Goal: Task Accomplishment & Management: Complete application form

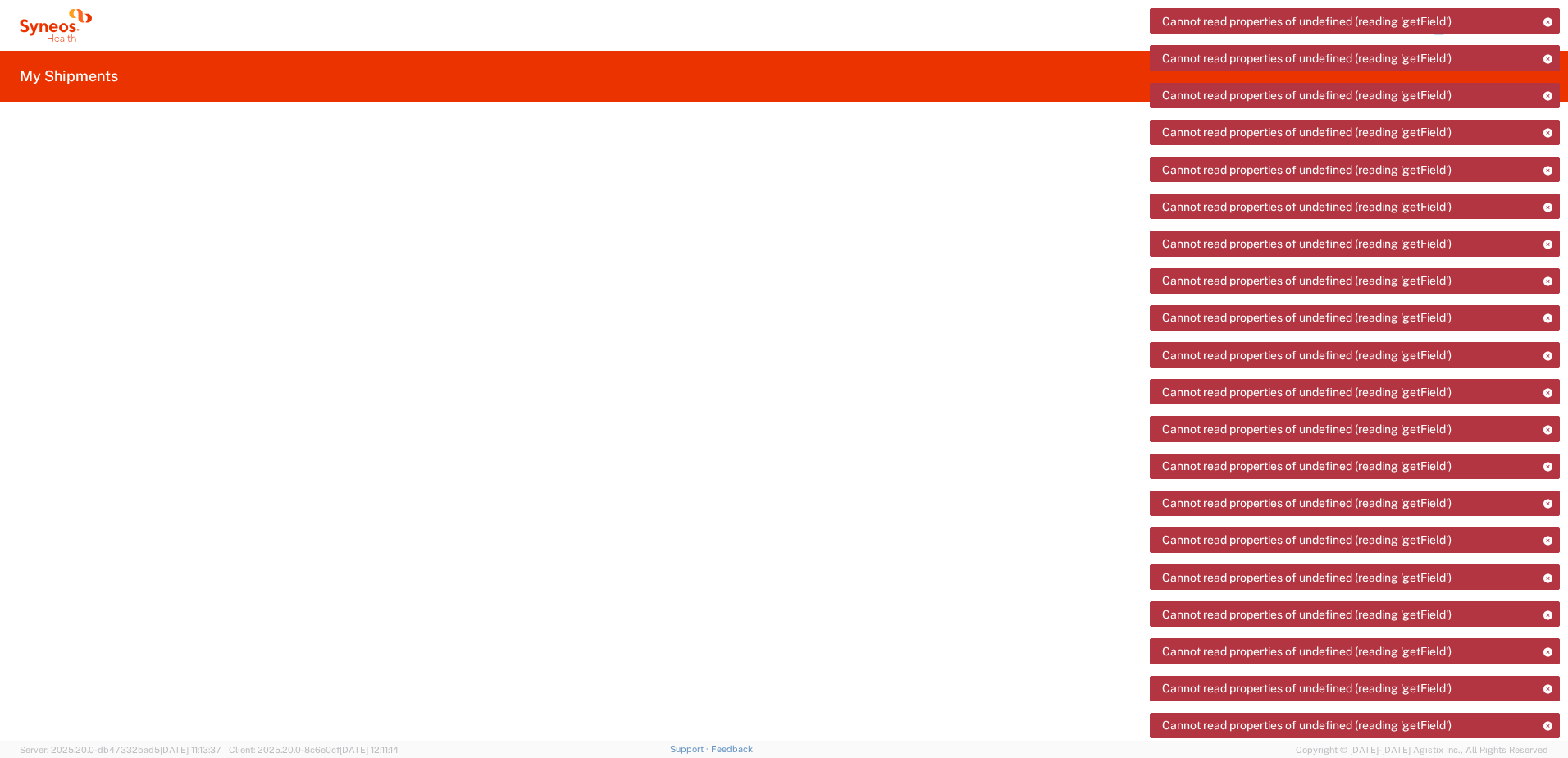
click at [63, 30] on icon at bounding box center [56, 25] width 72 height 33
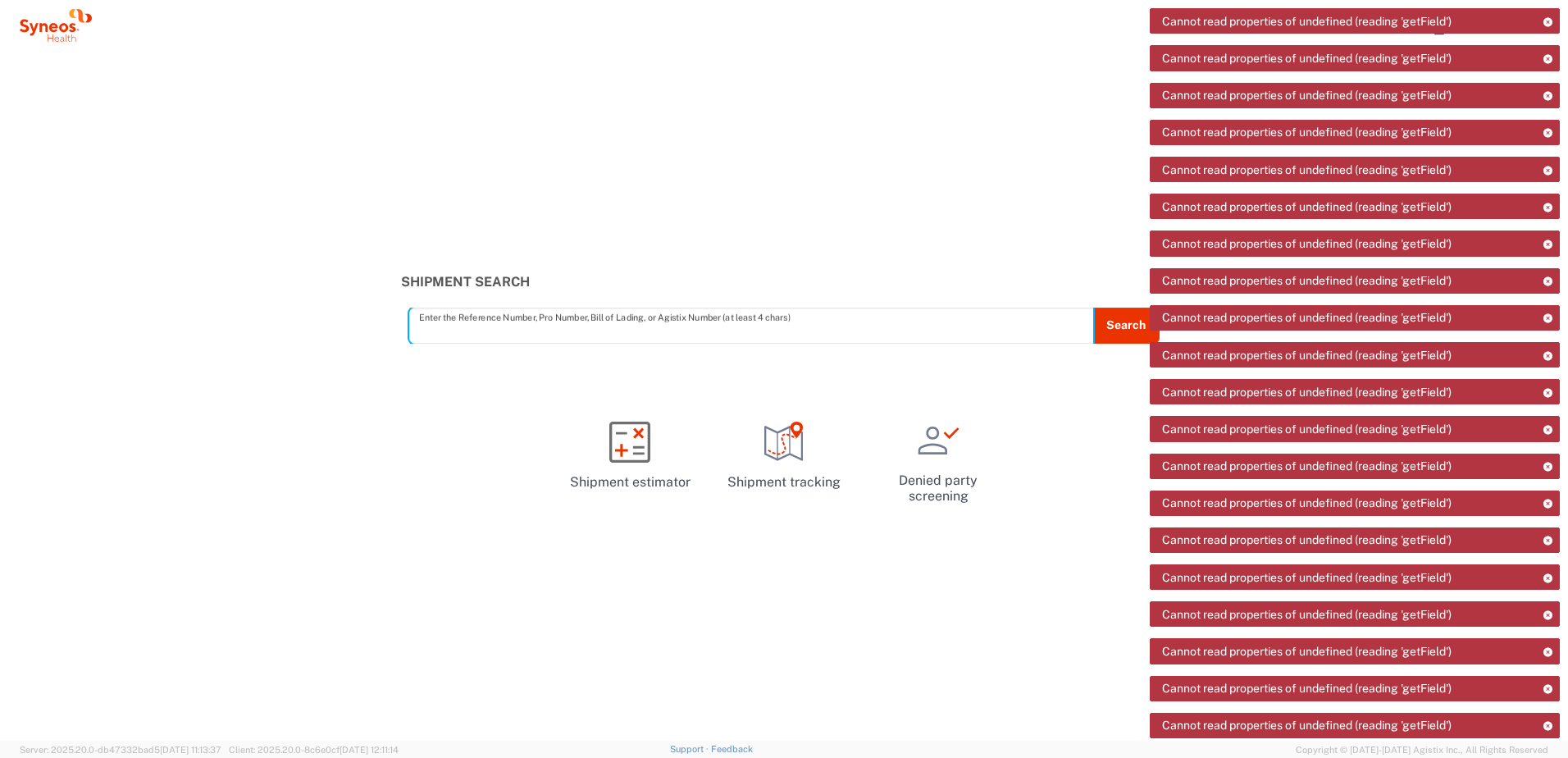
click at [71, 21] on icon at bounding box center [56, 25] width 72 height 33
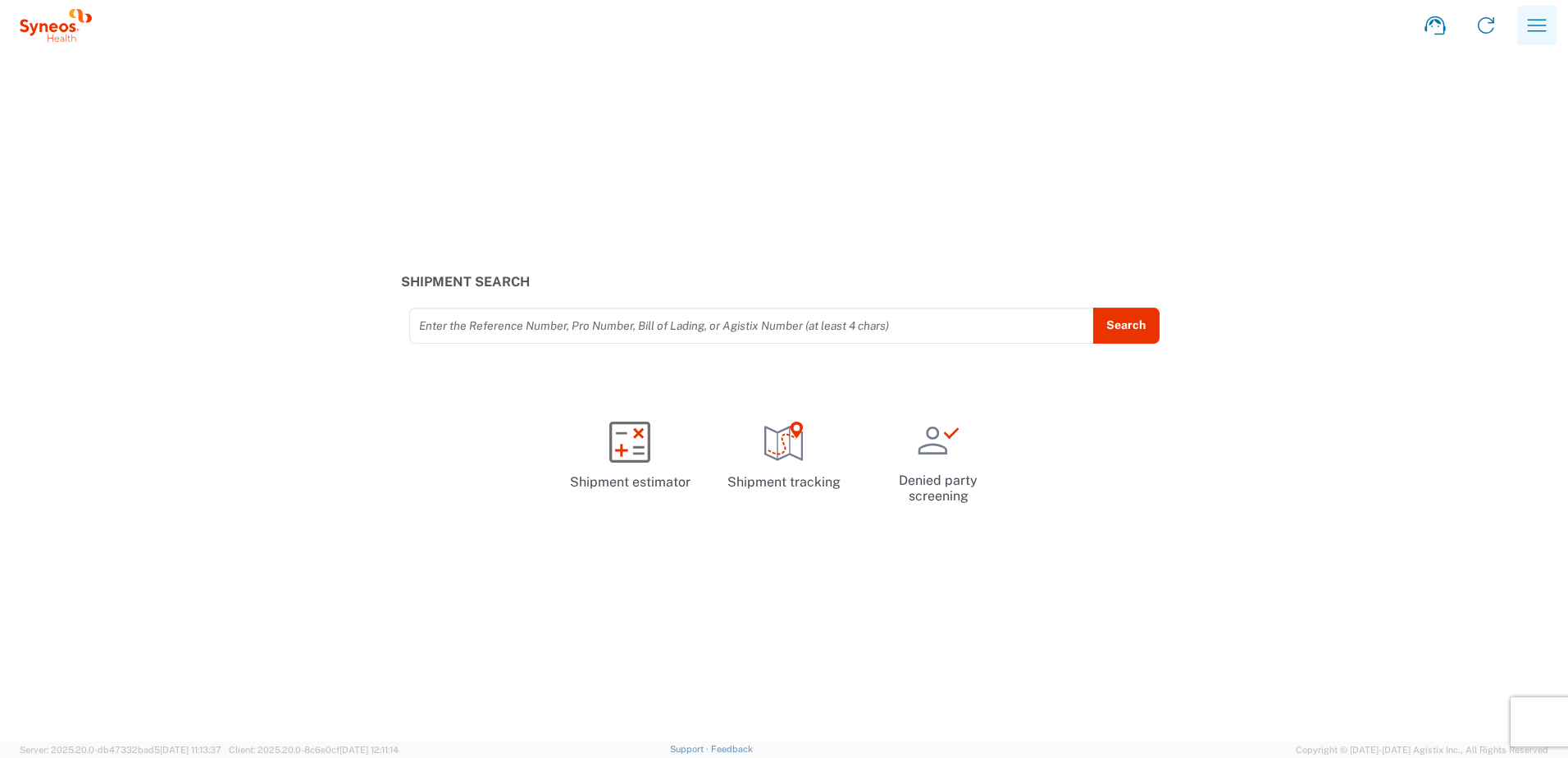
click at [1530, 29] on icon "button" at bounding box center [1537, 25] width 26 height 26
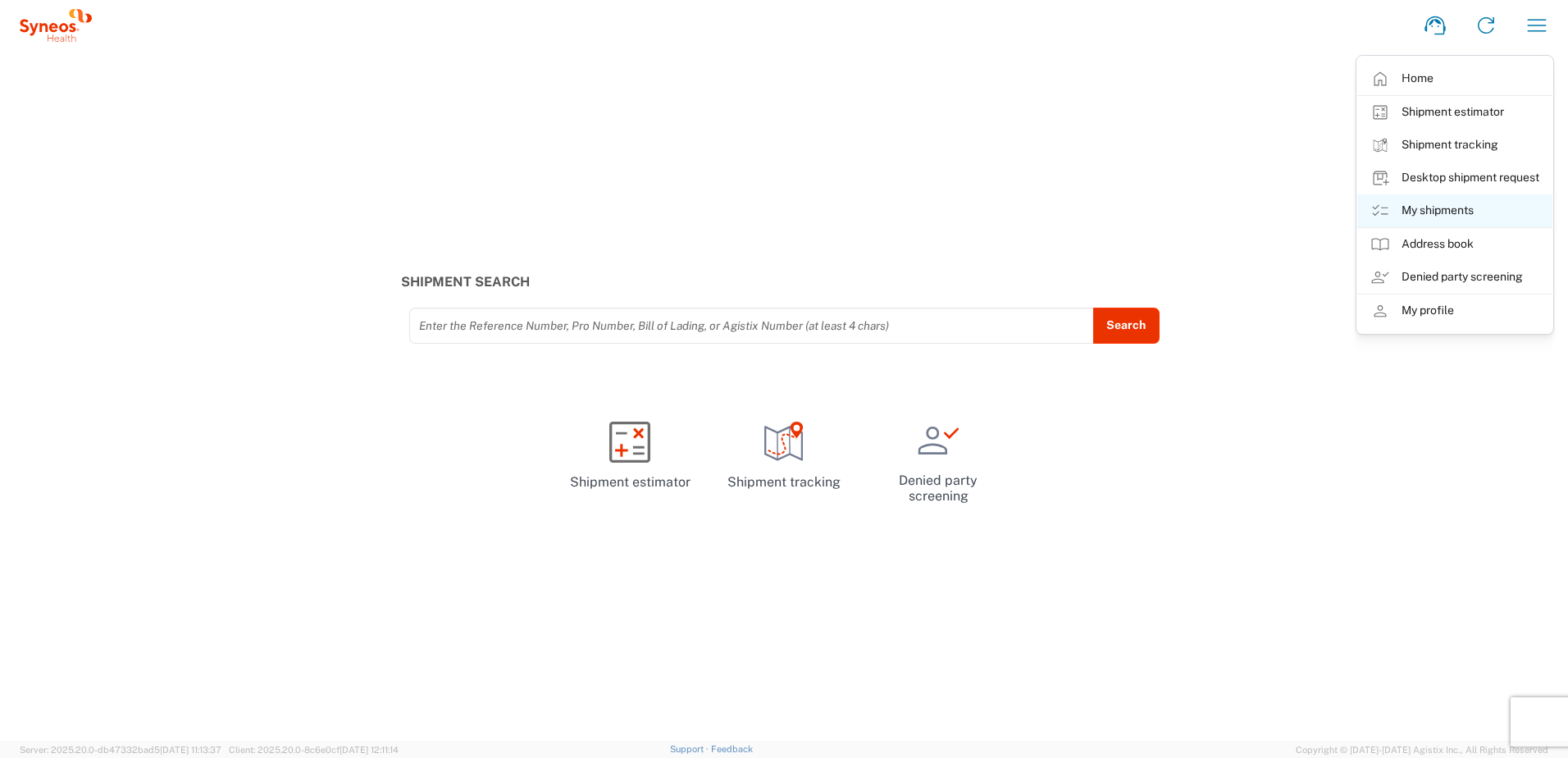
click at [1440, 208] on link "My shipments" at bounding box center [1455, 211] width 196 height 33
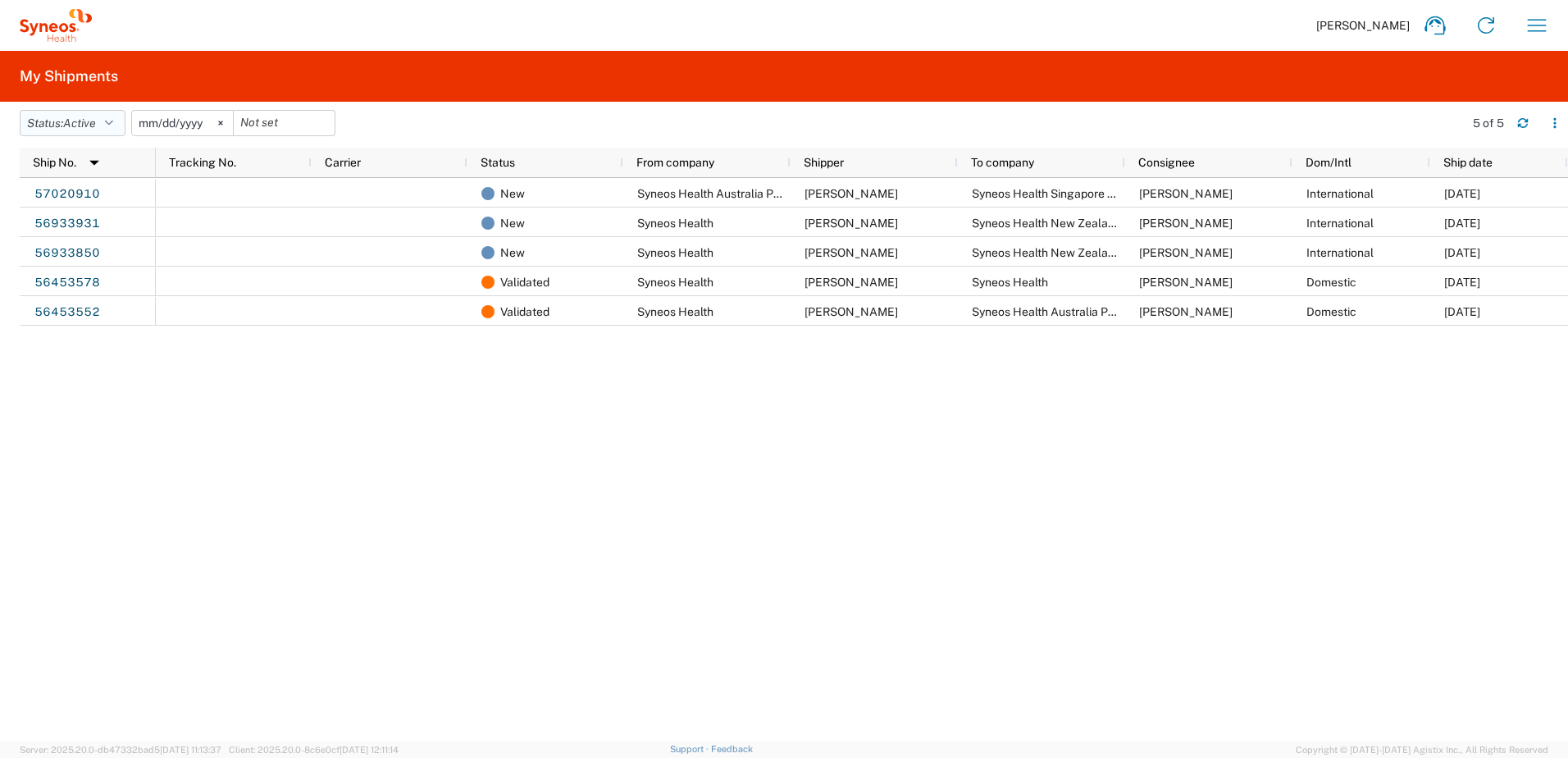
click at [113, 123] on icon "button" at bounding box center [109, 124] width 8 height 12
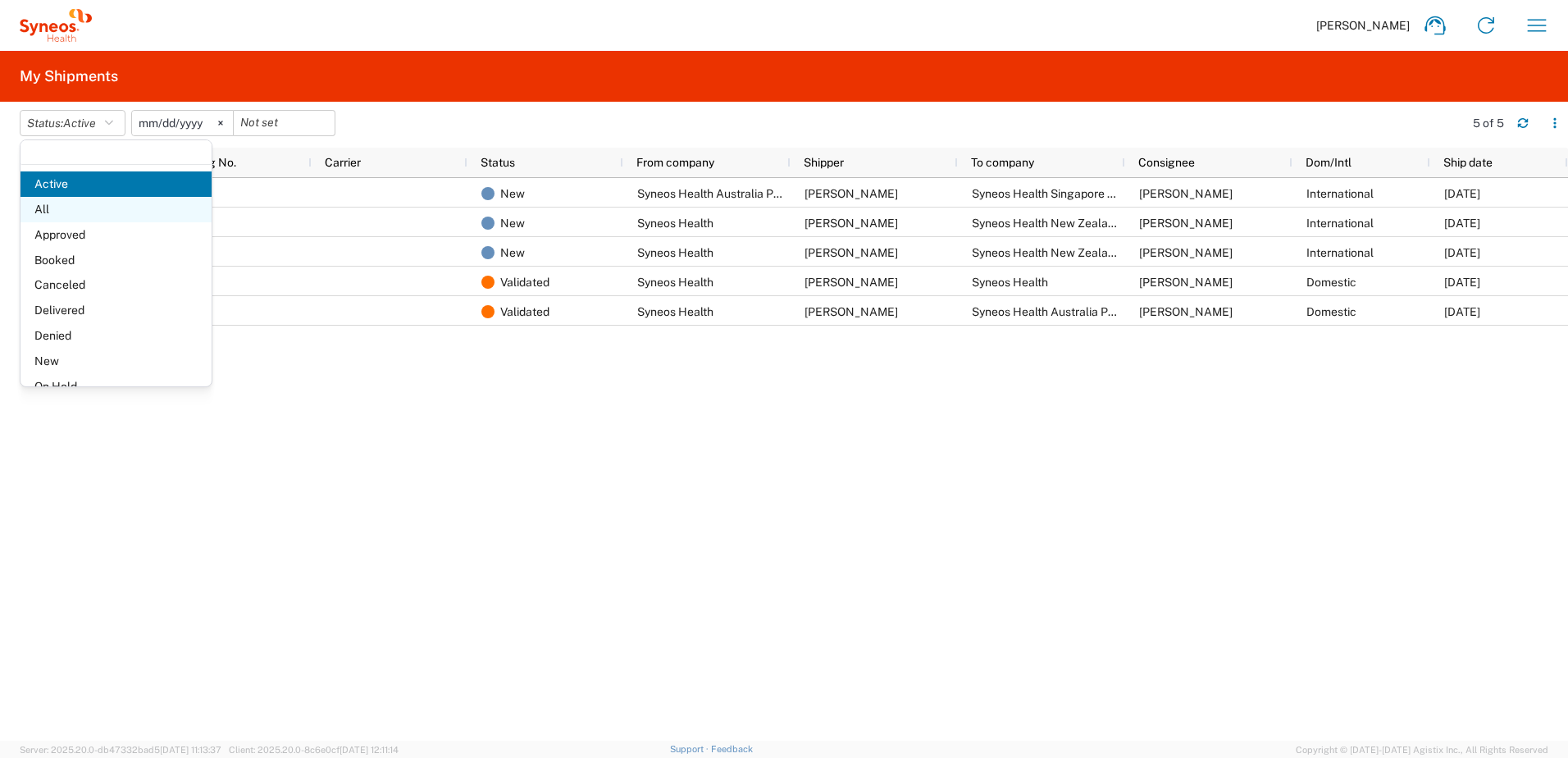
click at [92, 205] on span "All" at bounding box center [116, 209] width 191 height 25
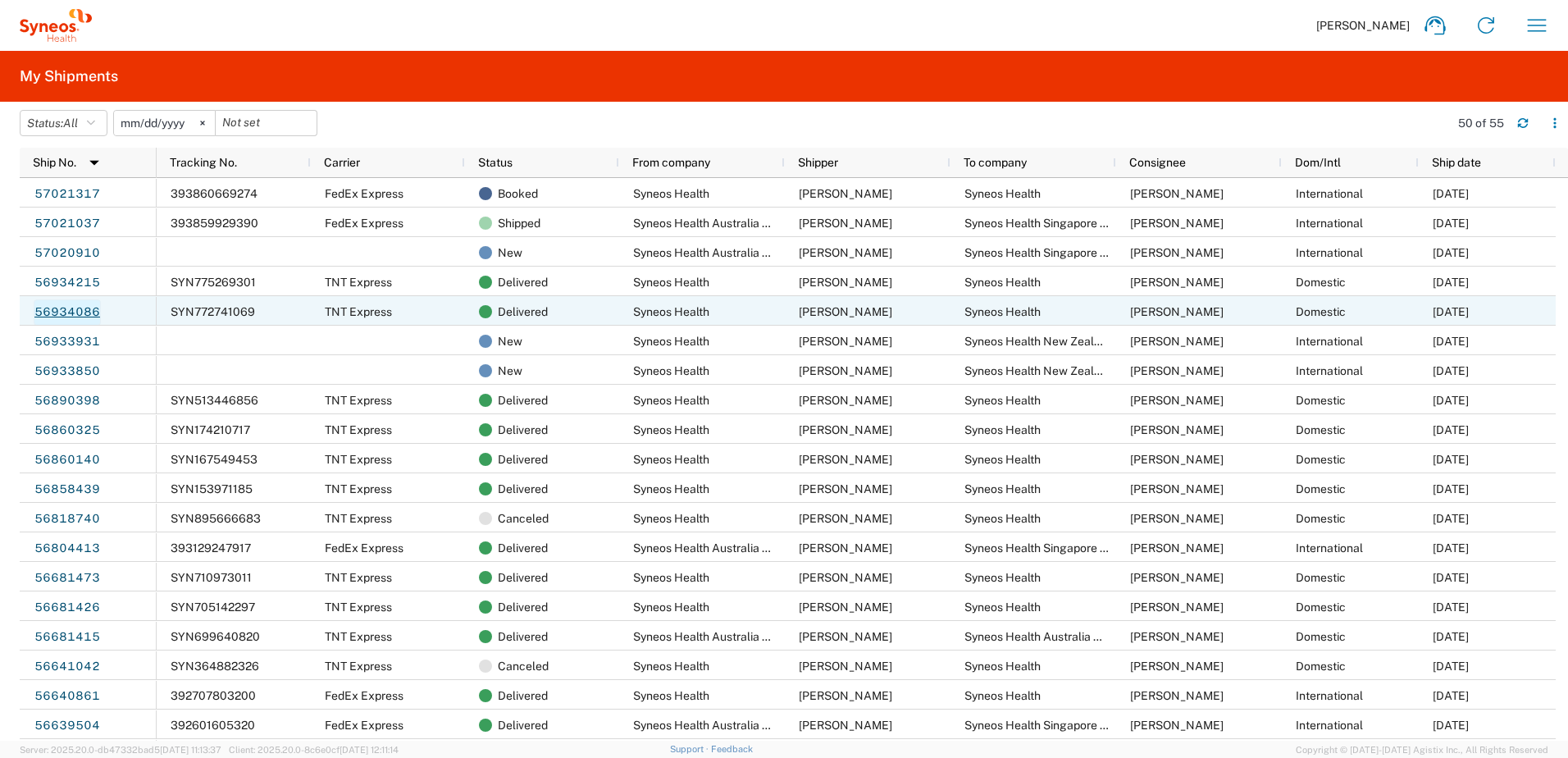
click at [93, 307] on link "56934086" at bounding box center [67, 313] width 67 height 26
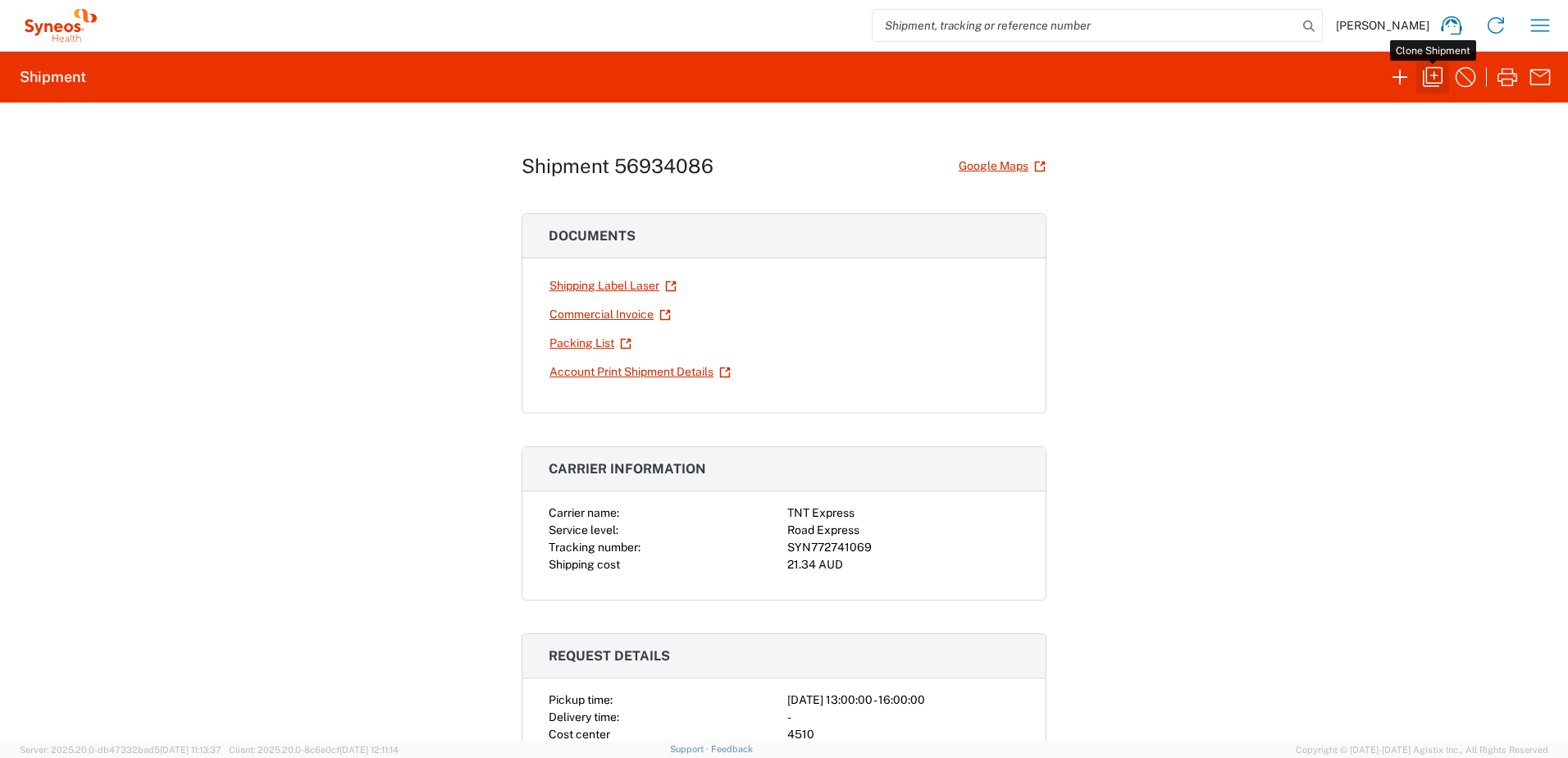
click at [1434, 76] on icon "button" at bounding box center [1433, 77] width 20 height 20
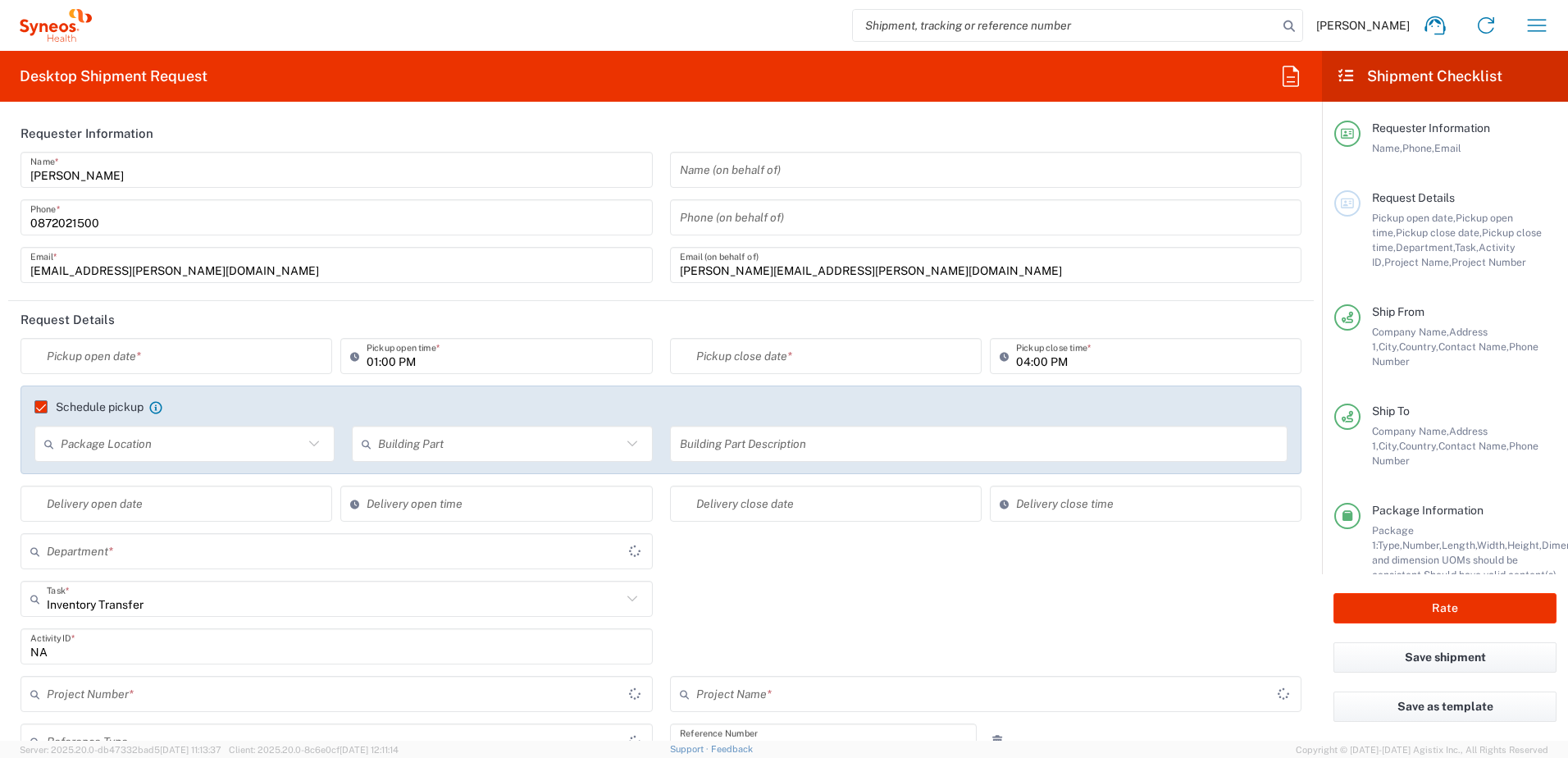
type input "Your Packaging"
type input "Business (General)"
type input "South Australia"
type input "4510 DEPARTMENTAL EXPENSE"
type input "4510"
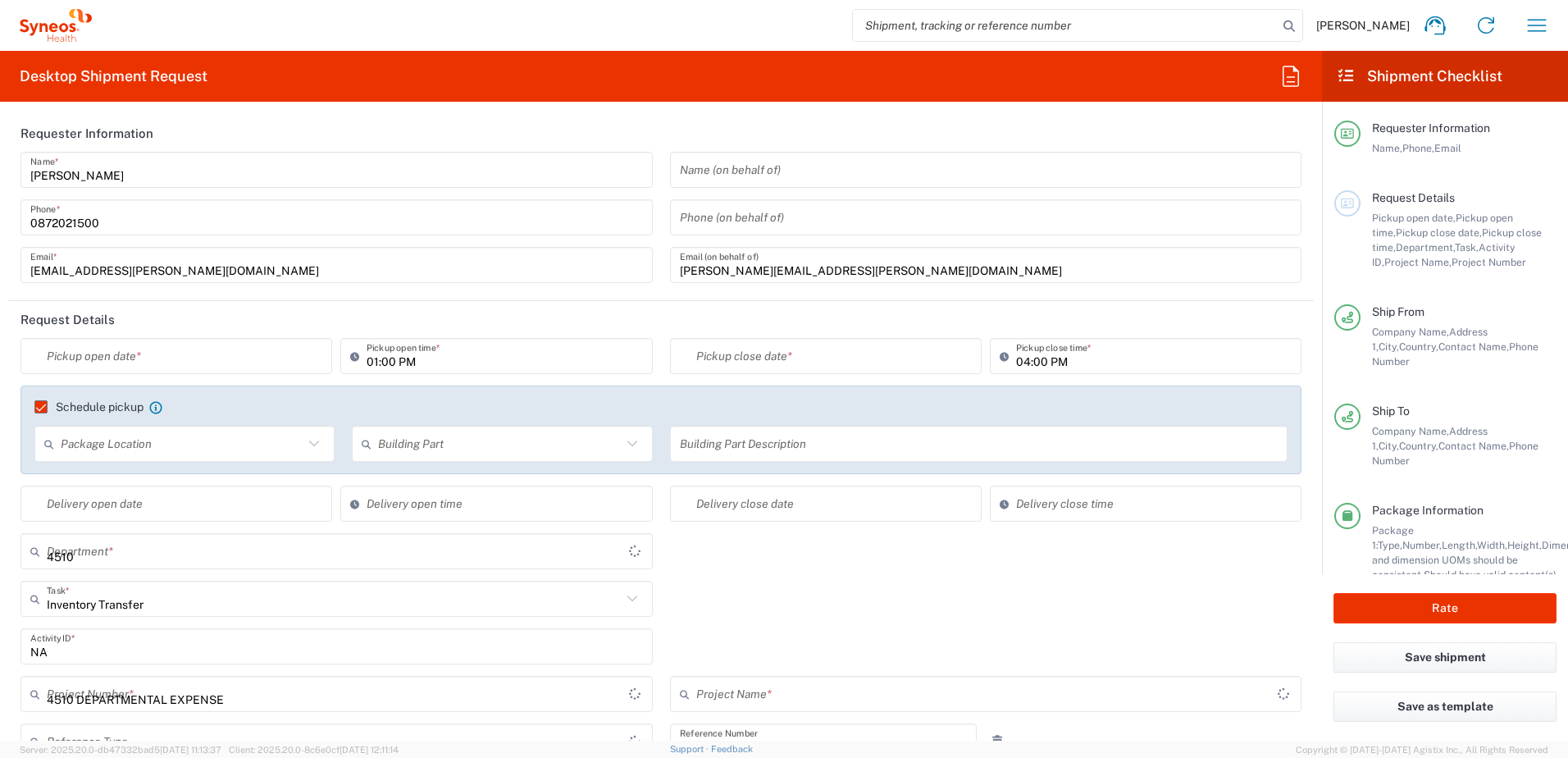
type input "Booking Request ID"
type input "Residential/Home"
type input "Victoria"
type input "Australia"
type input "Booking Request ID"
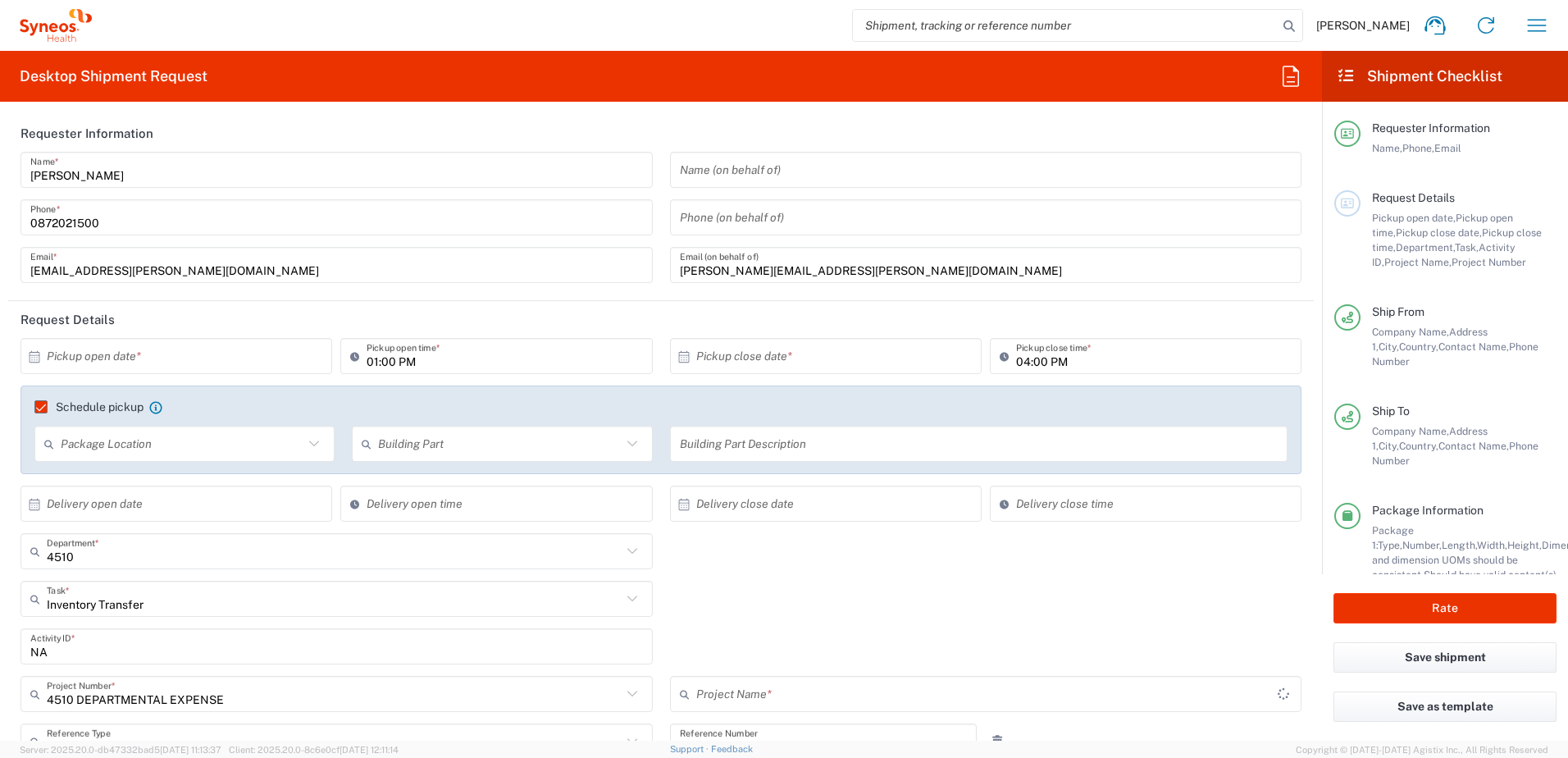
type input "Australia"
type input "Booking Request ID"
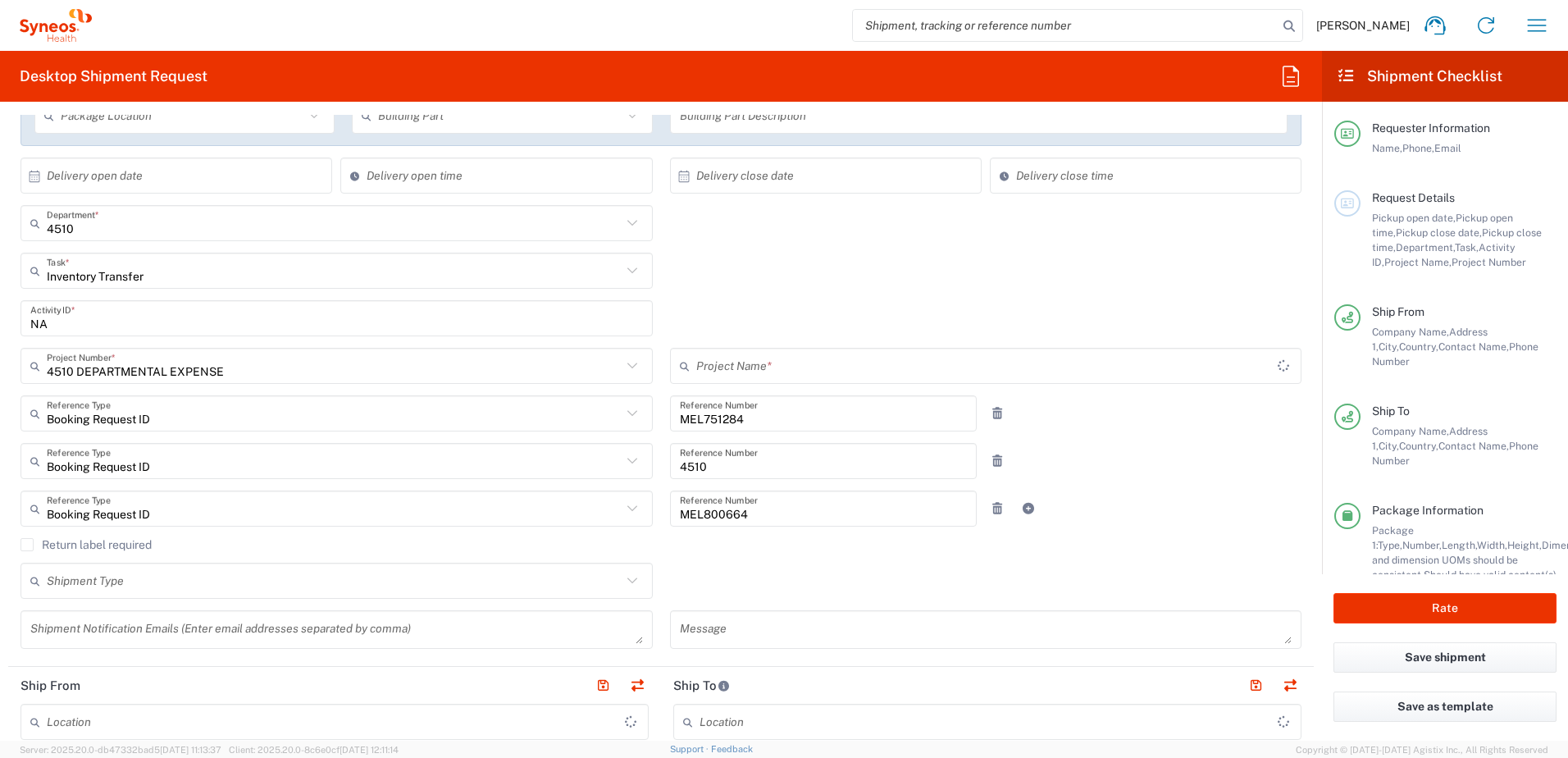
type input "Syneos Health Australia Pty Ltd"
type input "4510 DEPARTMENTAL EXPENSE"
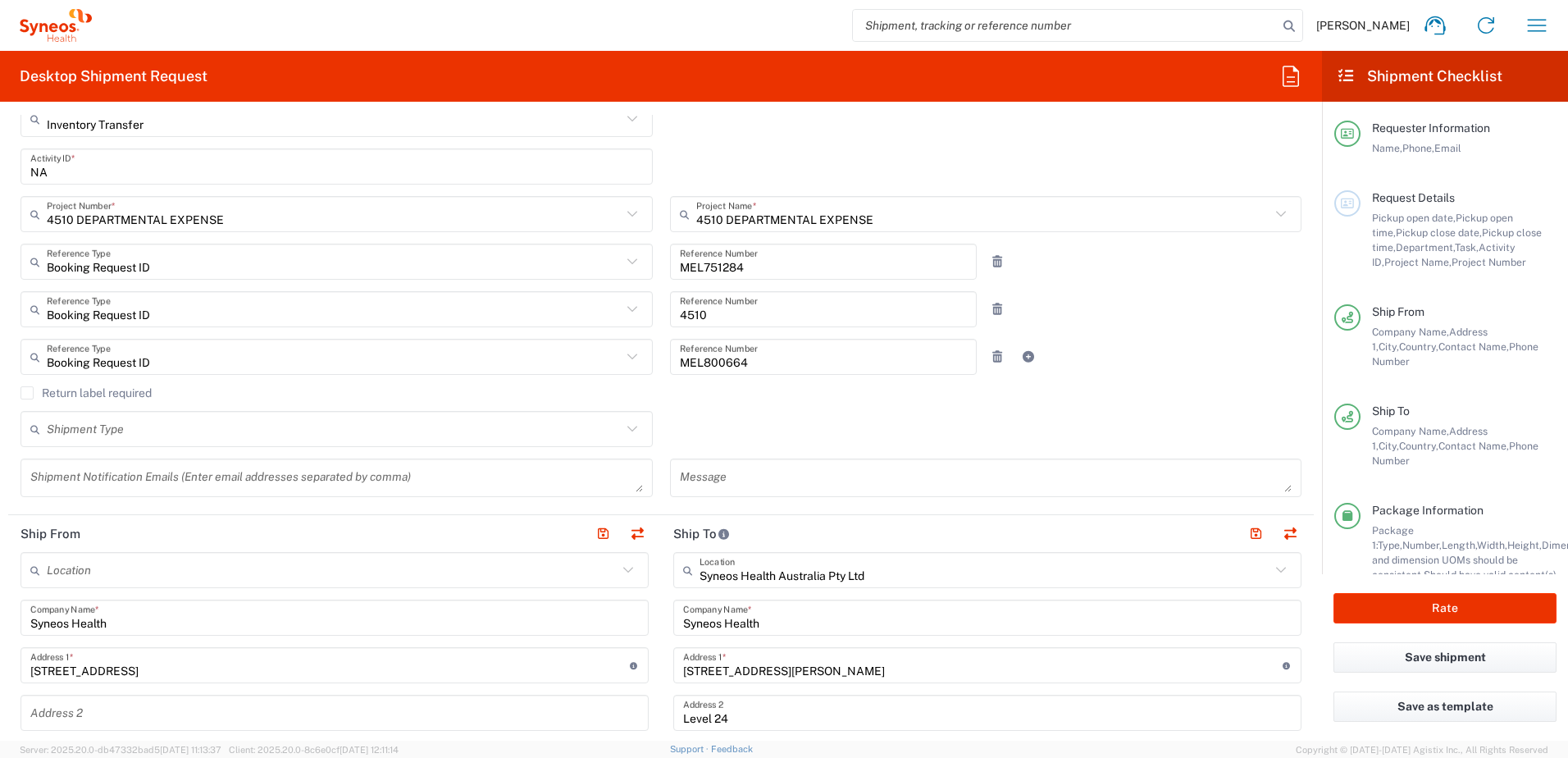
scroll to position [739, 0]
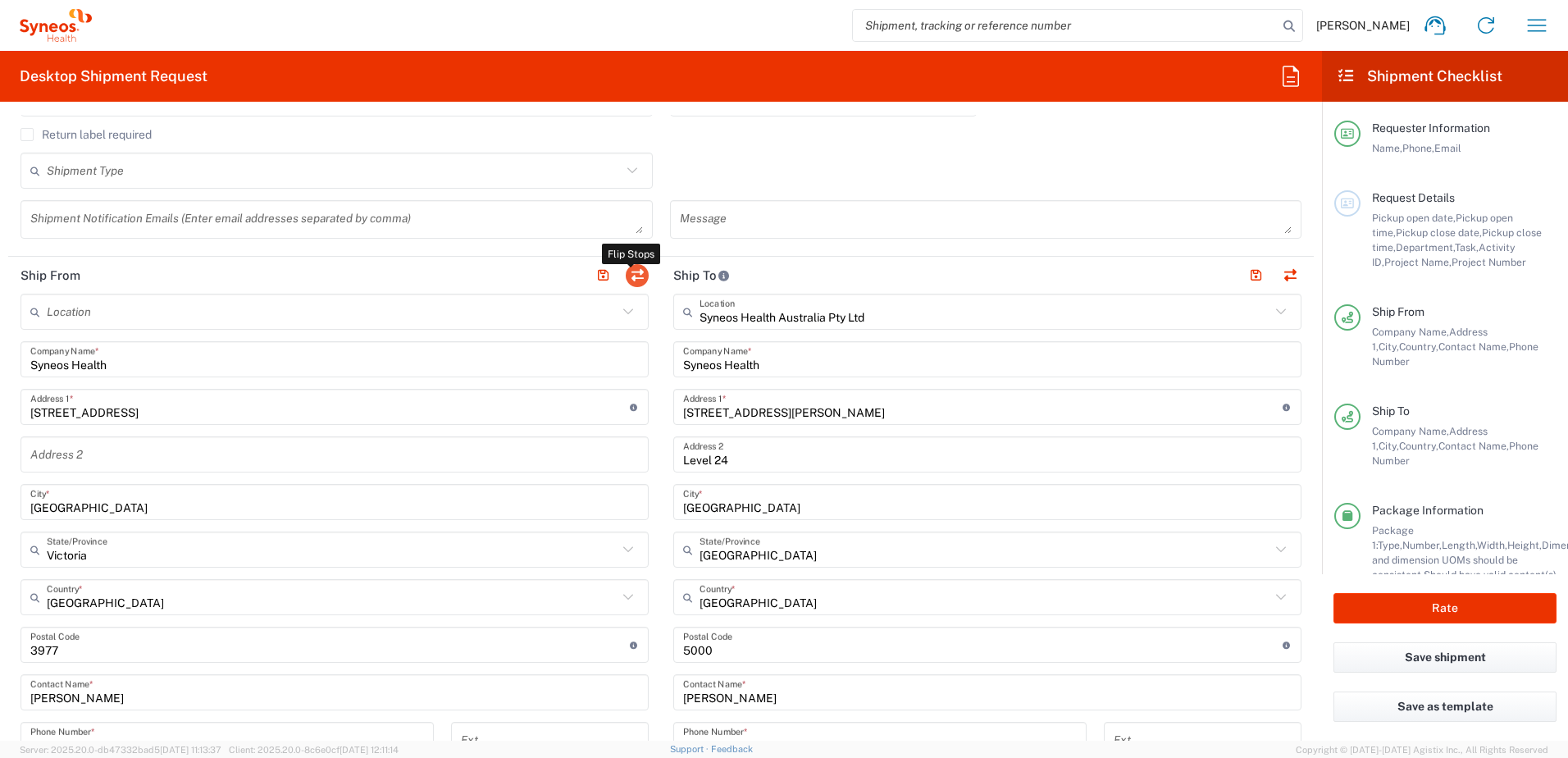
click at [635, 276] on button "button" at bounding box center [637, 276] width 23 height 23
type input "Syneos Health Australia Pty Ltd"
type input "91 King William Street"
type input "Level 24"
type input "Adelaide"
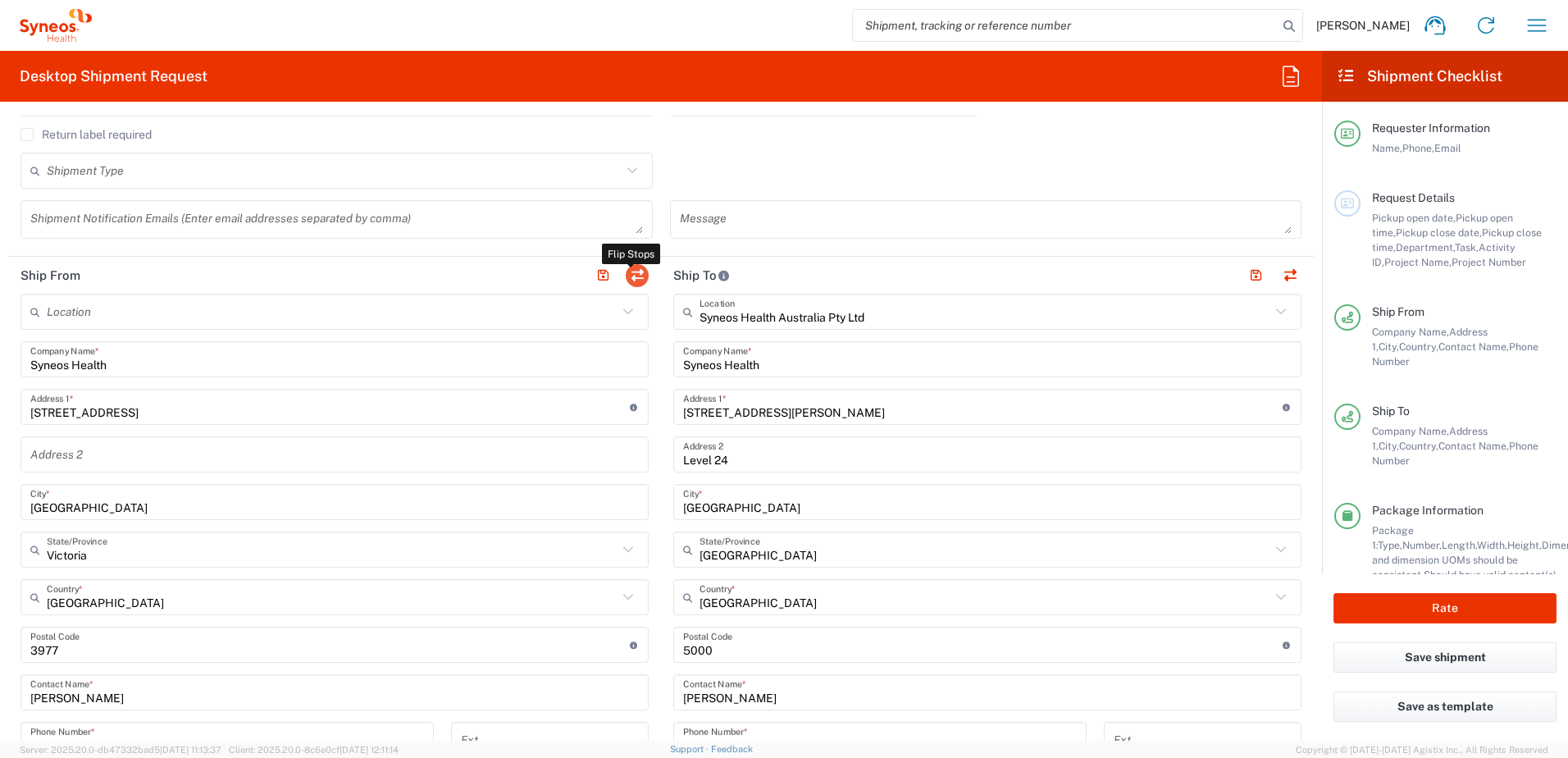
type input "South Australia"
type input "5000"
type input "Chiran Rayamajhi"
type input "0872021500"
type input "chiran.rayamajhi@syneoshealth.com"
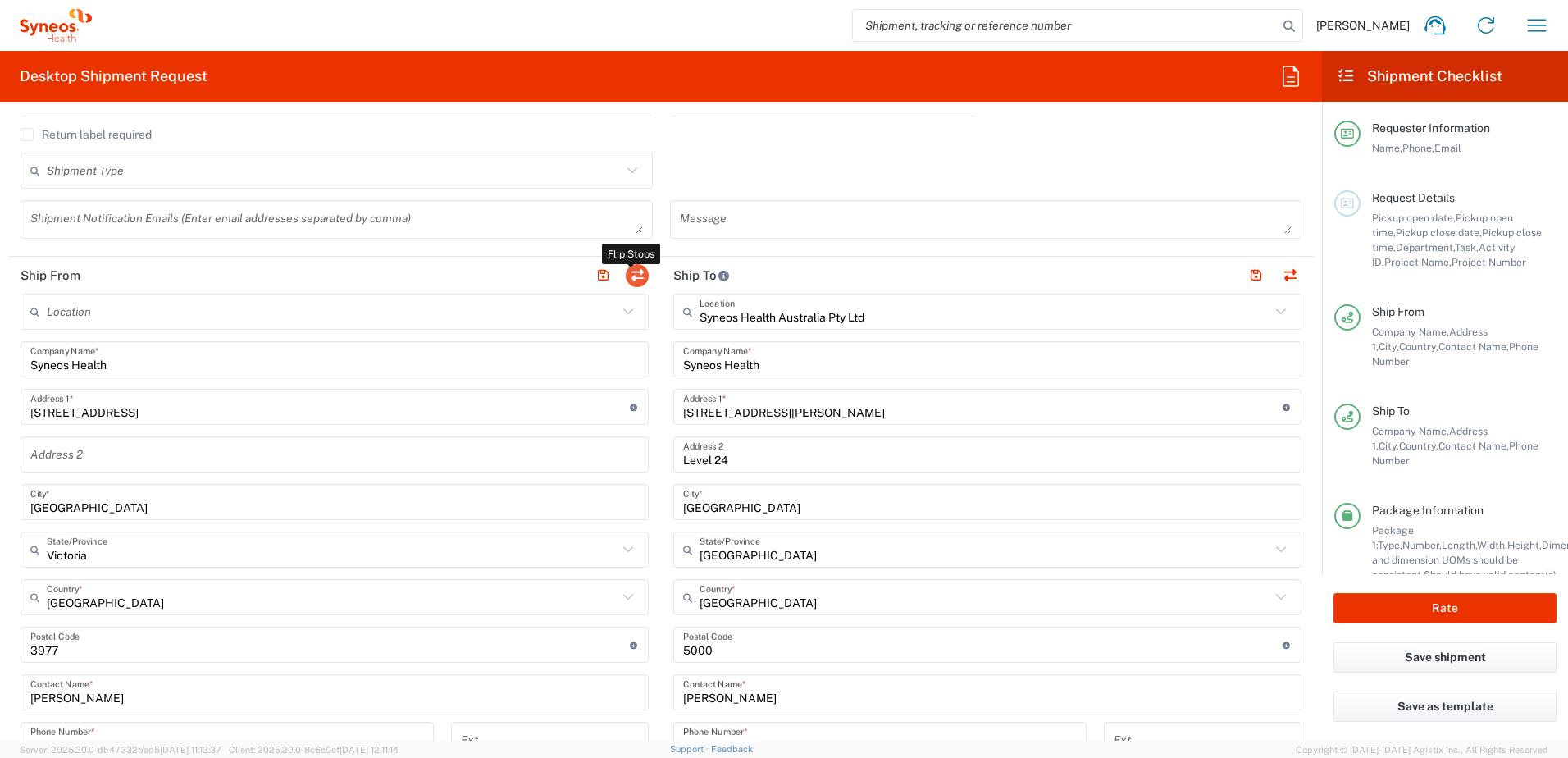
type input "Business (General)"
type input "55 Bradman Drive"
type input "Cranbourne West"
type input "Victoria"
type input "3977"
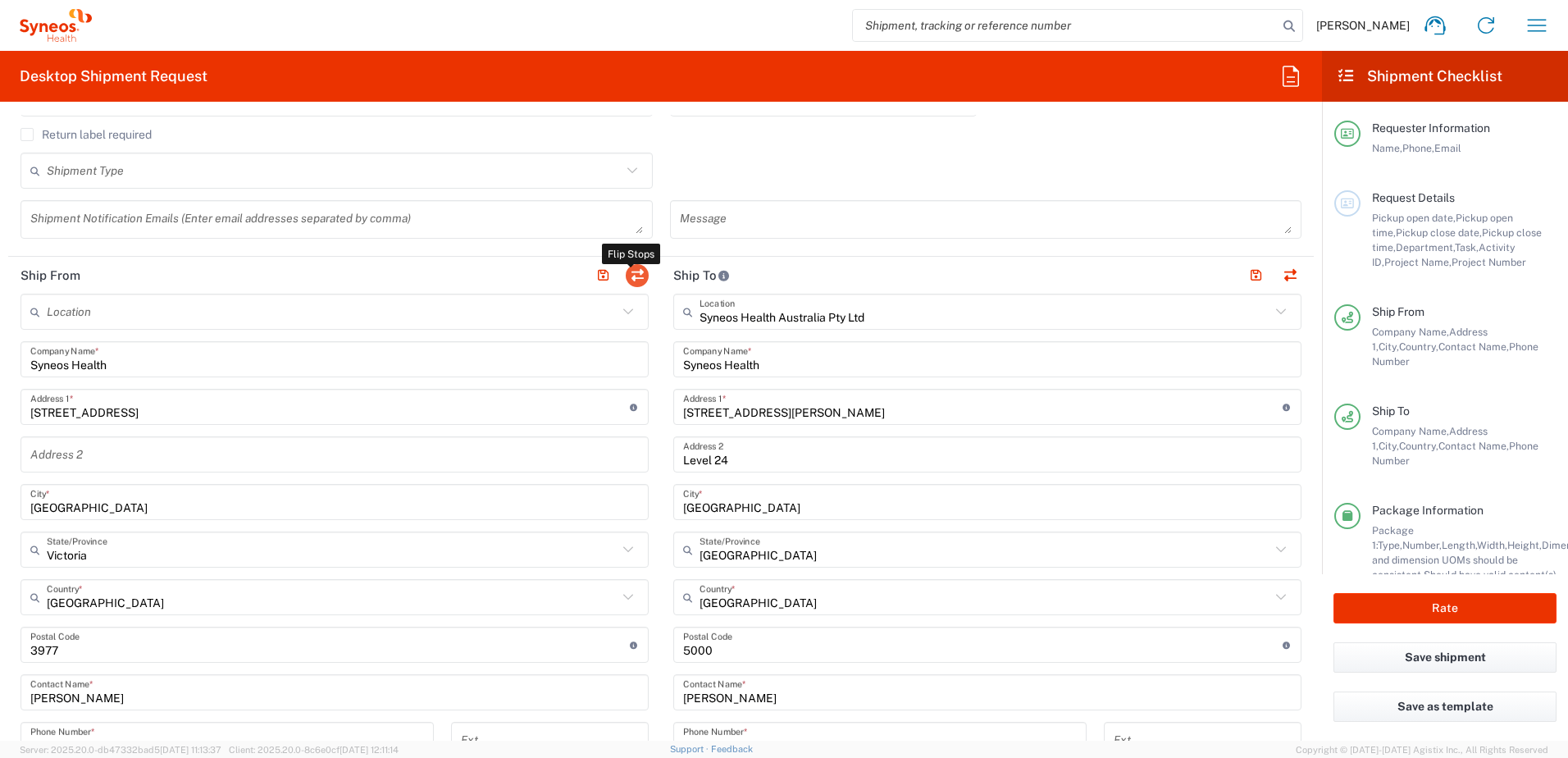
type input "Sonya Singh"
type input "0449 626 325"
type input "sonyakaur.singh@syneoshealth.com"
type input "Residential/Home"
type input "VAT"
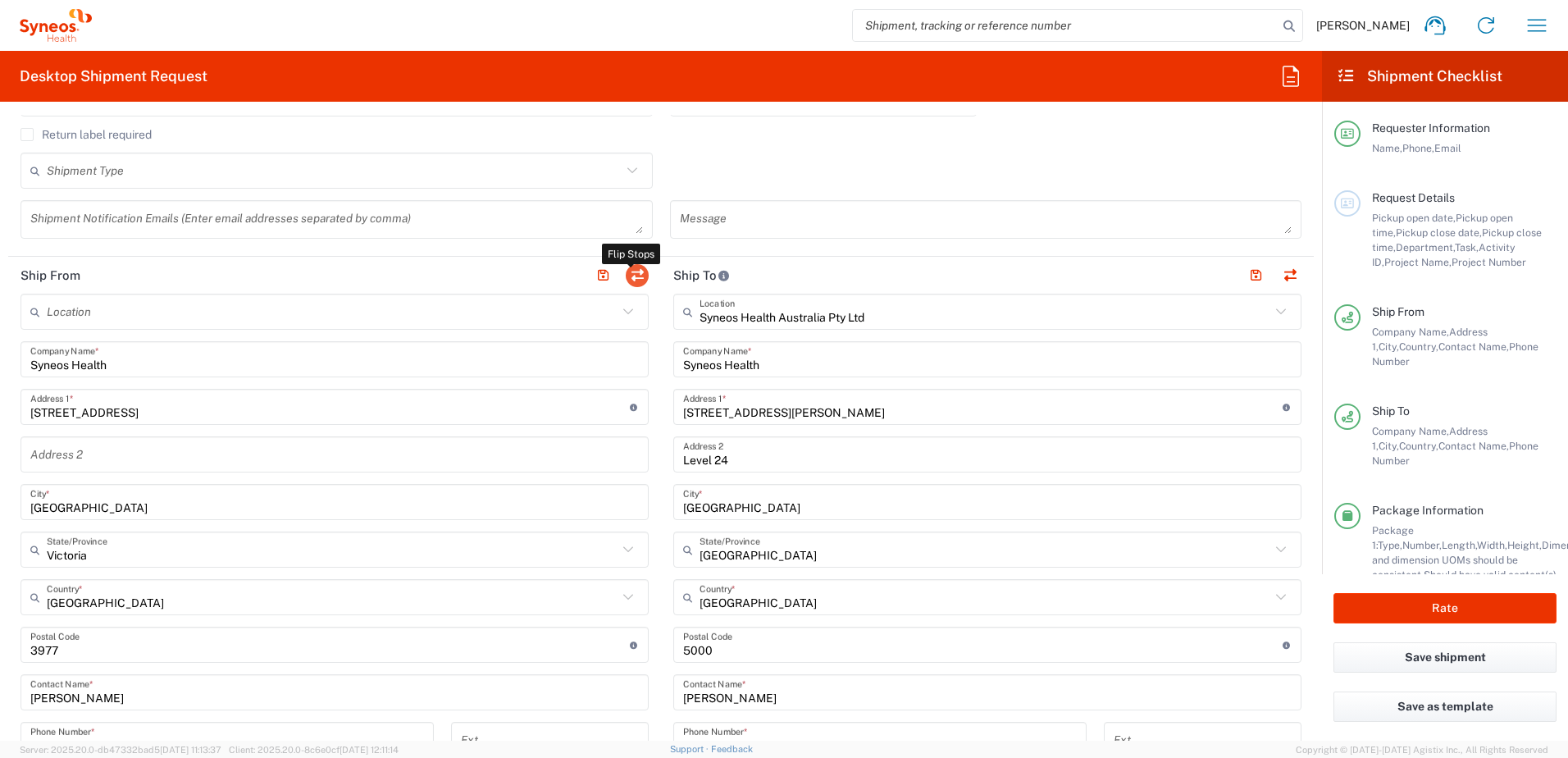
type input "80087990010/001"
type input "TIN"
type input "31118650"
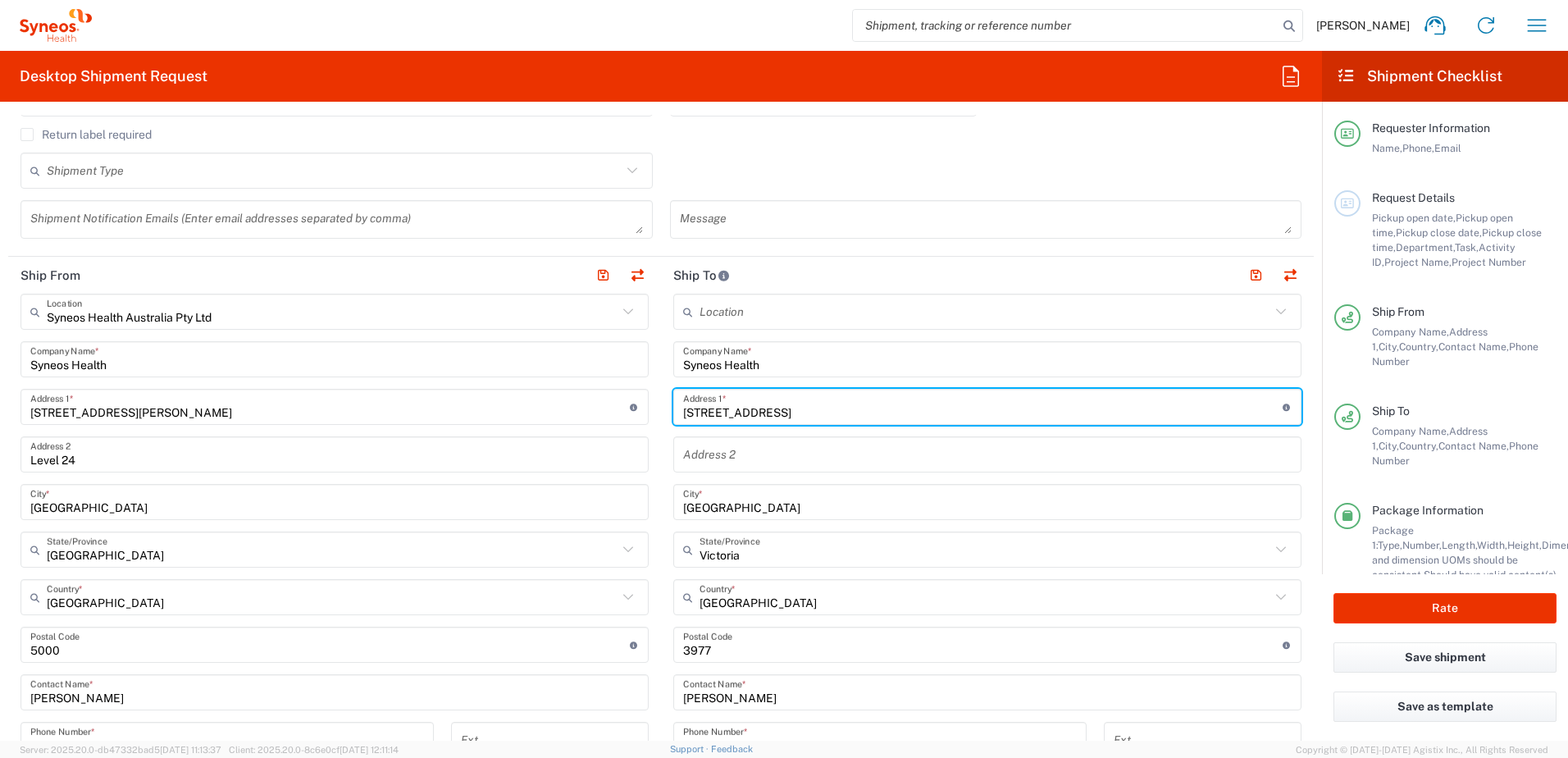
drag, startPoint x: 802, startPoint y: 420, endPoint x: 633, endPoint y: 419, distance: 169.0
click at [633, 419] on div "Ship From Syneos Health Australia Pty Ltd Location Syneos Health Australia Pty …" at bounding box center [661, 623] width 1306 height 733
paste input "28Goldsmith a"
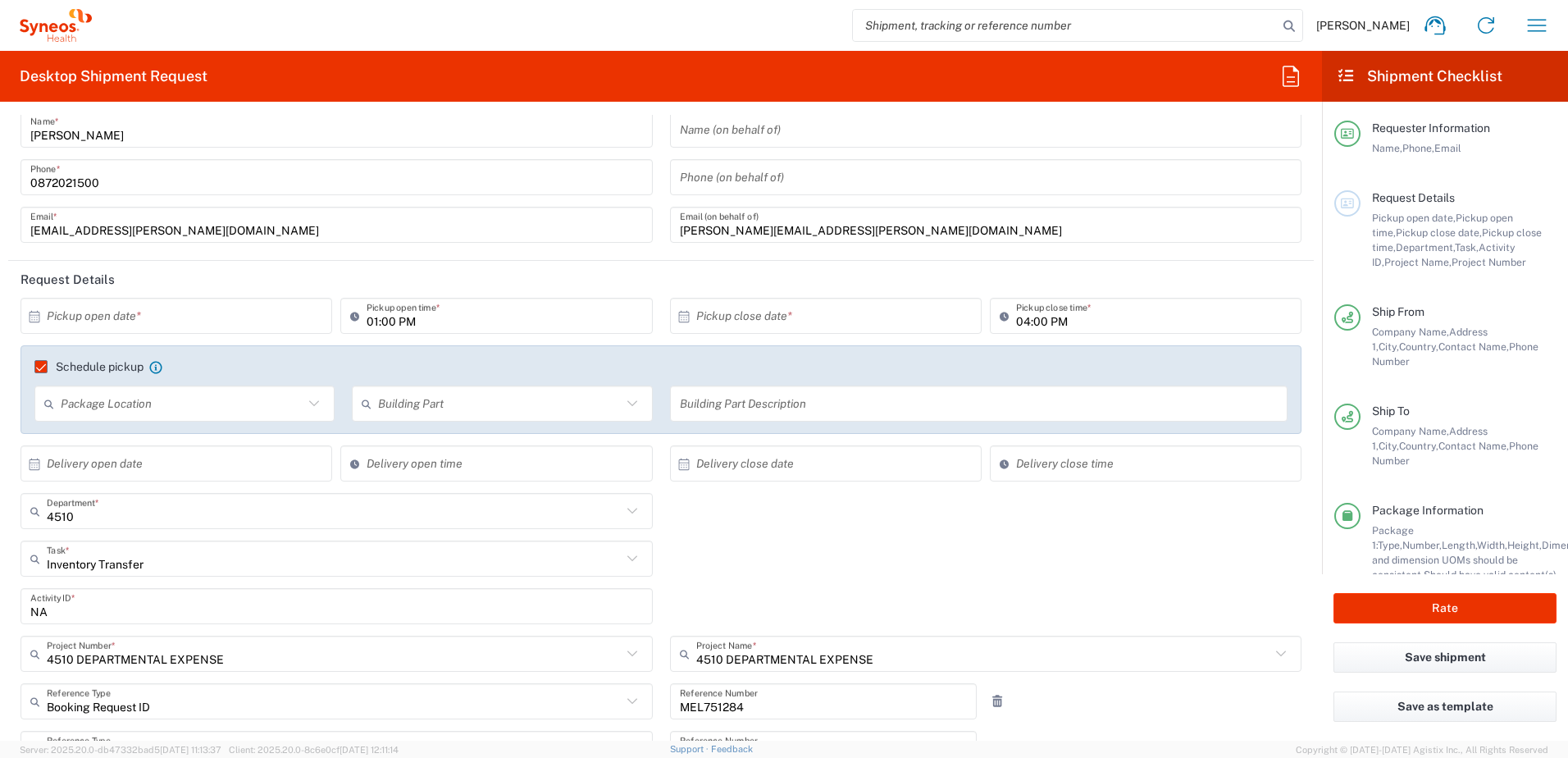
scroll to position [0, 0]
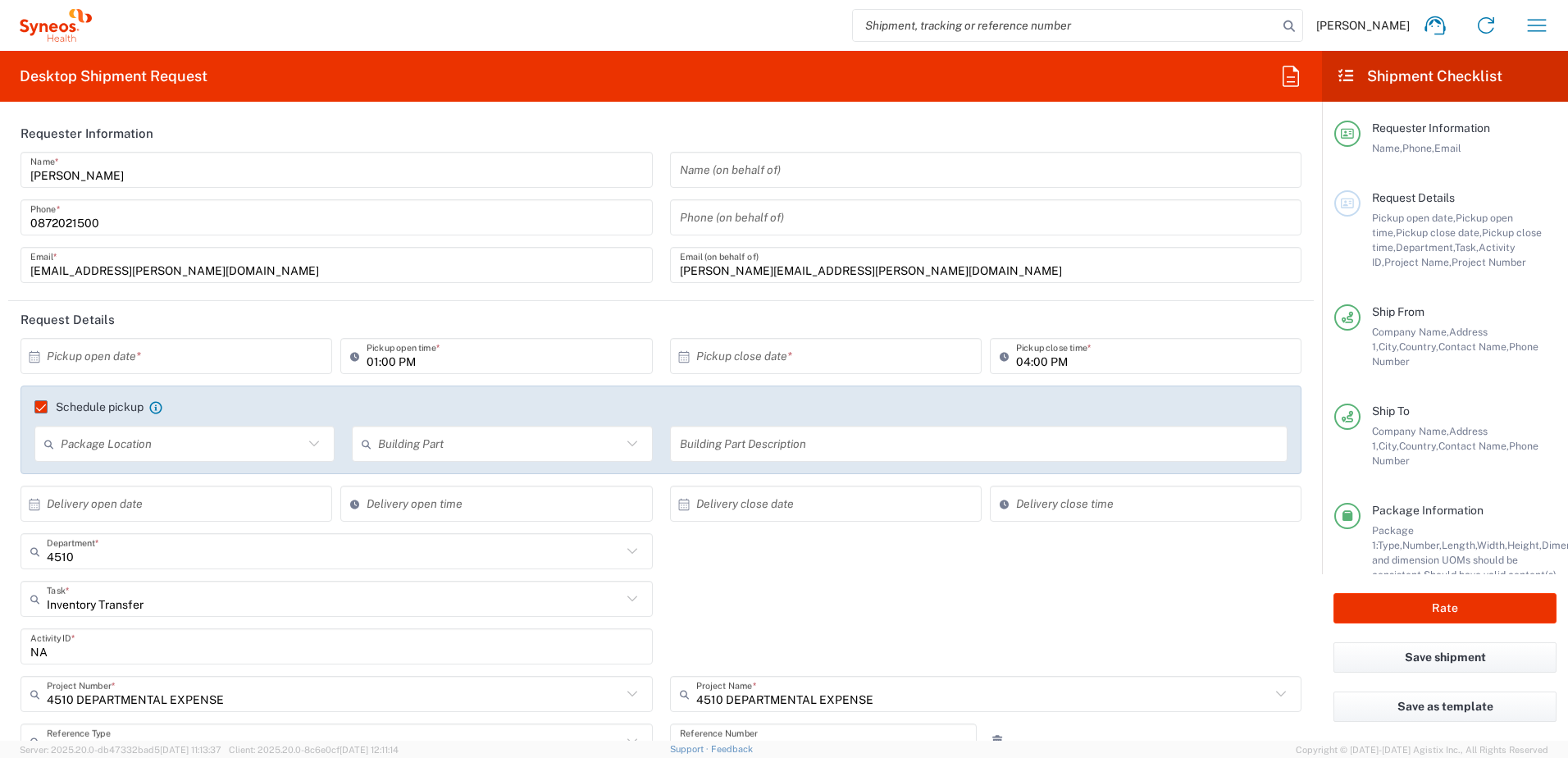
type input "28Goldsmith ave"
click at [176, 346] on input "text" at bounding box center [180, 357] width 266 height 29
click at [159, 453] on span "7" at bounding box center [155, 459] width 24 height 23
type input "10/07/2025"
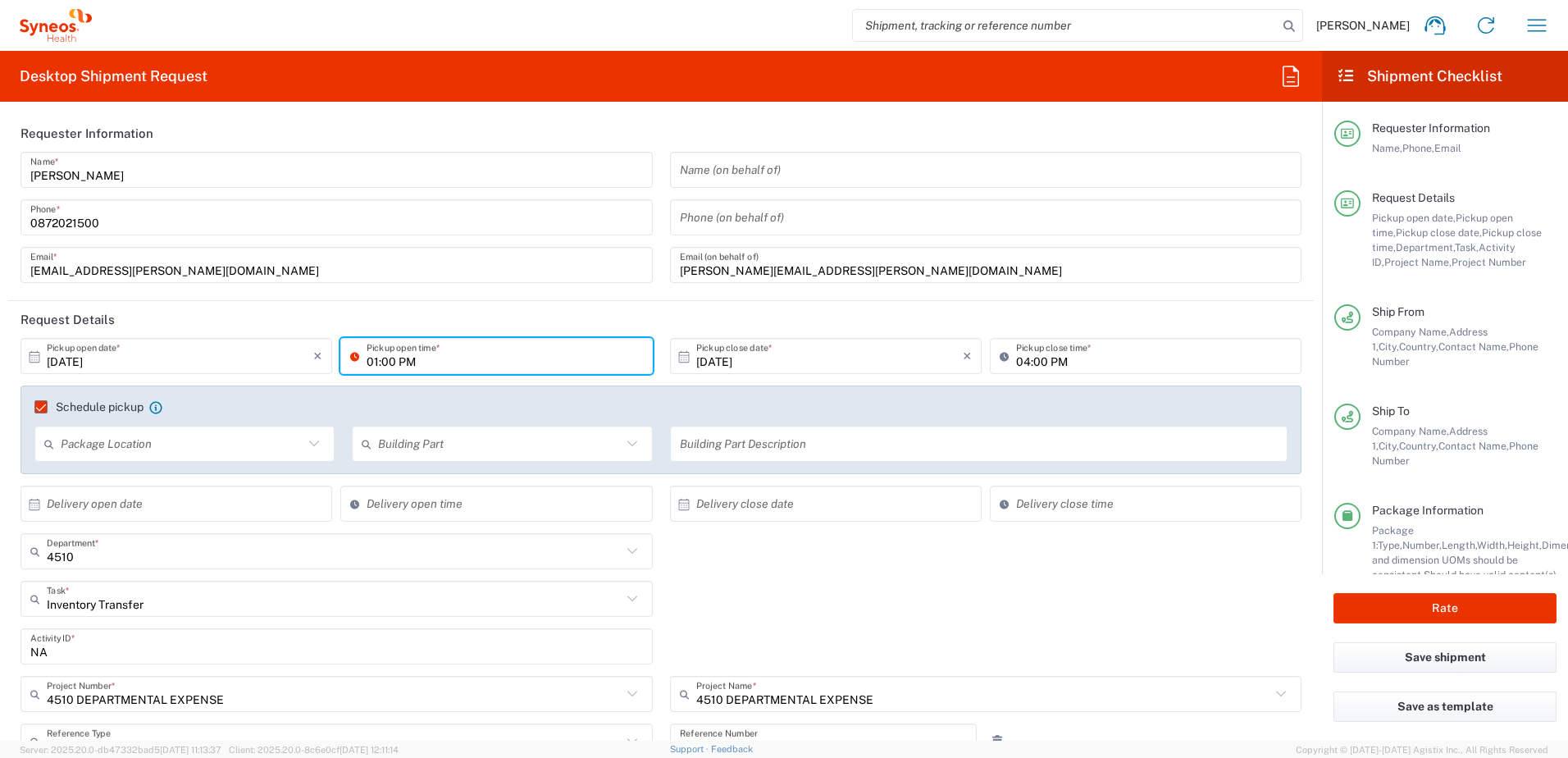
click at [370, 365] on input "01:00 PM" at bounding box center [504, 357] width 275 height 29
click at [451, 365] on input "2:00 PM" at bounding box center [504, 357] width 275 height 29
type input "02:00 PM"
click at [1066, 363] on input "04:00 PM" at bounding box center [1154, 357] width 275 height 29
click at [1146, 579] on div "4510 Department * 4510 3000 3100 3109 3110 3111 3112 3125 3130 3135 3136 3150 3…" at bounding box center [661, 557] width 1299 height 48
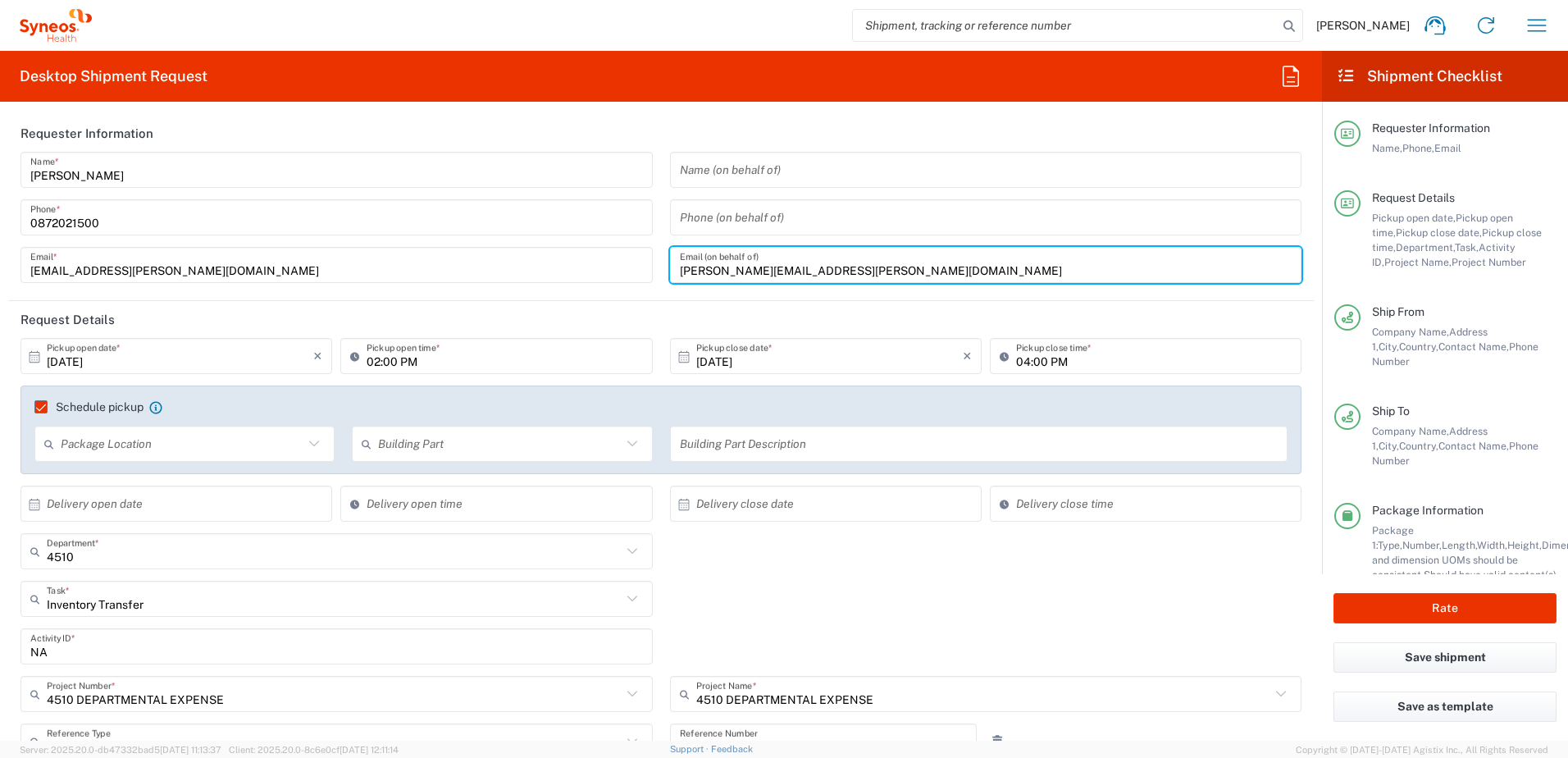
drag, startPoint x: 853, startPoint y: 272, endPoint x: 599, endPoint y: 284, distance: 254.3
click at [599, 284] on div "Chiran Rayamajhi Name * 0872021500 Phone * chiran.rayamajhi@syneoshealth.com Em…" at bounding box center [661, 223] width 1299 height 143
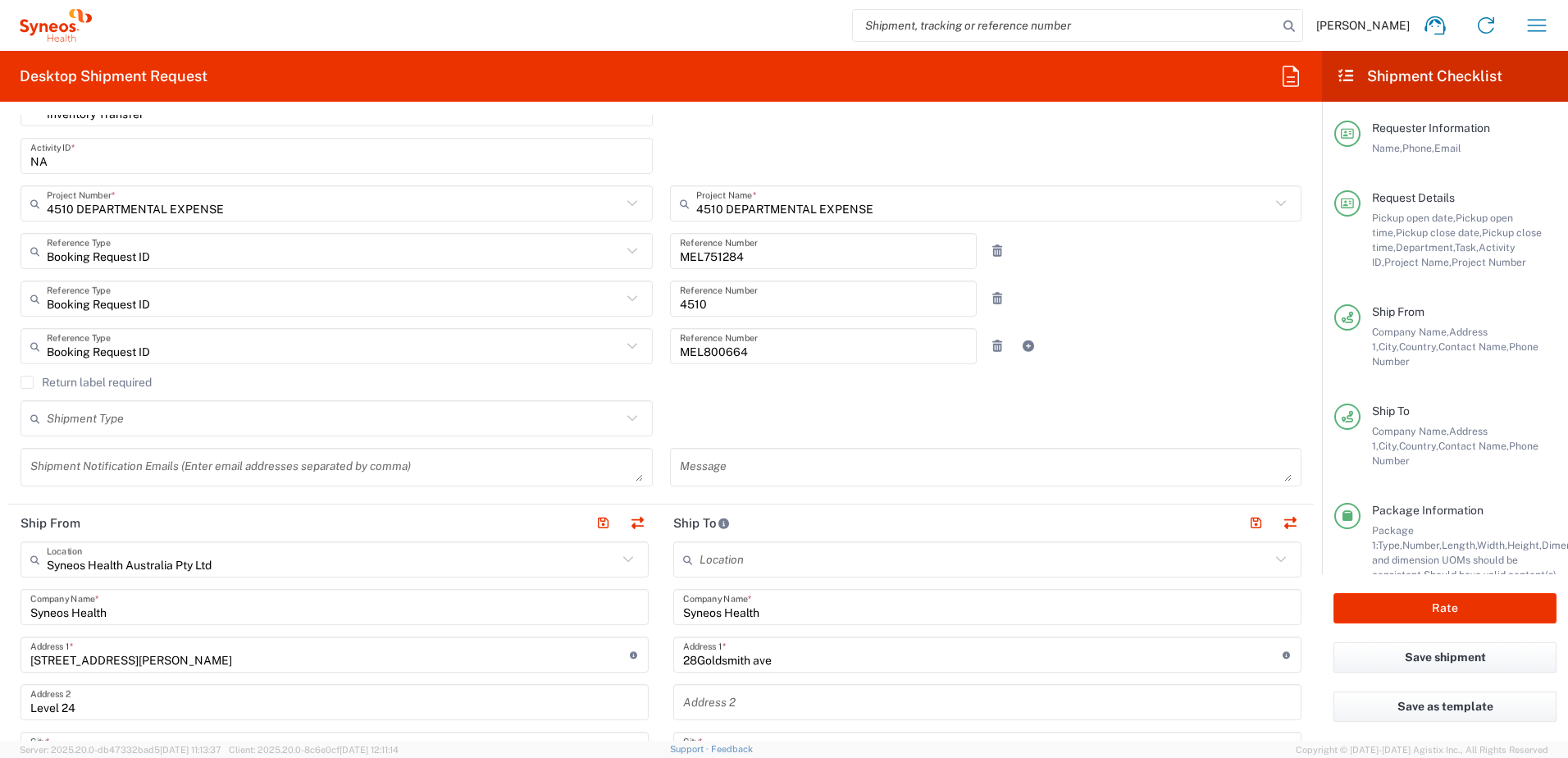
scroll to position [492, 0]
drag, startPoint x: 767, startPoint y: 257, endPoint x: 635, endPoint y: 269, distance: 132.5
click at [636, 268] on div "Booking Request ID Reference Type Booking Request ID Account Type Activity ID A…" at bounding box center [661, 256] width 1299 height 48
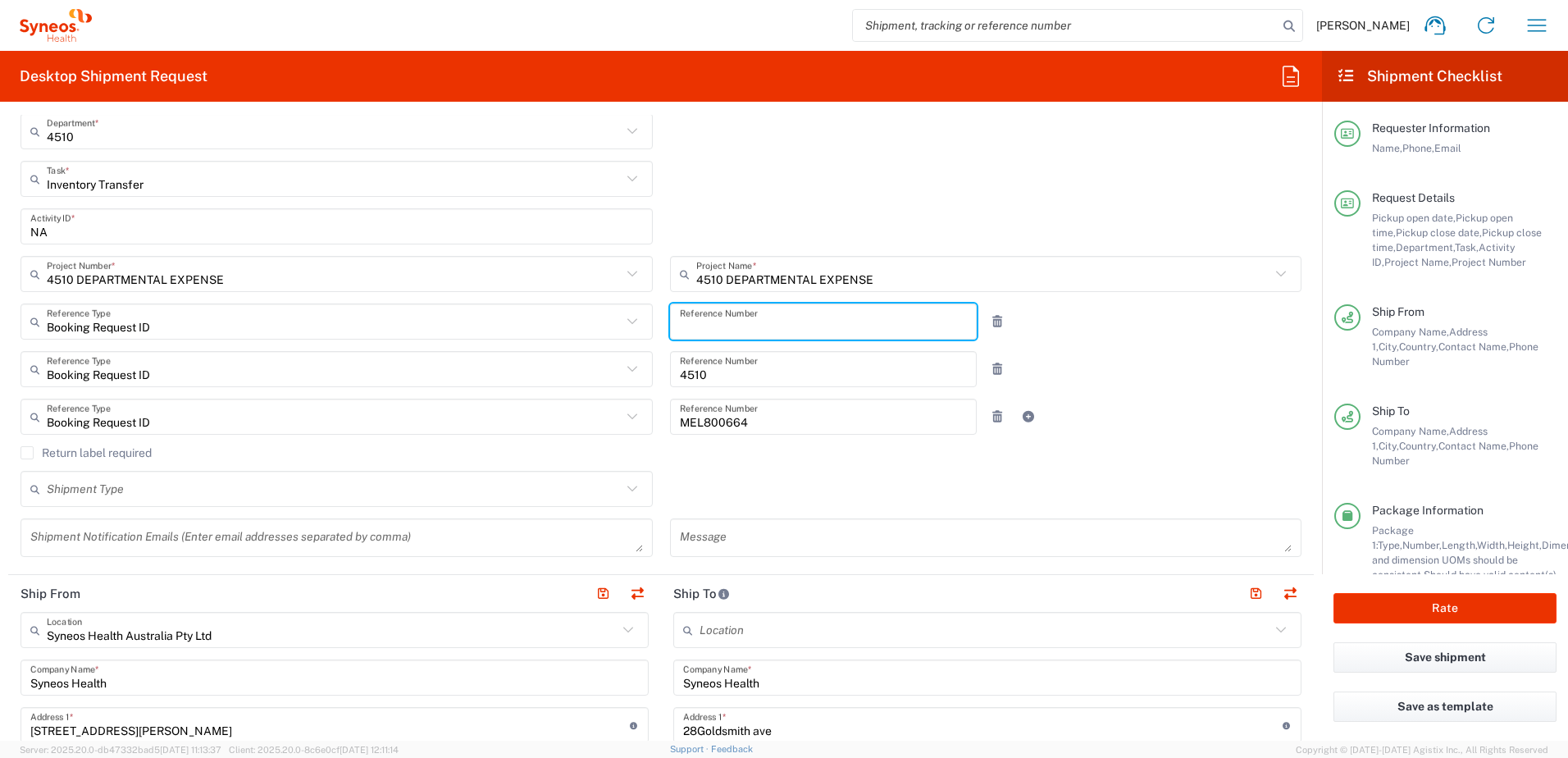
scroll to position [329, 0]
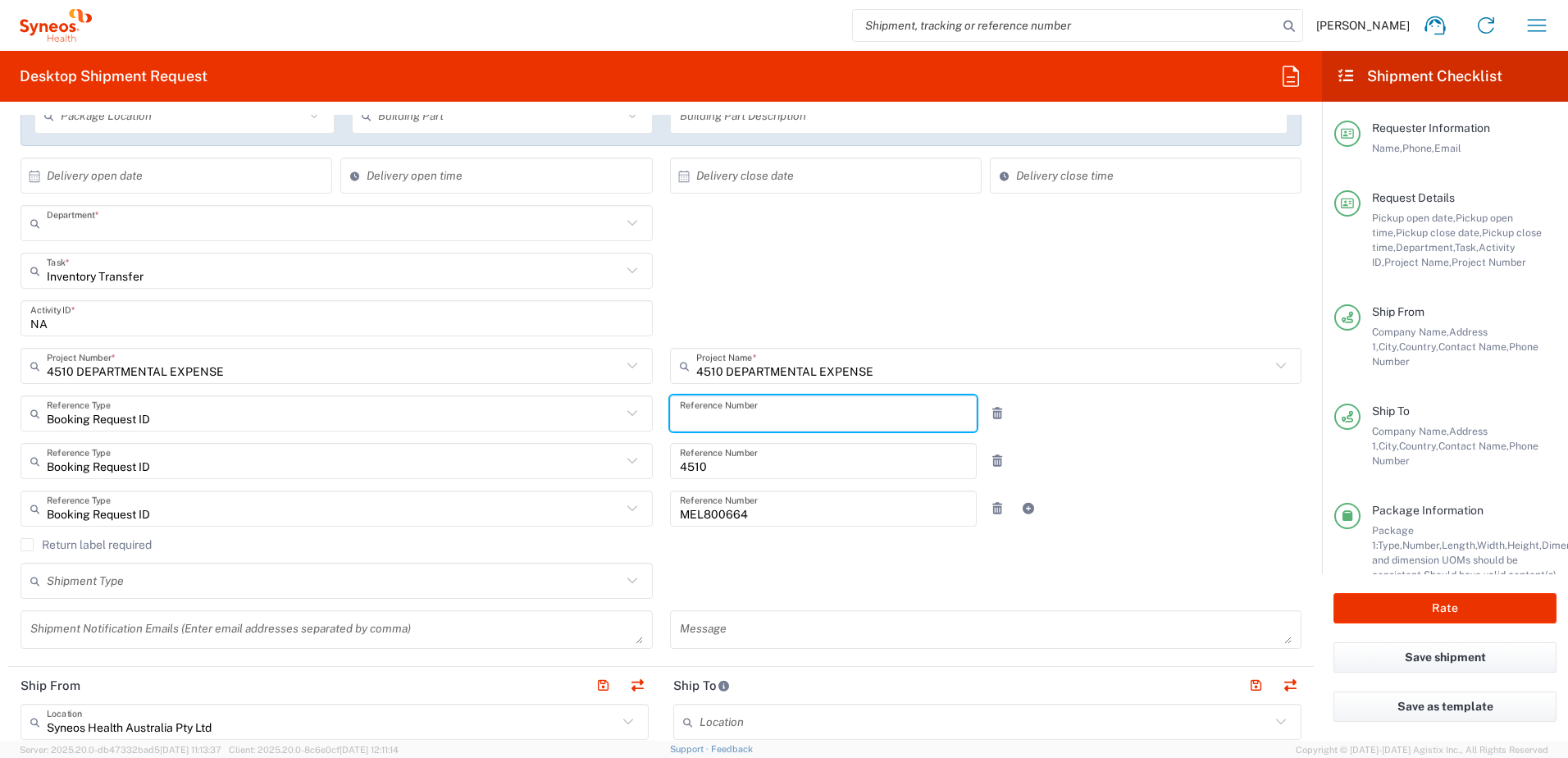
click at [255, 232] on input "text" at bounding box center [334, 224] width 575 height 29
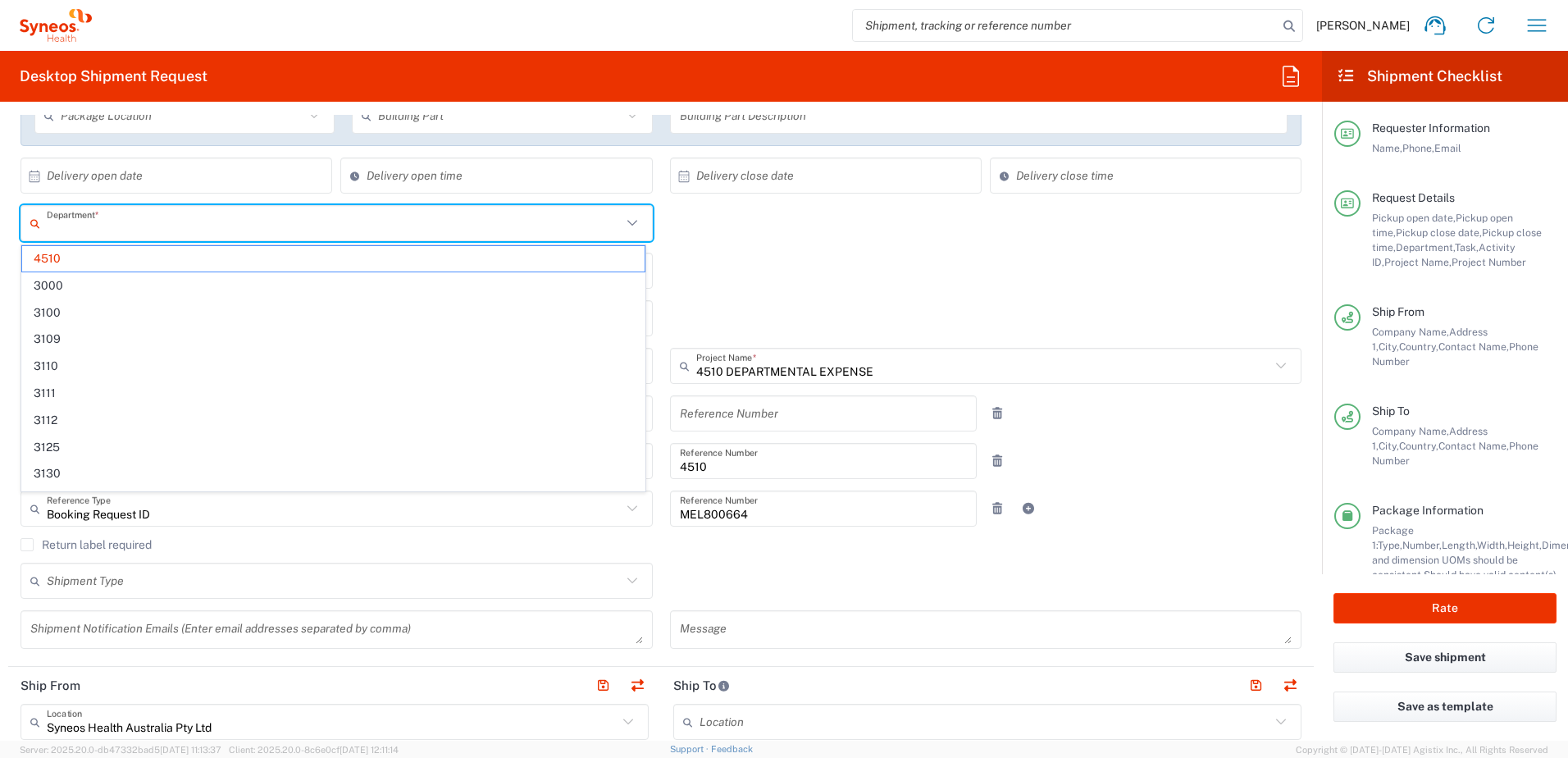
paste input "103229"
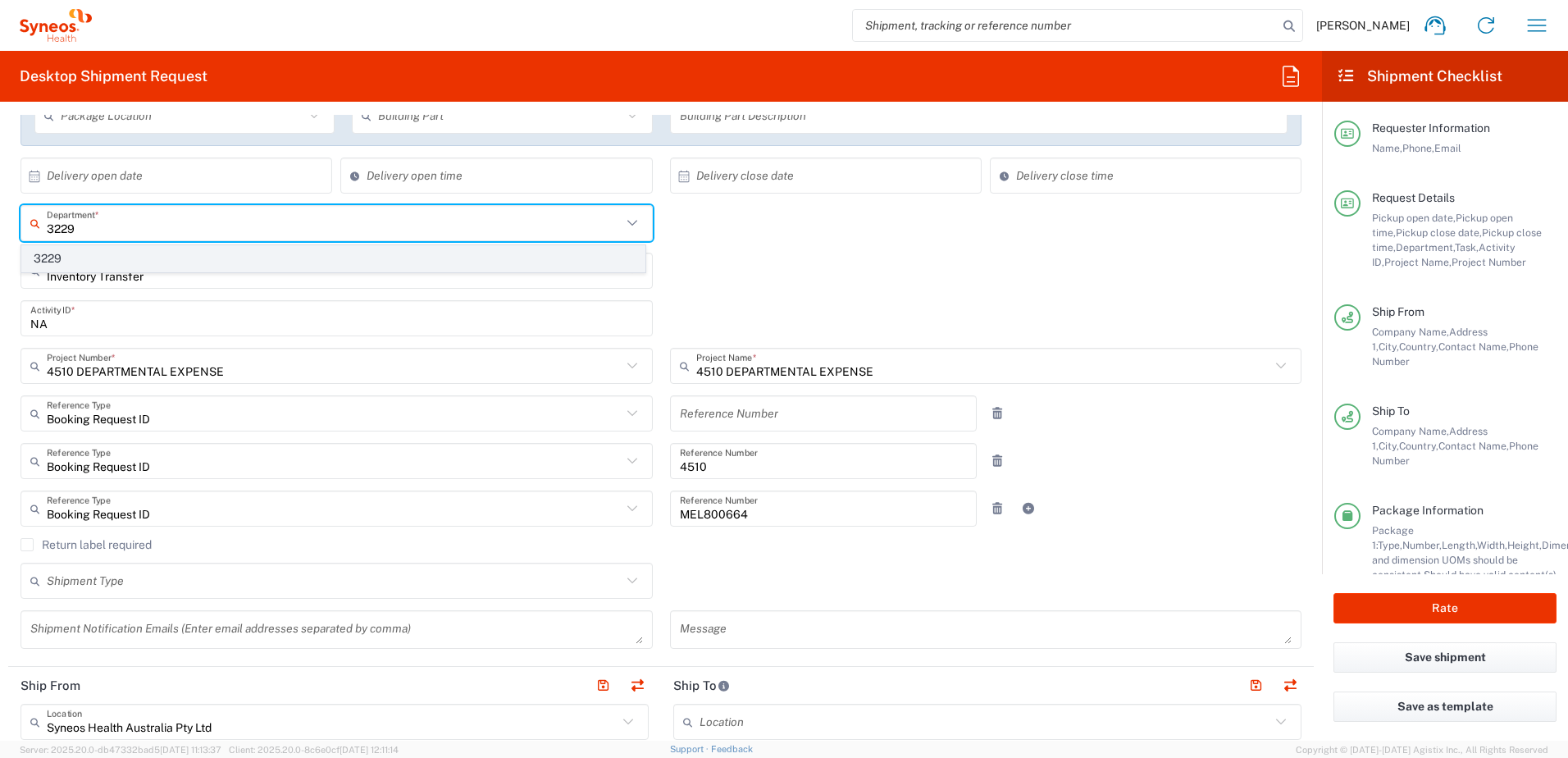
type input "3229"
click at [309, 251] on span "3229" at bounding box center [333, 259] width 623 height 25
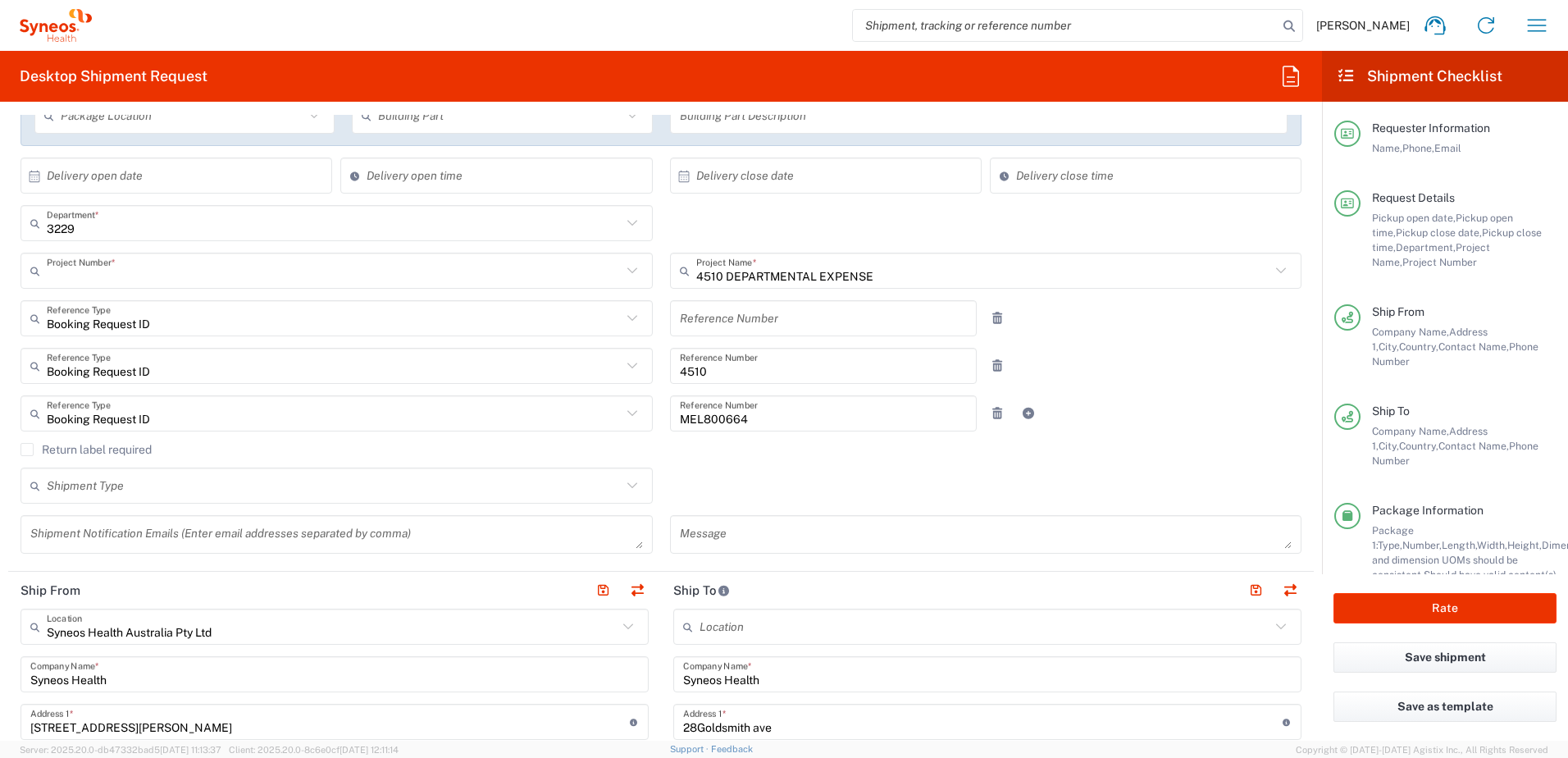
click at [236, 276] on input "text" at bounding box center [334, 271] width 575 height 29
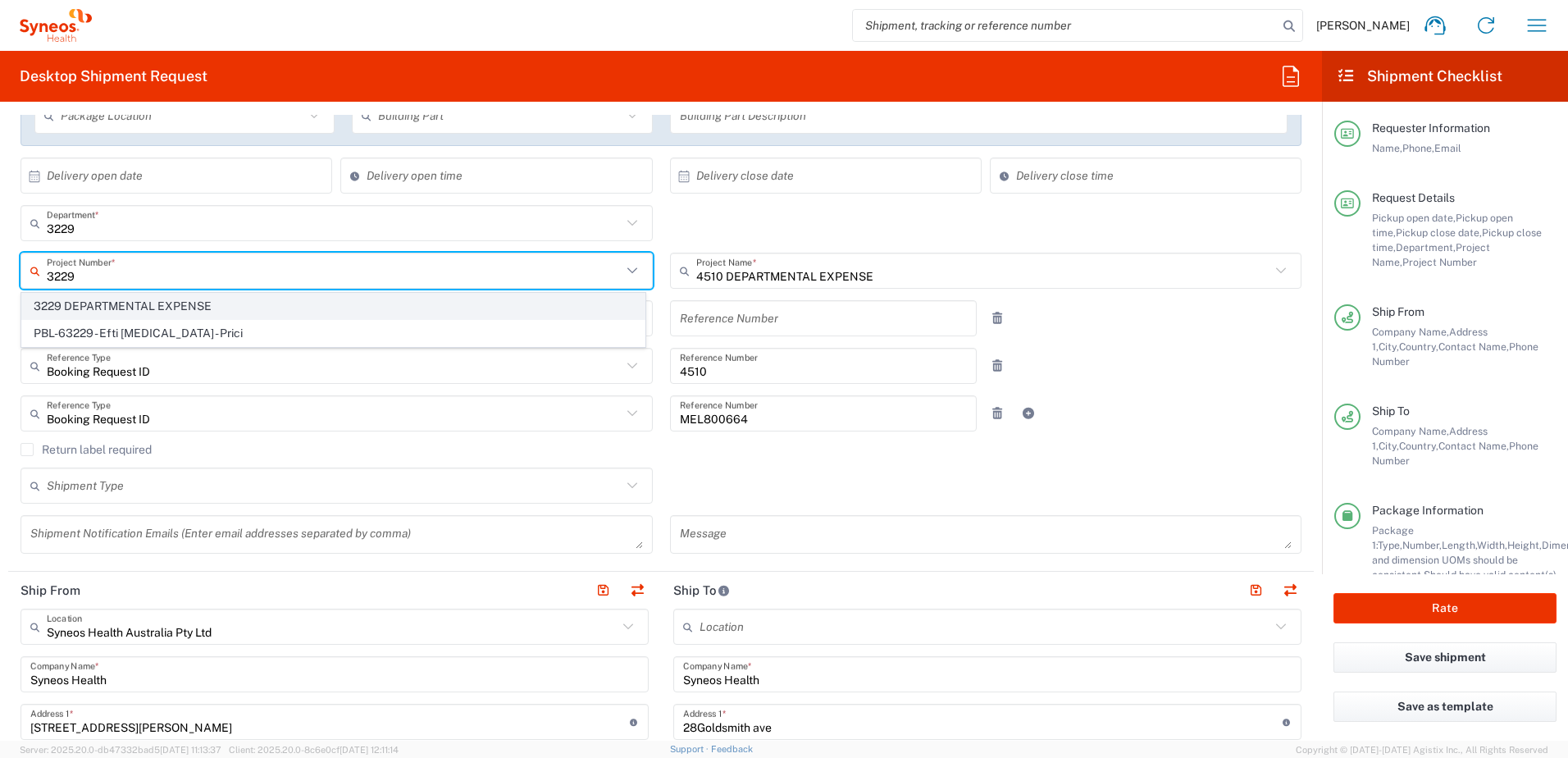
click at [249, 299] on span "3229 DEPARTMENTAL EXPENSE" at bounding box center [333, 306] width 623 height 25
type input "3229 DEPARTMENTAL EXPENSE"
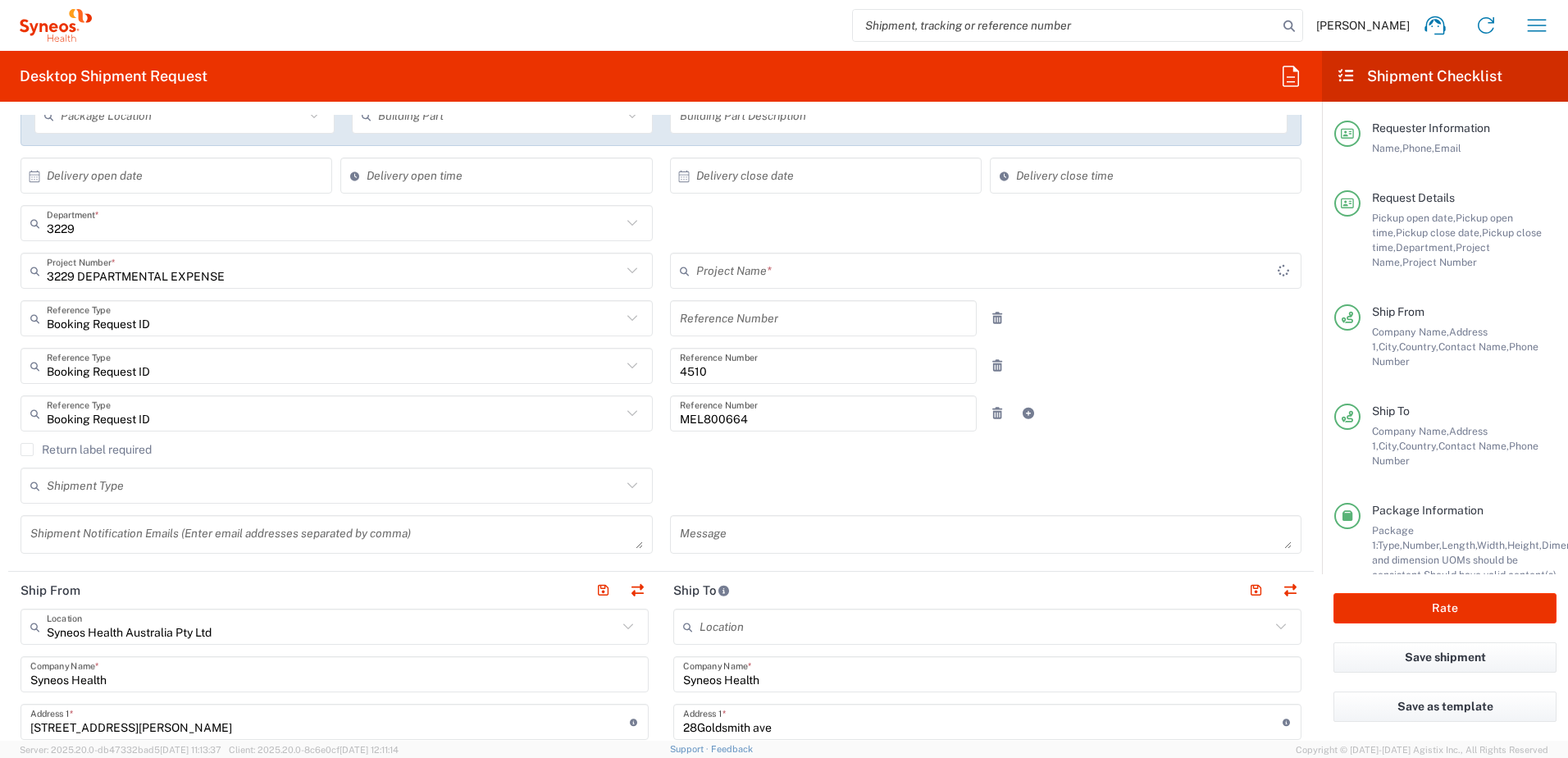
type input "3229 DEPARTMENTAL EXPENSE"
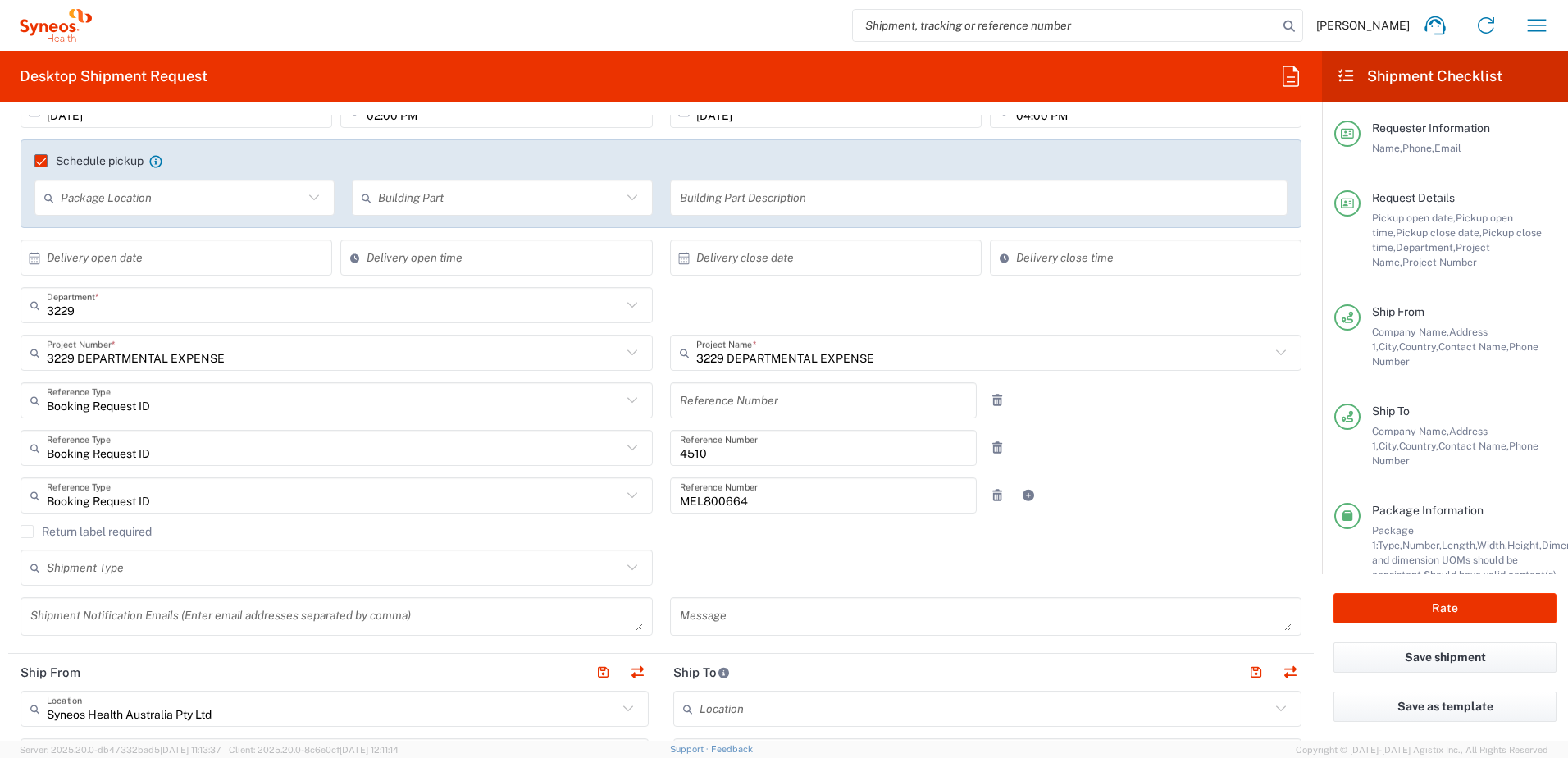
click at [733, 409] on input "text" at bounding box center [823, 400] width 287 height 29
paste input "13162"
type input "BU 13162/DEPT 3229"
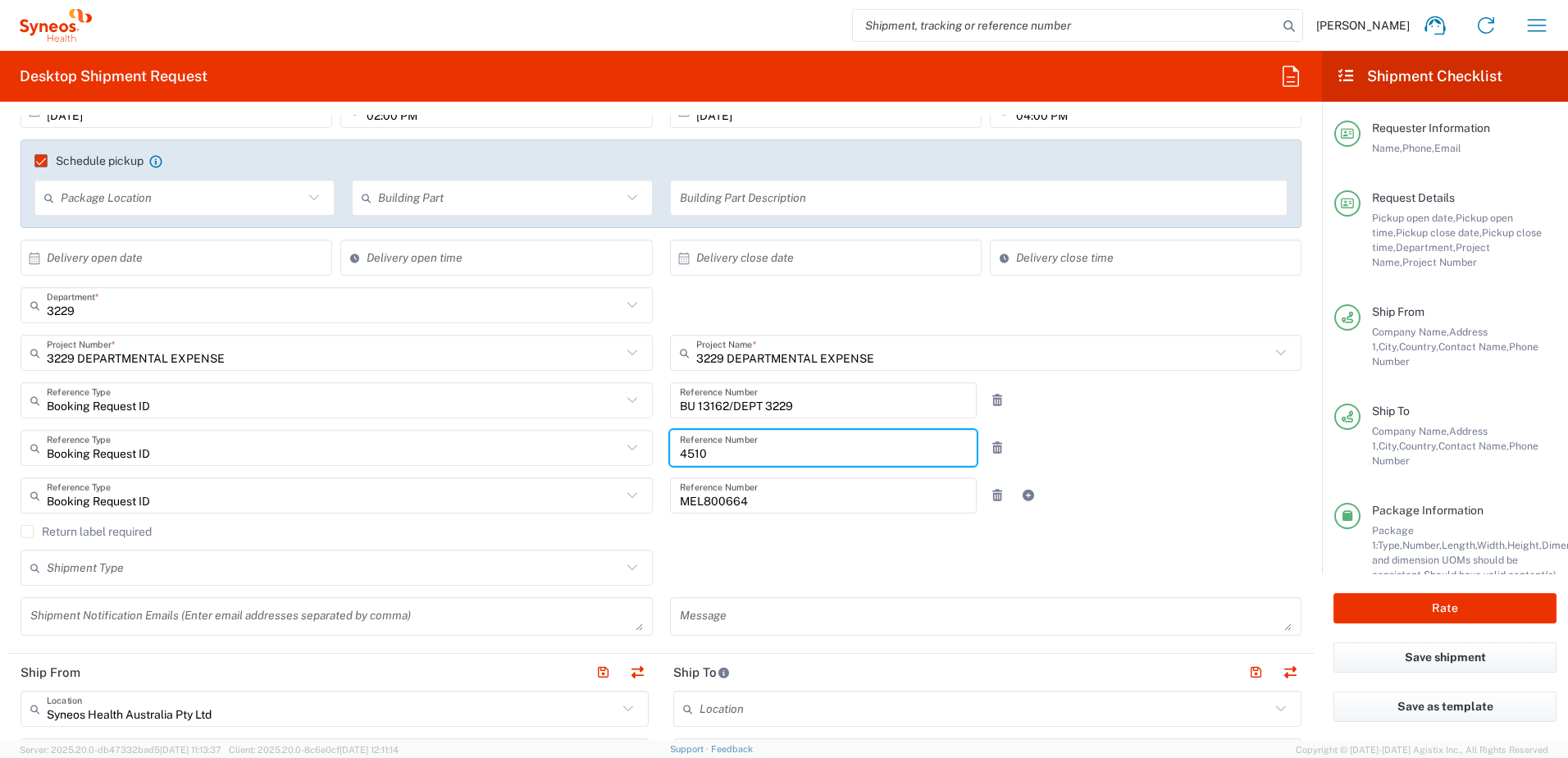
drag, startPoint x: 730, startPoint y: 450, endPoint x: 655, endPoint y: 459, distance: 75.5
click at [661, 458] on div "4510 Reference Number" at bounding box center [822, 454] width 324 height 48
click at [1222, 467] on div "Booking Request ID Reference Type Booking Request ID Account Type Activity ID A…" at bounding box center [661, 454] width 1299 height 48
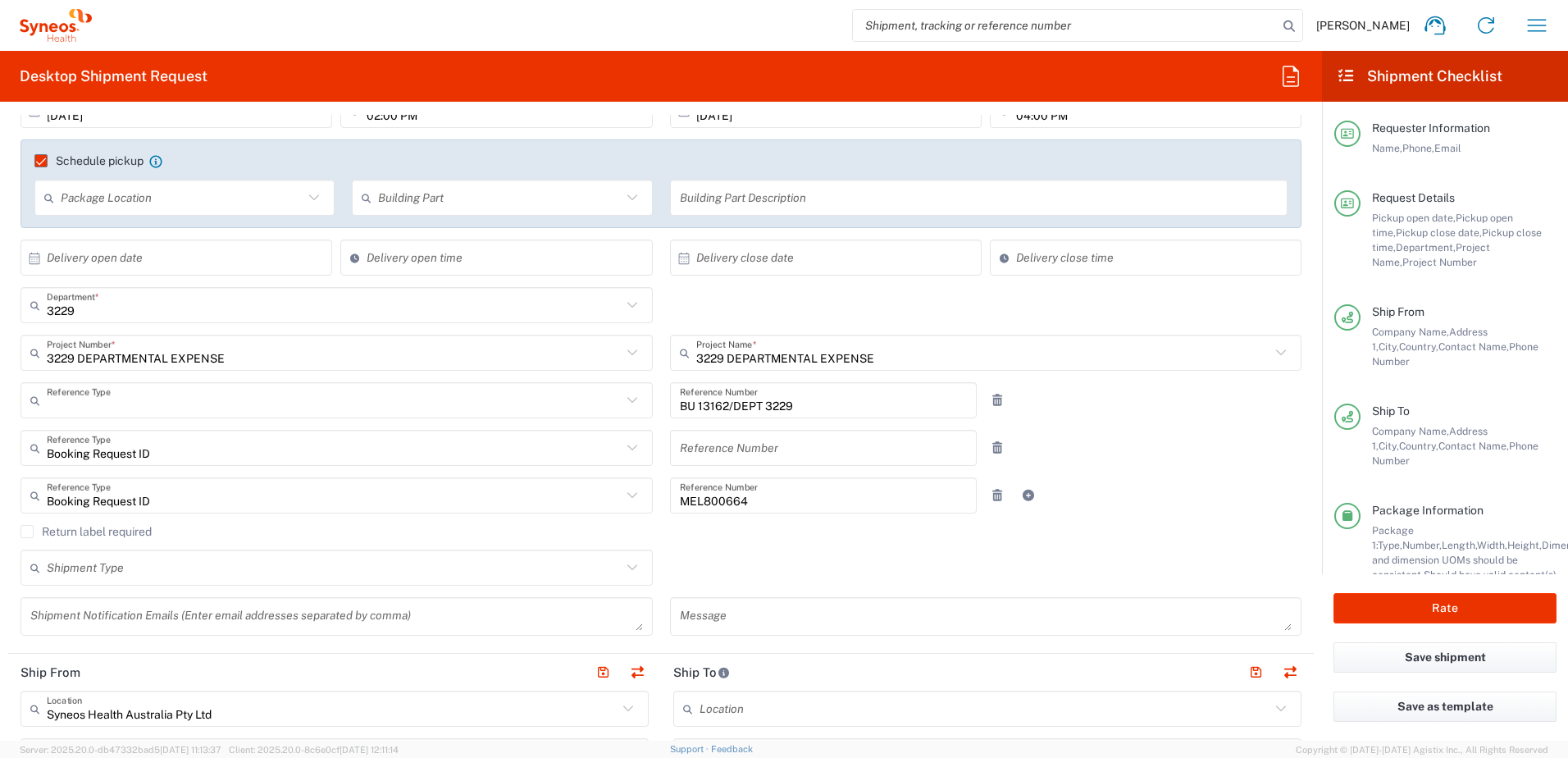
click at [603, 407] on input "text" at bounding box center [334, 400] width 575 height 29
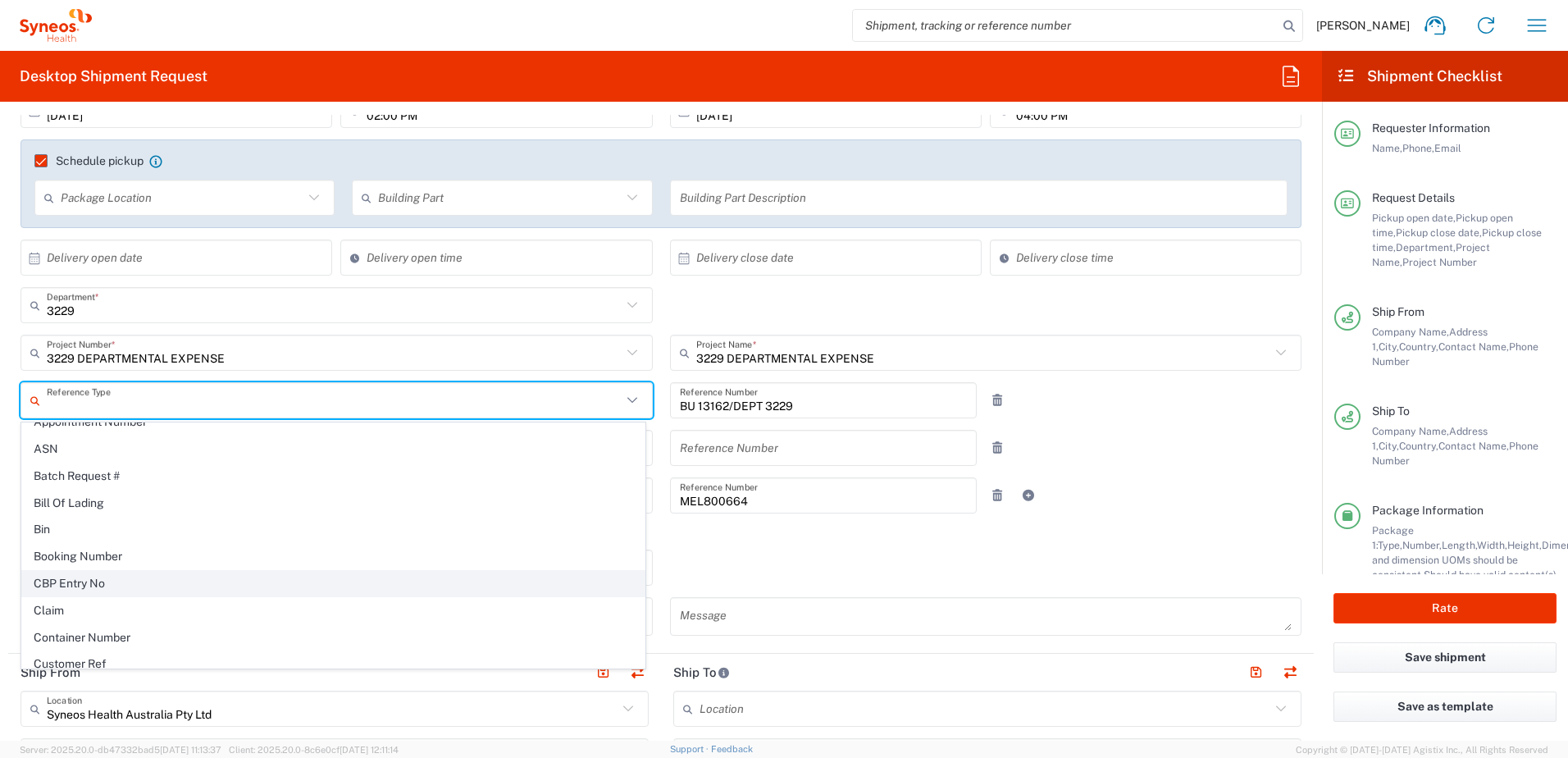
scroll to position [164, 0]
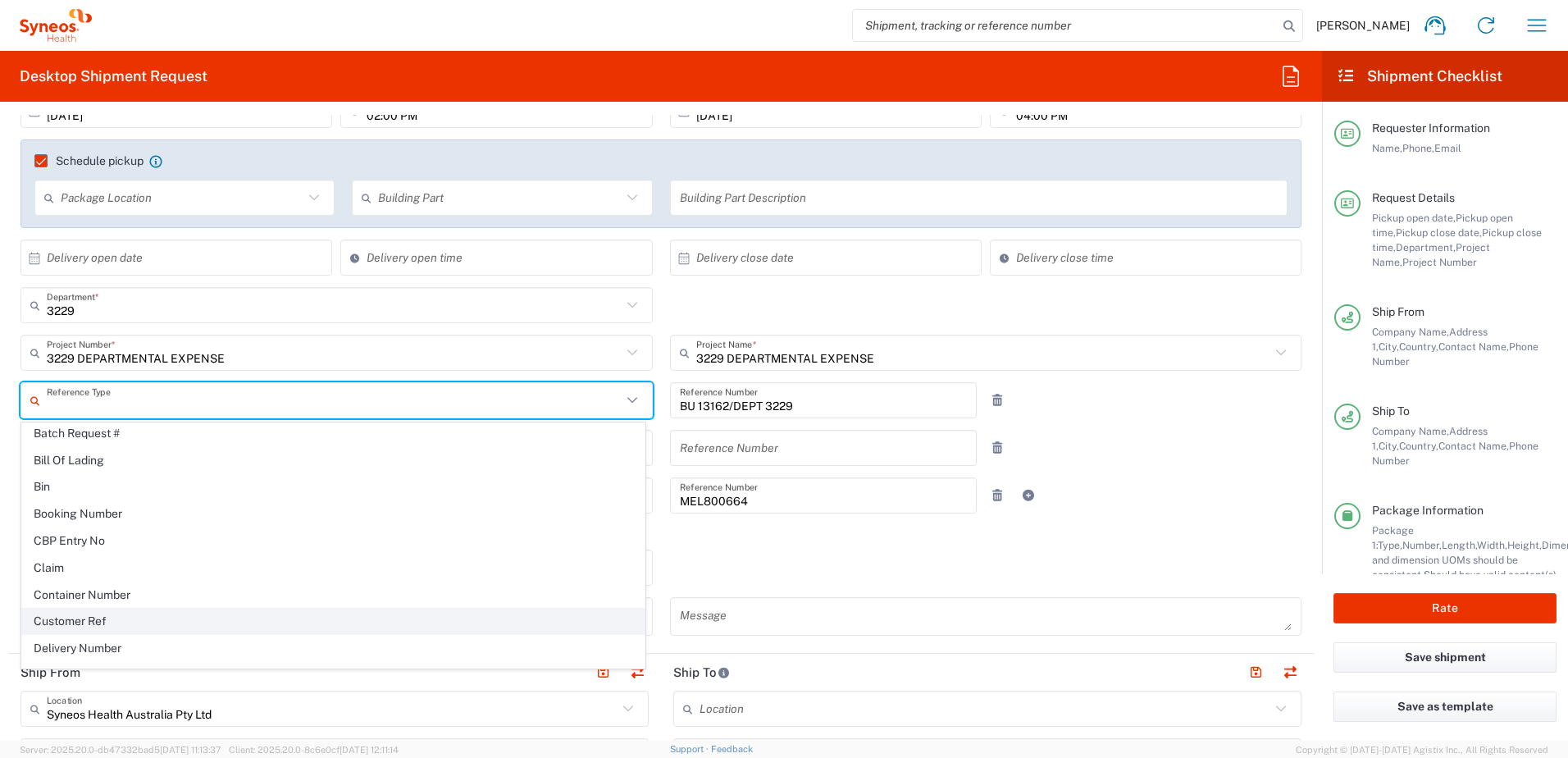
click at [224, 622] on span "Customer Ref" at bounding box center [333, 621] width 623 height 25
type input "Customer Ref"
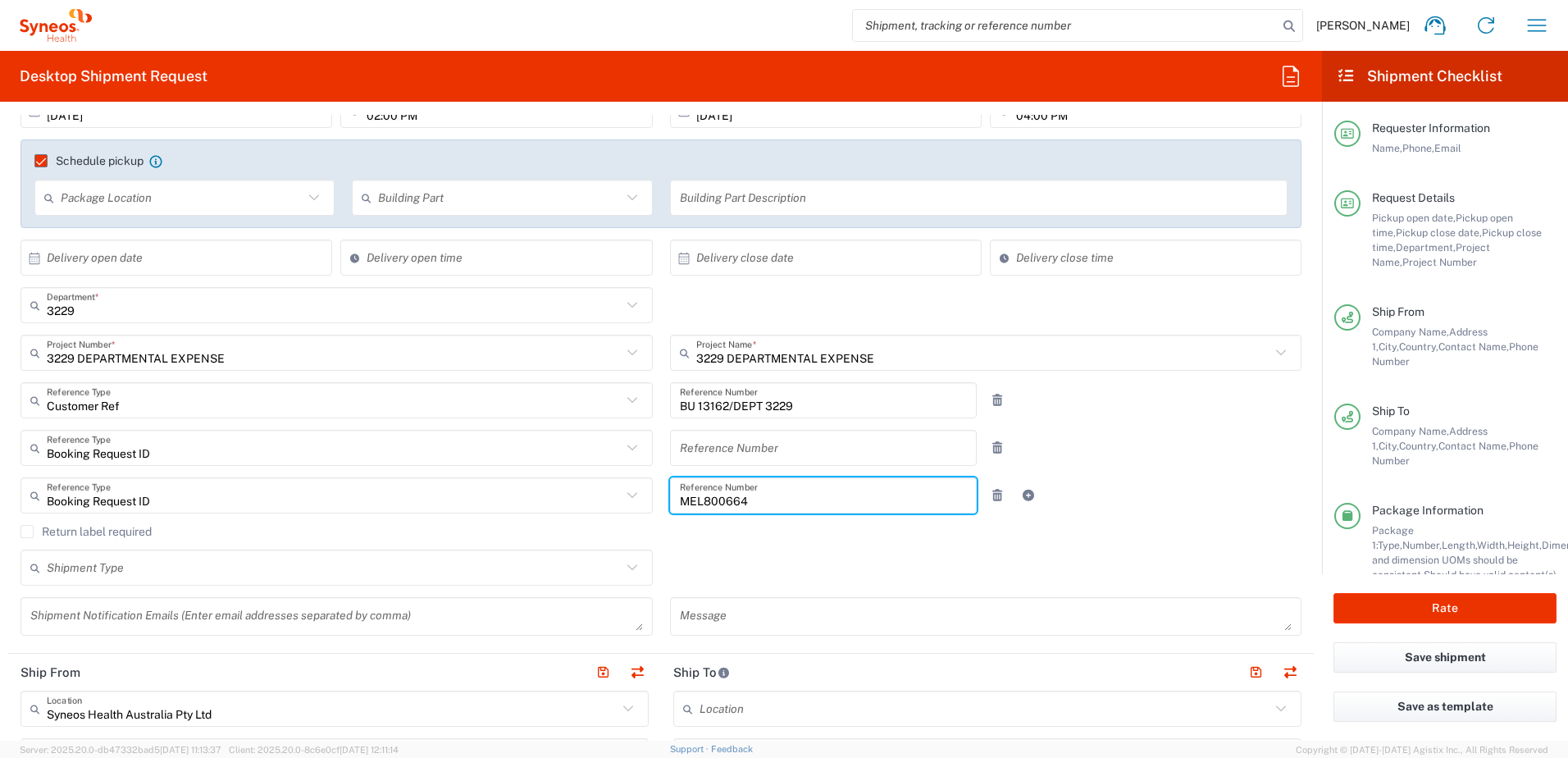
drag, startPoint x: 774, startPoint y: 504, endPoint x: 529, endPoint y: 486, distance: 245.7
click at [530, 508] on div "Booking Request ID Reference Type Booking Request ID Account Type Activity ID A…" at bounding box center [661, 501] width 1299 height 48
click at [1119, 449] on div "Booking Request ID Reference Type Booking Request ID Account Type Activity ID A…" at bounding box center [661, 454] width 1299 height 48
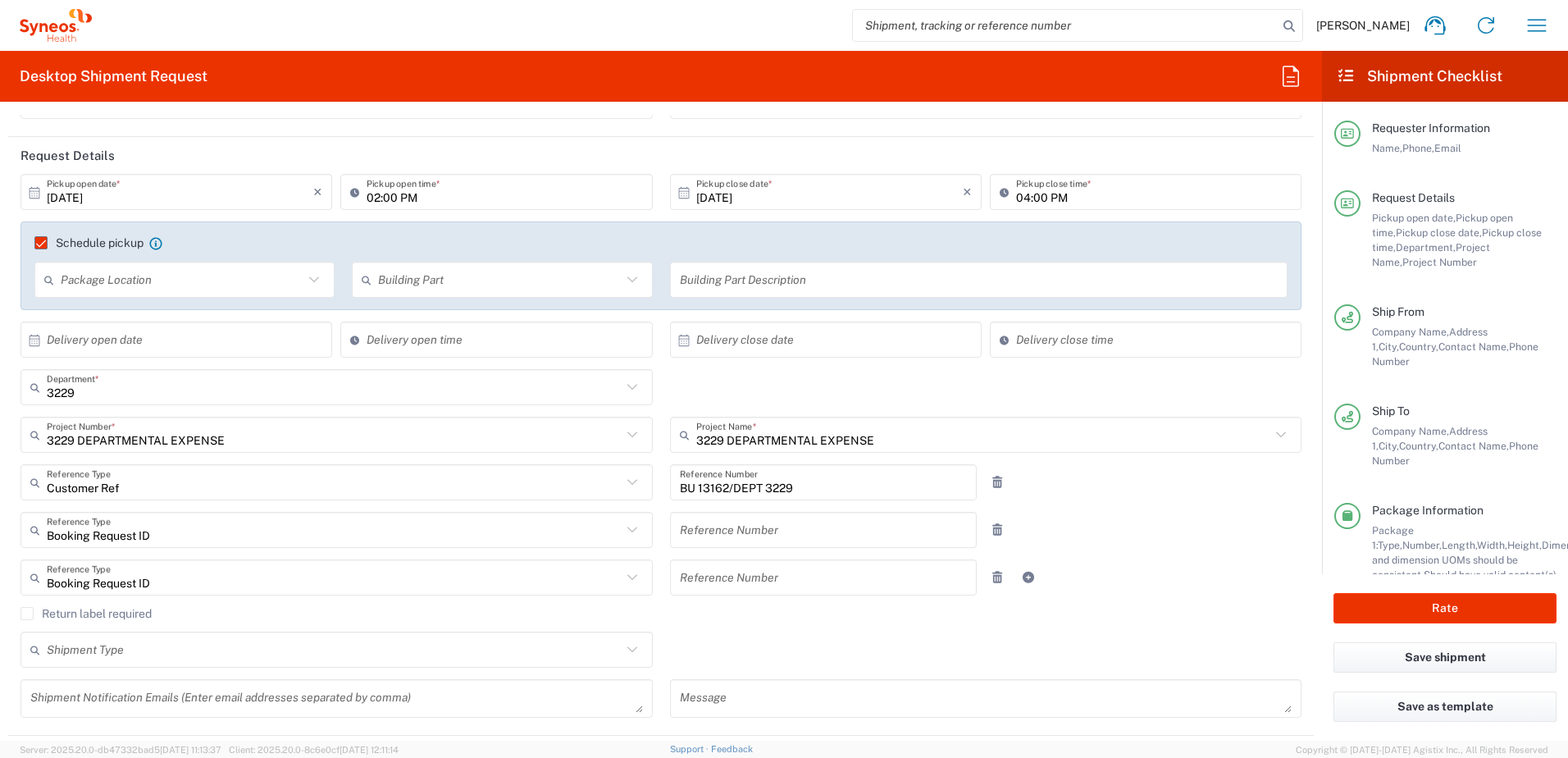
click at [218, 191] on input "10/07/2025" at bounding box center [180, 192] width 266 height 29
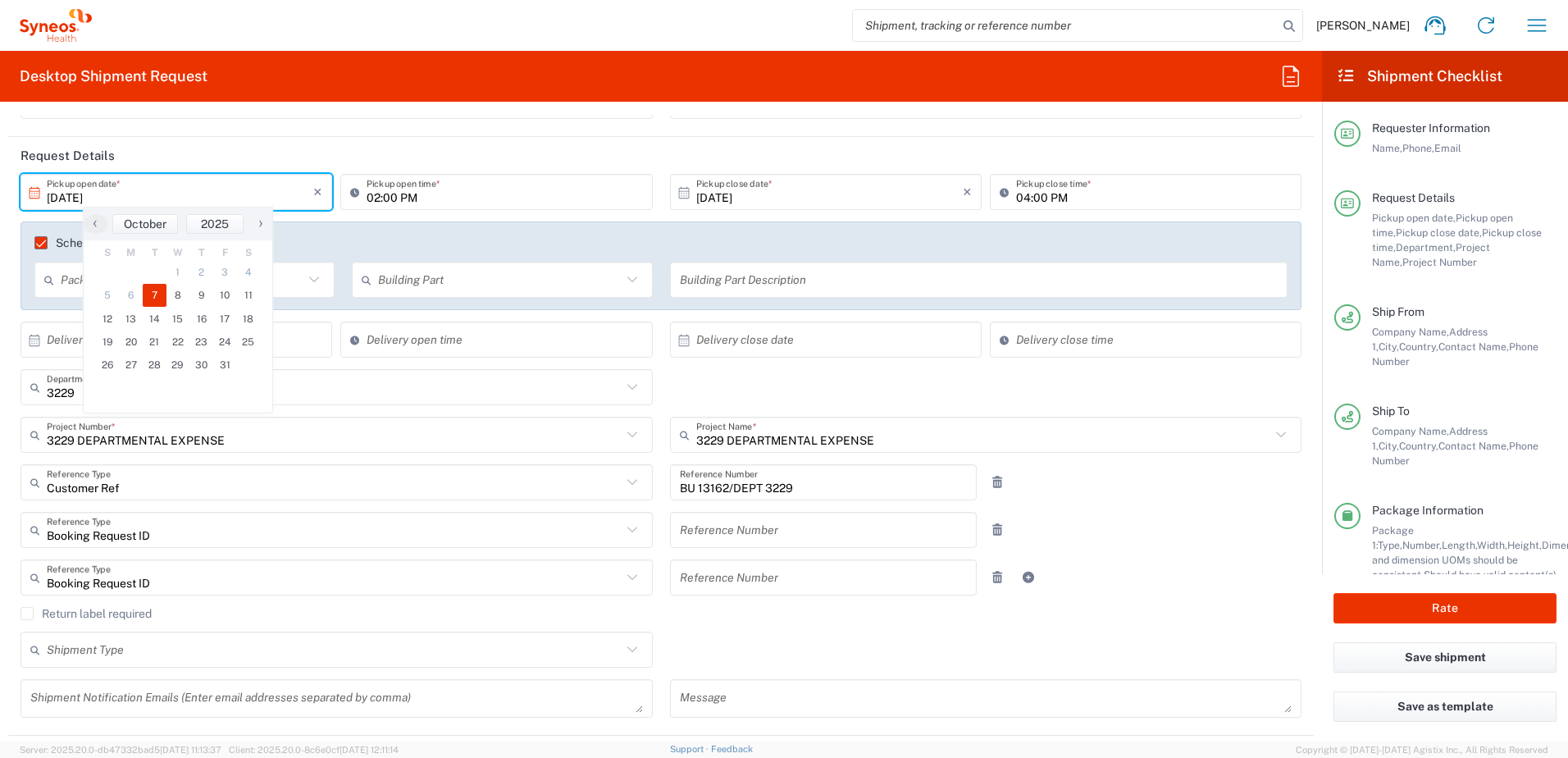
click at [218, 190] on input "10/07/2025" at bounding box center [180, 192] width 266 height 29
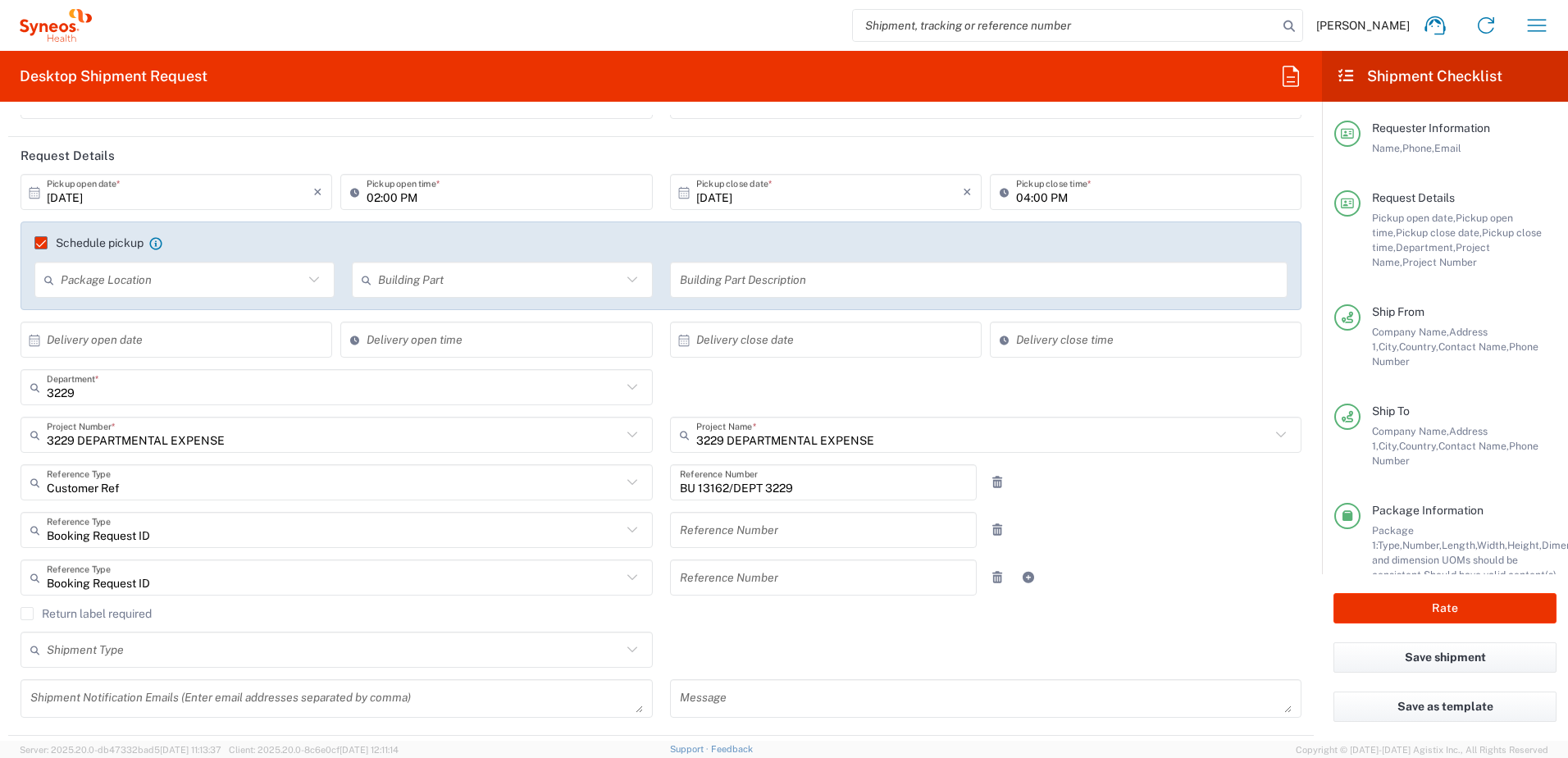
click at [1178, 518] on div "Booking Request ID Reference Type Booking Request ID Account Type Activity ID A…" at bounding box center [661, 536] width 1299 height 48
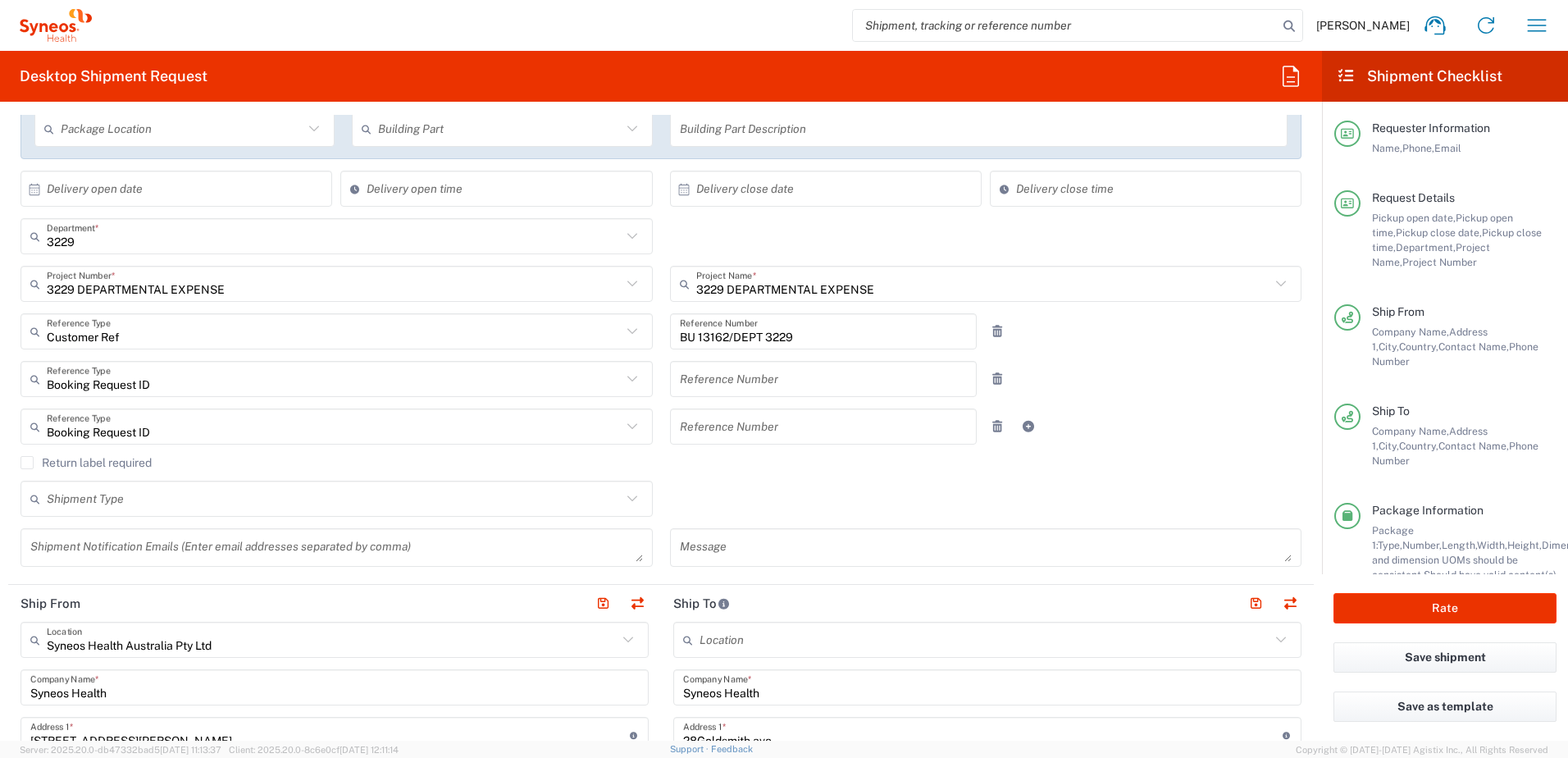
scroll to position [329, 0]
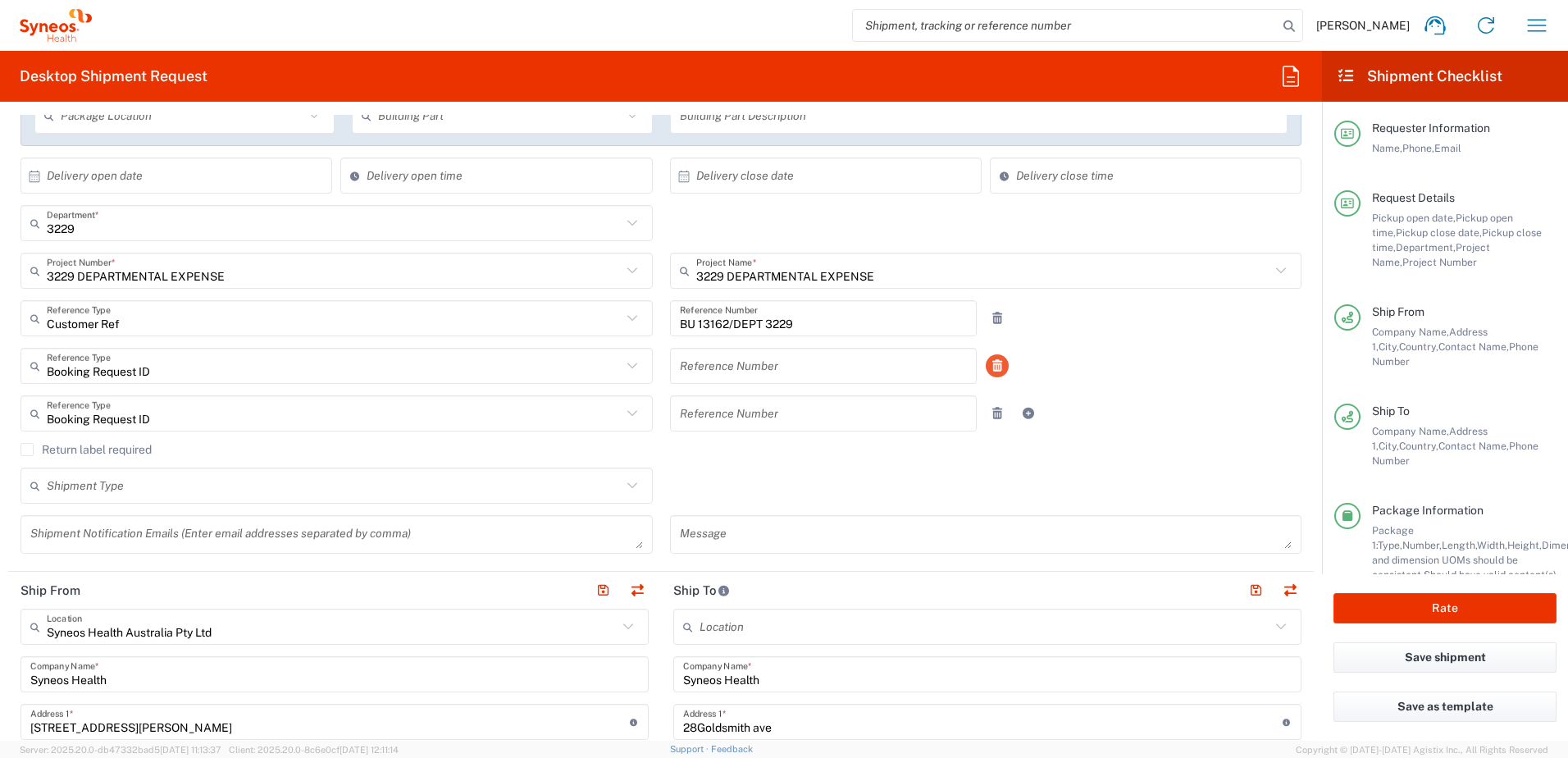
click at [992, 375] on link at bounding box center [997, 366] width 23 height 23
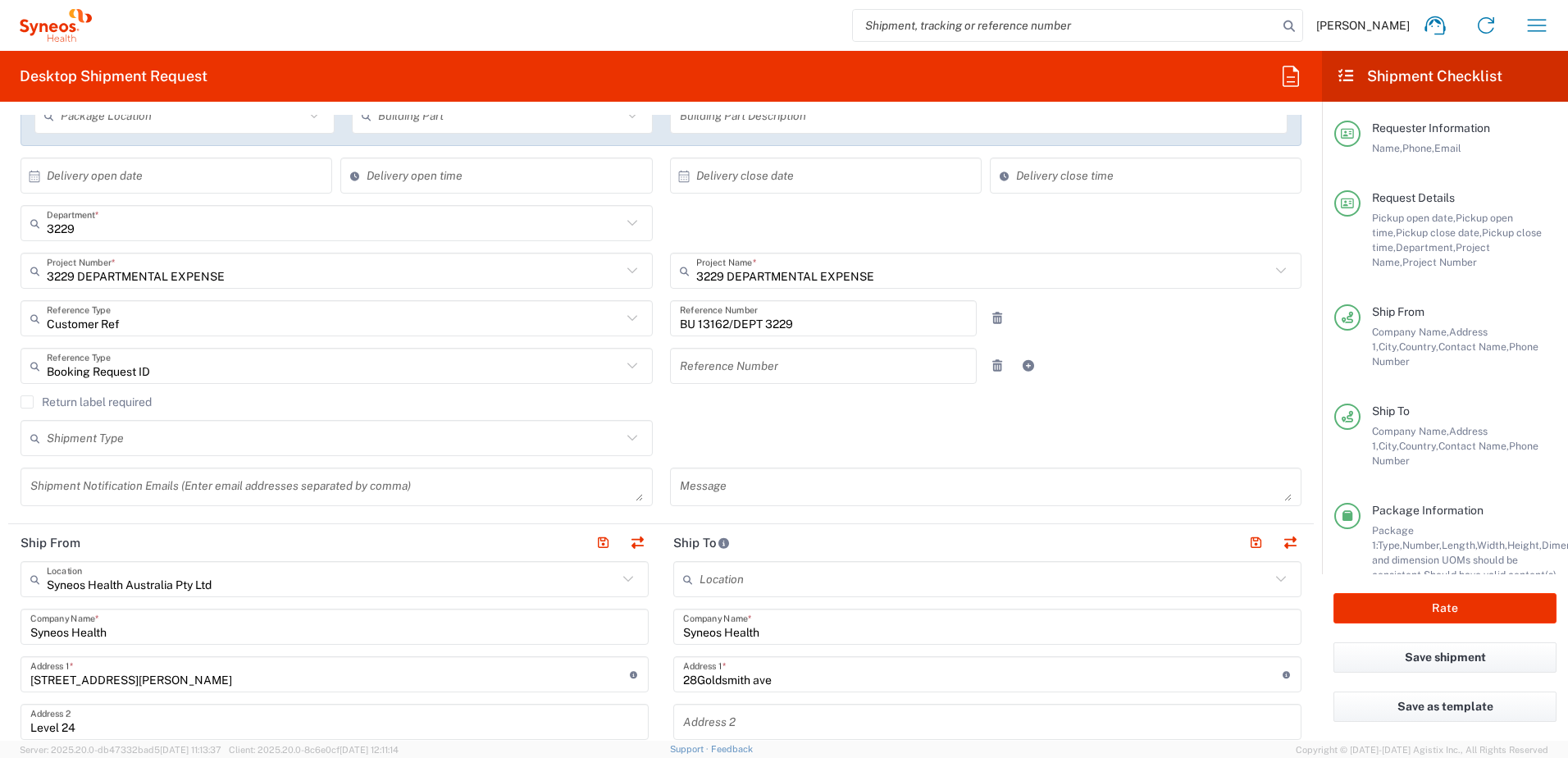
click at [992, 375] on link at bounding box center [997, 366] width 23 height 23
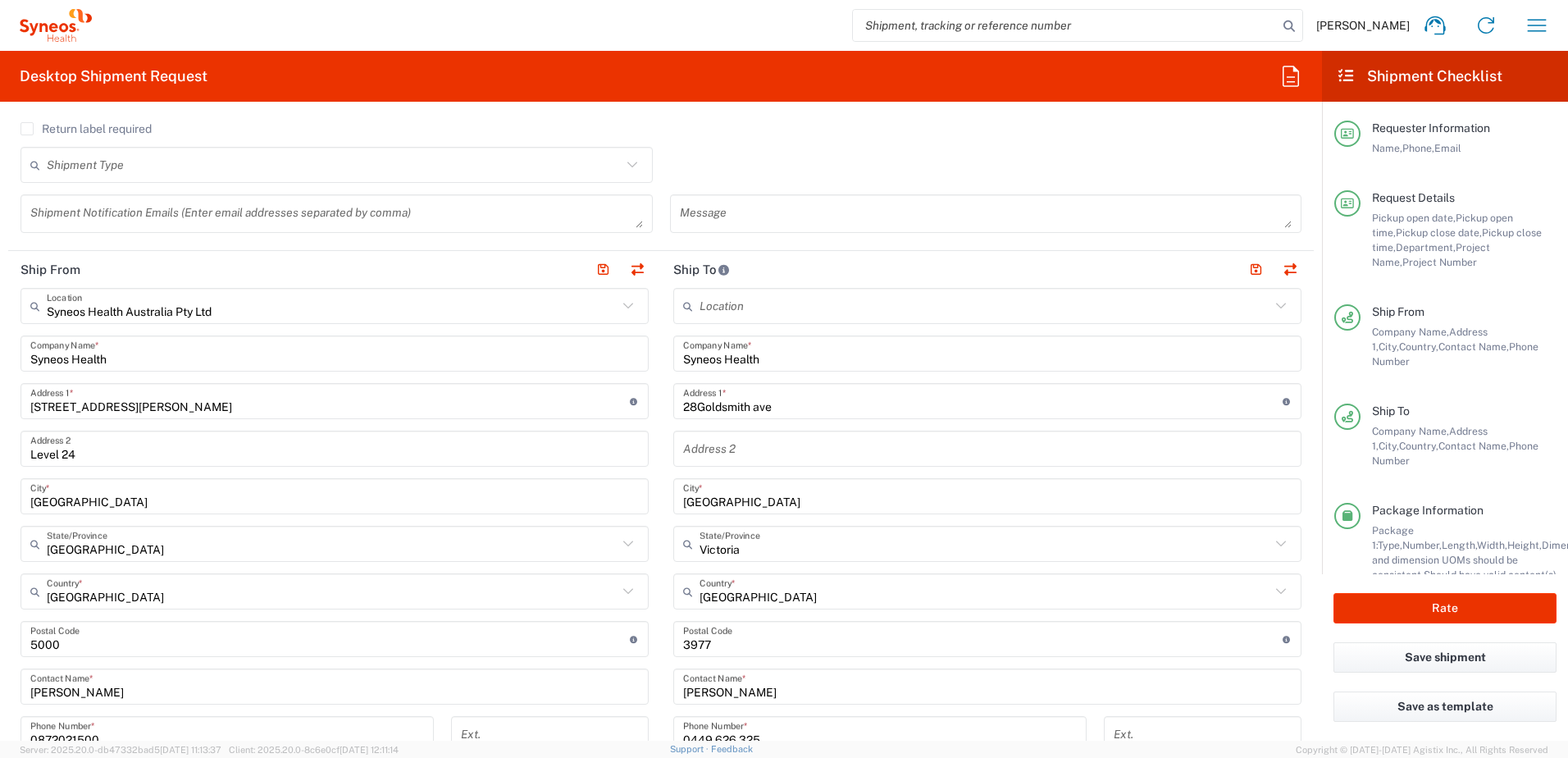
scroll to position [574, 0]
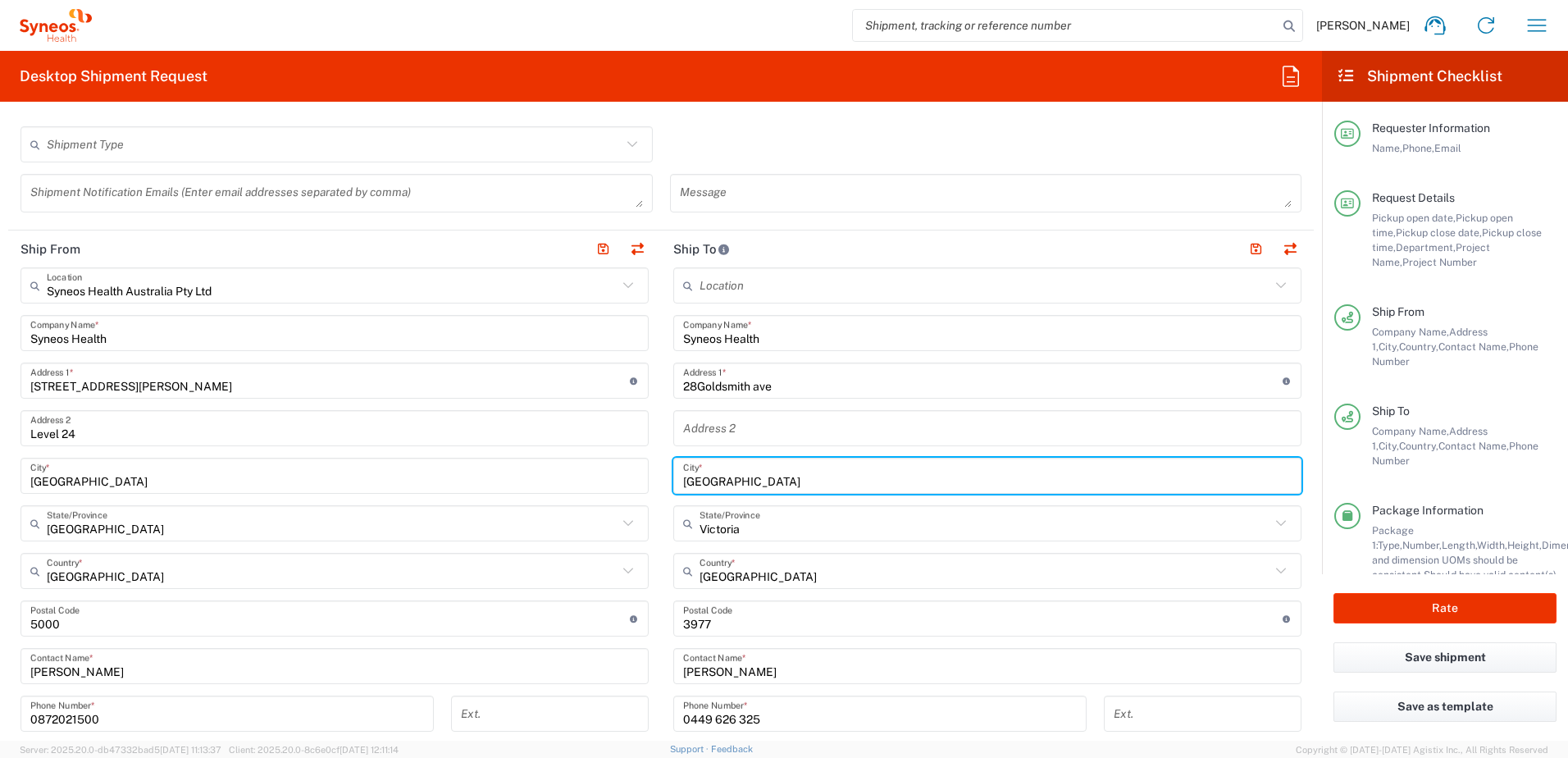
drag, startPoint x: 815, startPoint y: 476, endPoint x: 585, endPoint y: 484, distance: 230.1
click at [585, 484] on div "Ship From Syneos Health Australia Pty Ltd Location Syneos Health Australia Pty …" at bounding box center [661, 597] width 1306 height 733
paste input "Winston Hills"
type input "Winston Hills"
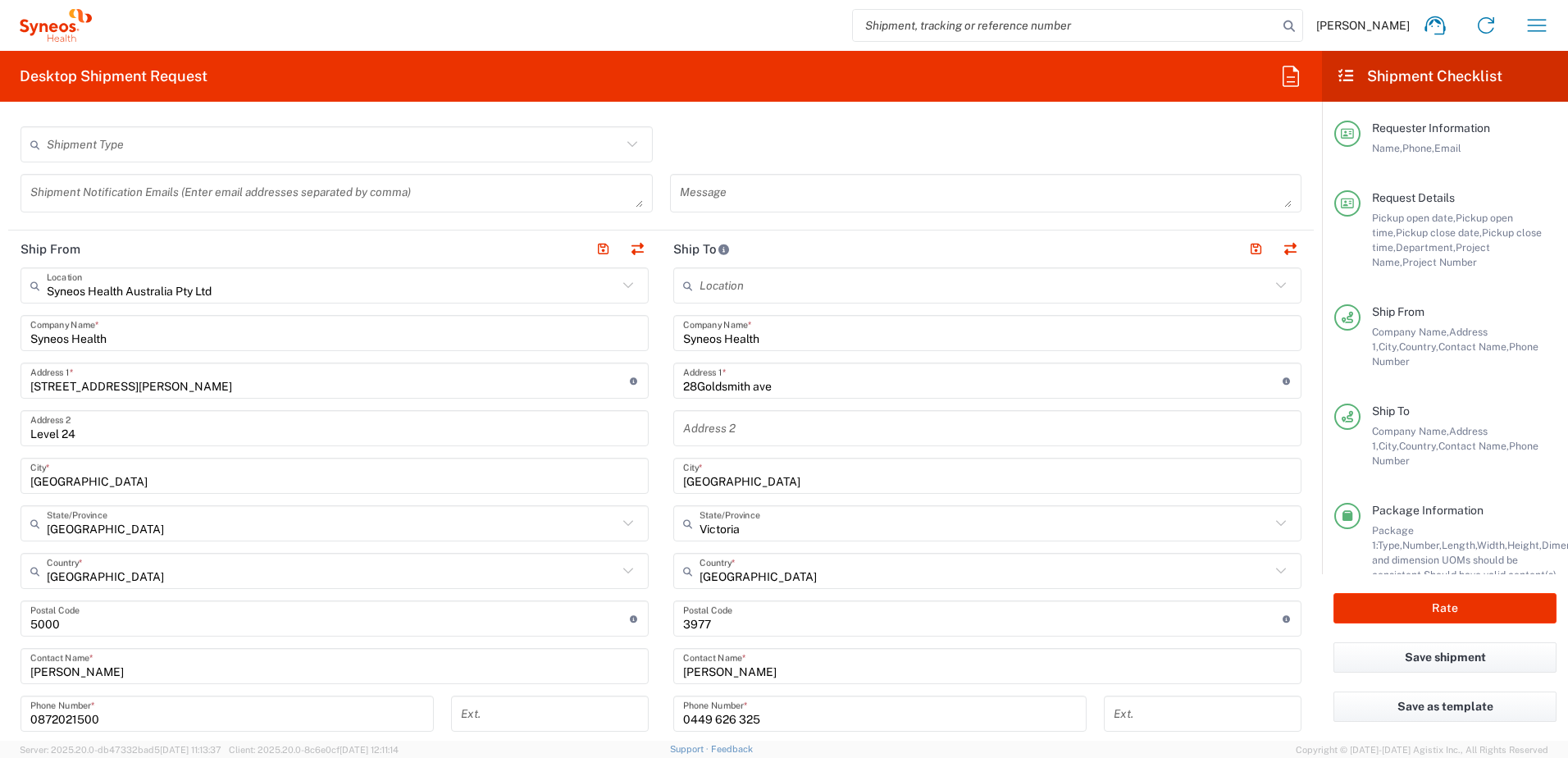
click at [974, 542] on div "Location Addison Whitney LLC-Morrisvile NC US Barcelona-Syneos Health BioSector…" at bounding box center [987, 612] width 628 height 689
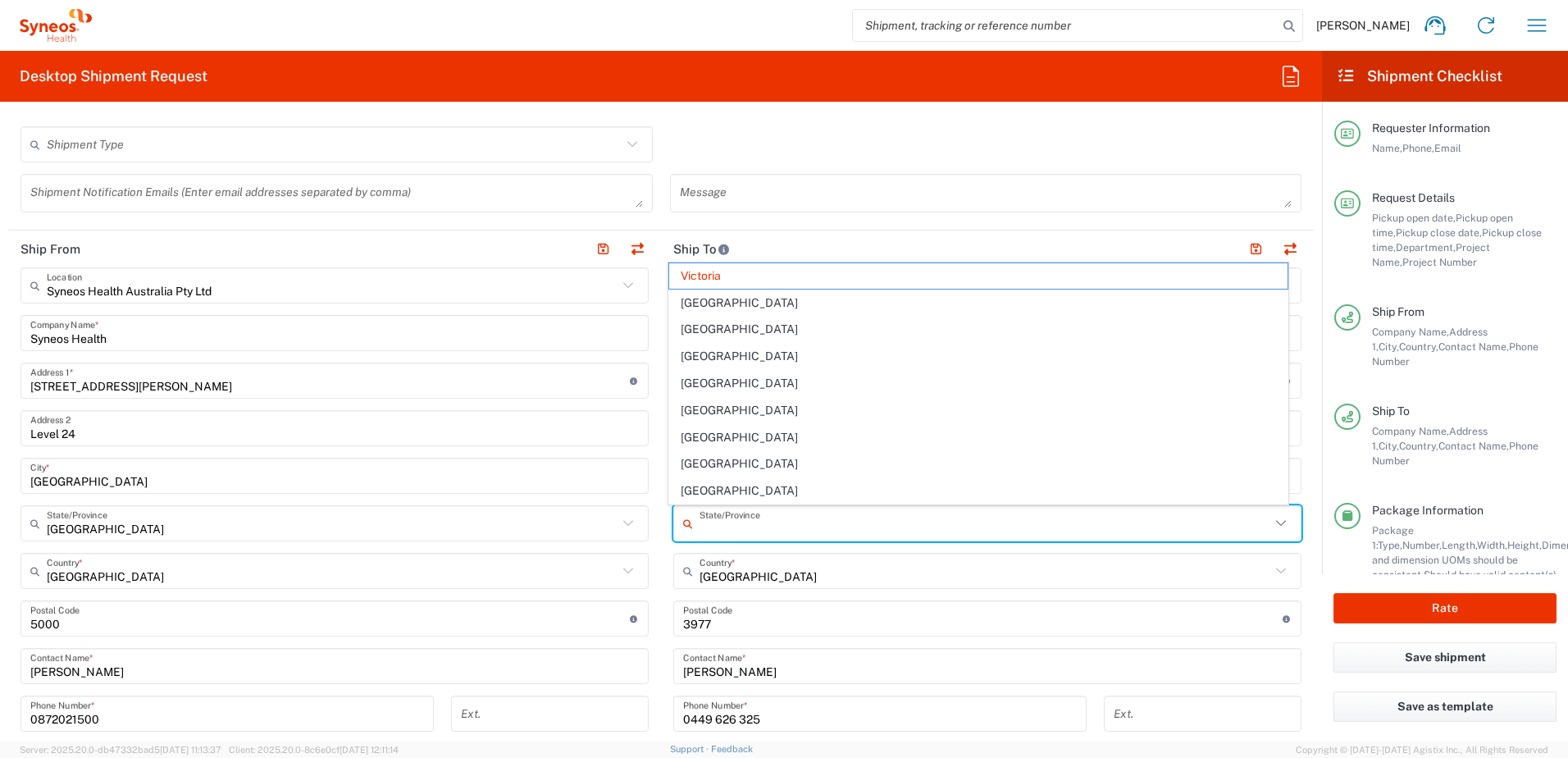
click at [967, 530] on input "text" at bounding box center [985, 523] width 571 height 29
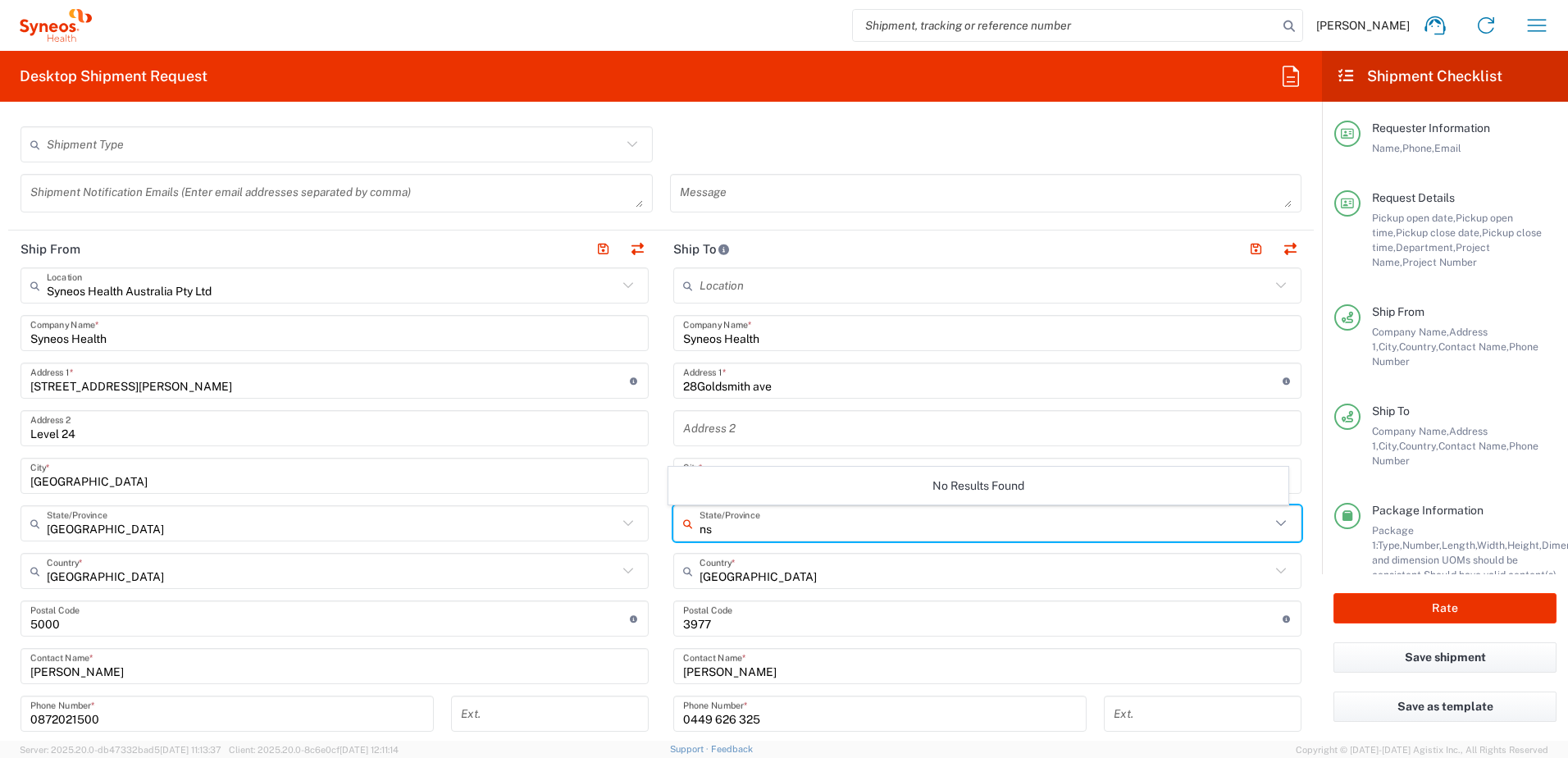
type input "n"
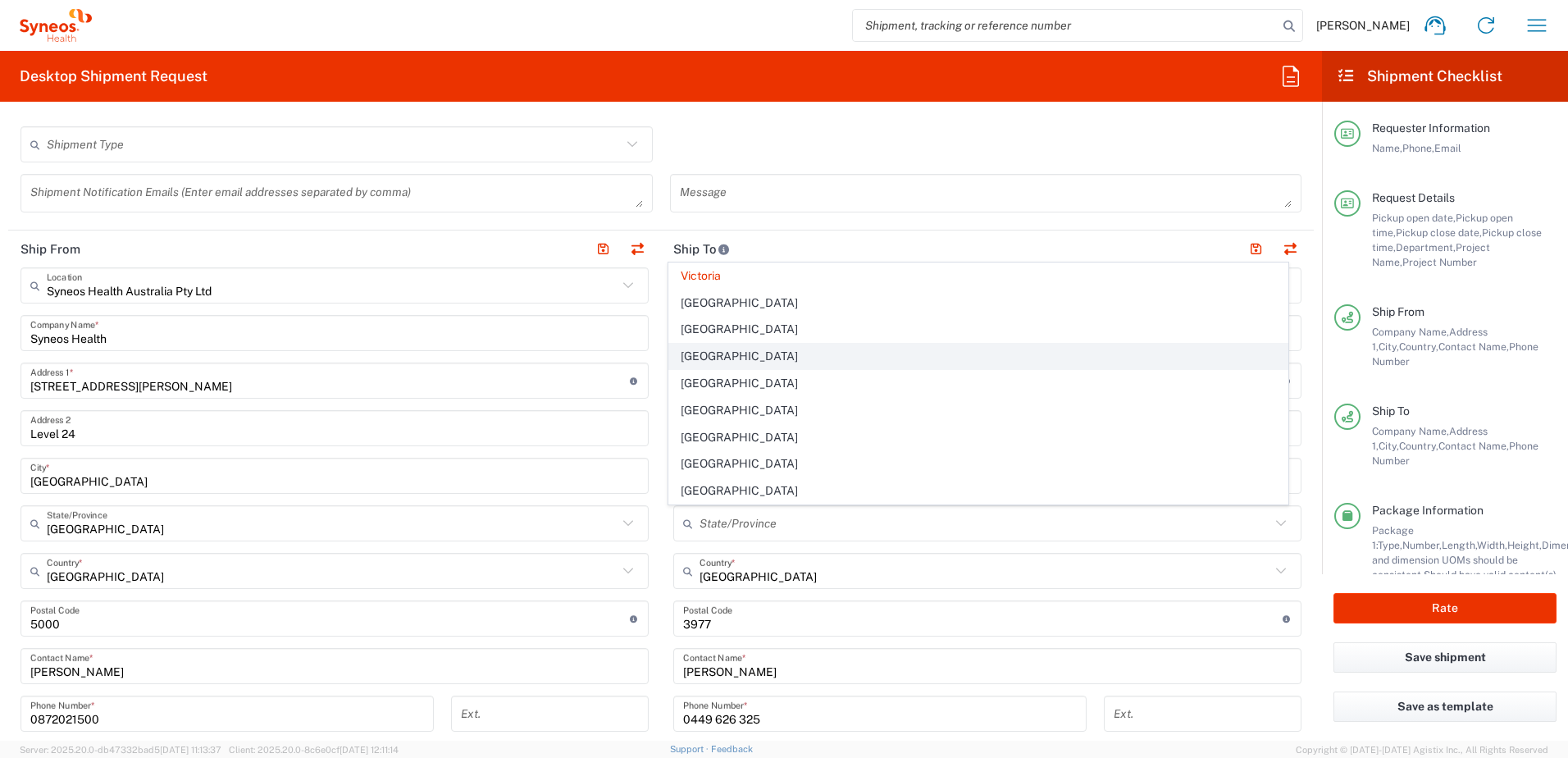
click at [771, 360] on span "New South Wales" at bounding box center [979, 356] width 619 height 25
type input "New South Wales"
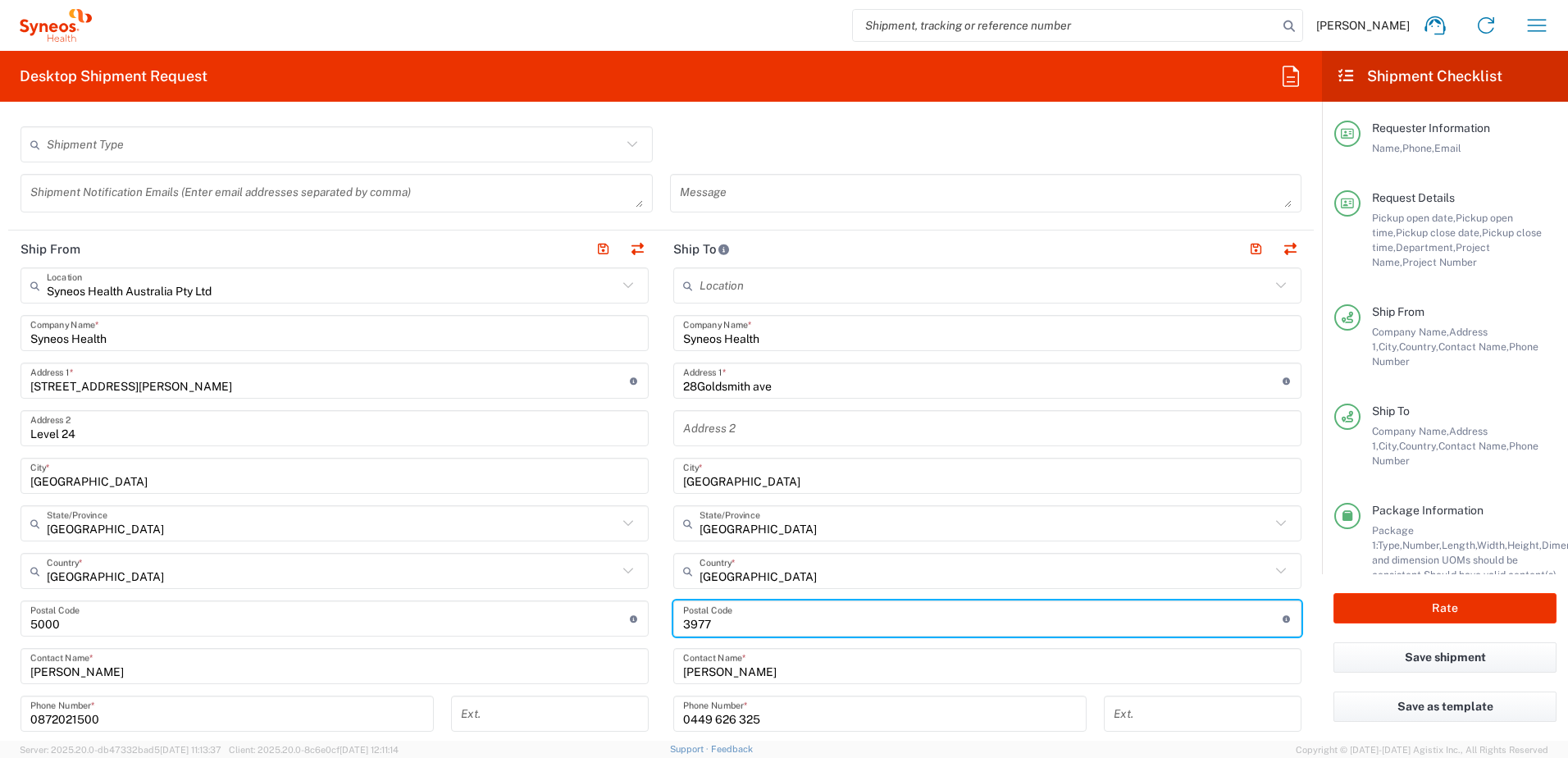
drag, startPoint x: 716, startPoint y: 625, endPoint x: 564, endPoint y: 625, distance: 152.0
click at [564, 625] on div "Ship From Syneos Health Australia Pty Ltd Location Syneos Health Australia Pty …" at bounding box center [661, 597] width 1306 height 733
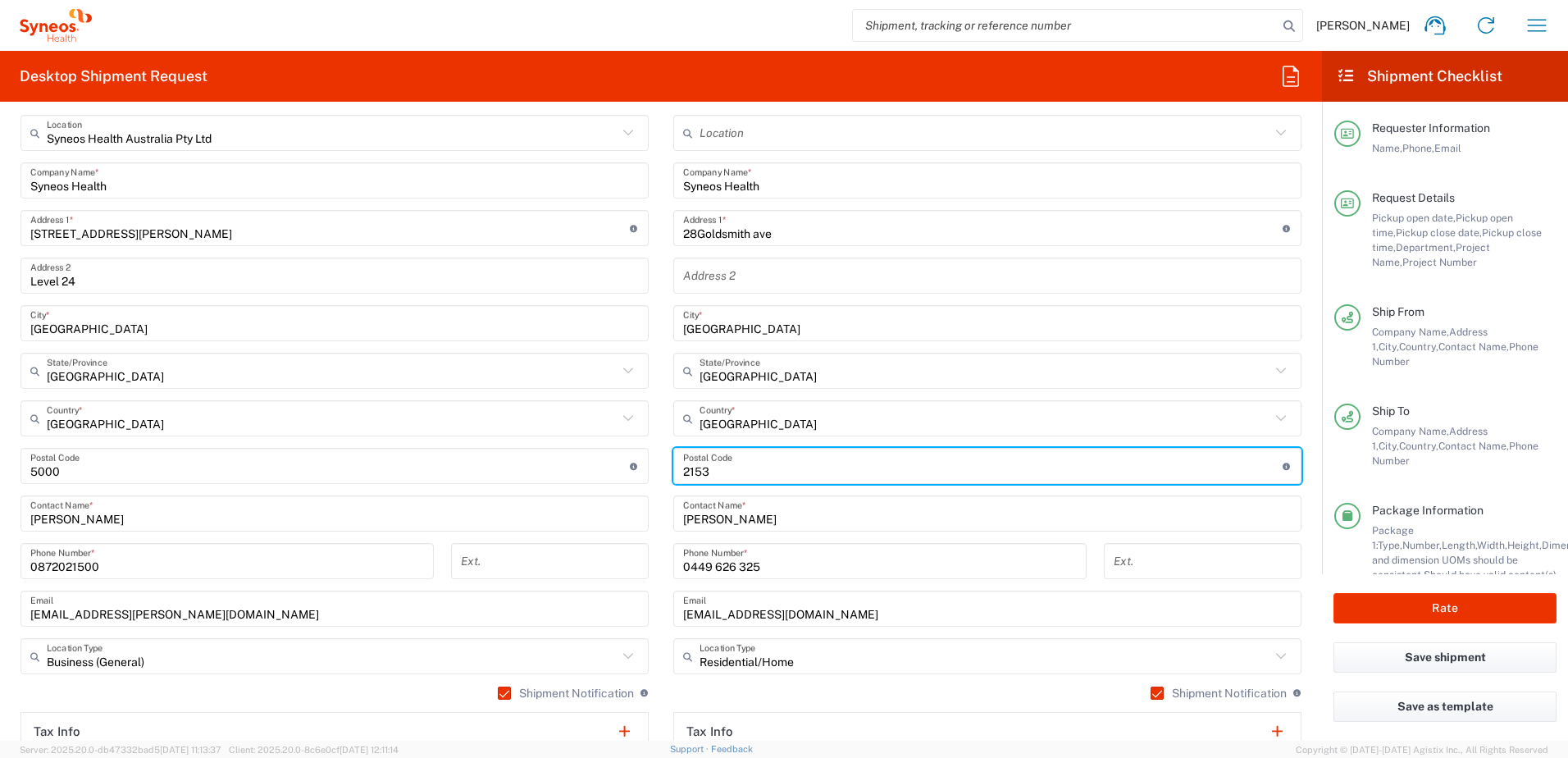
scroll to position [739, 0]
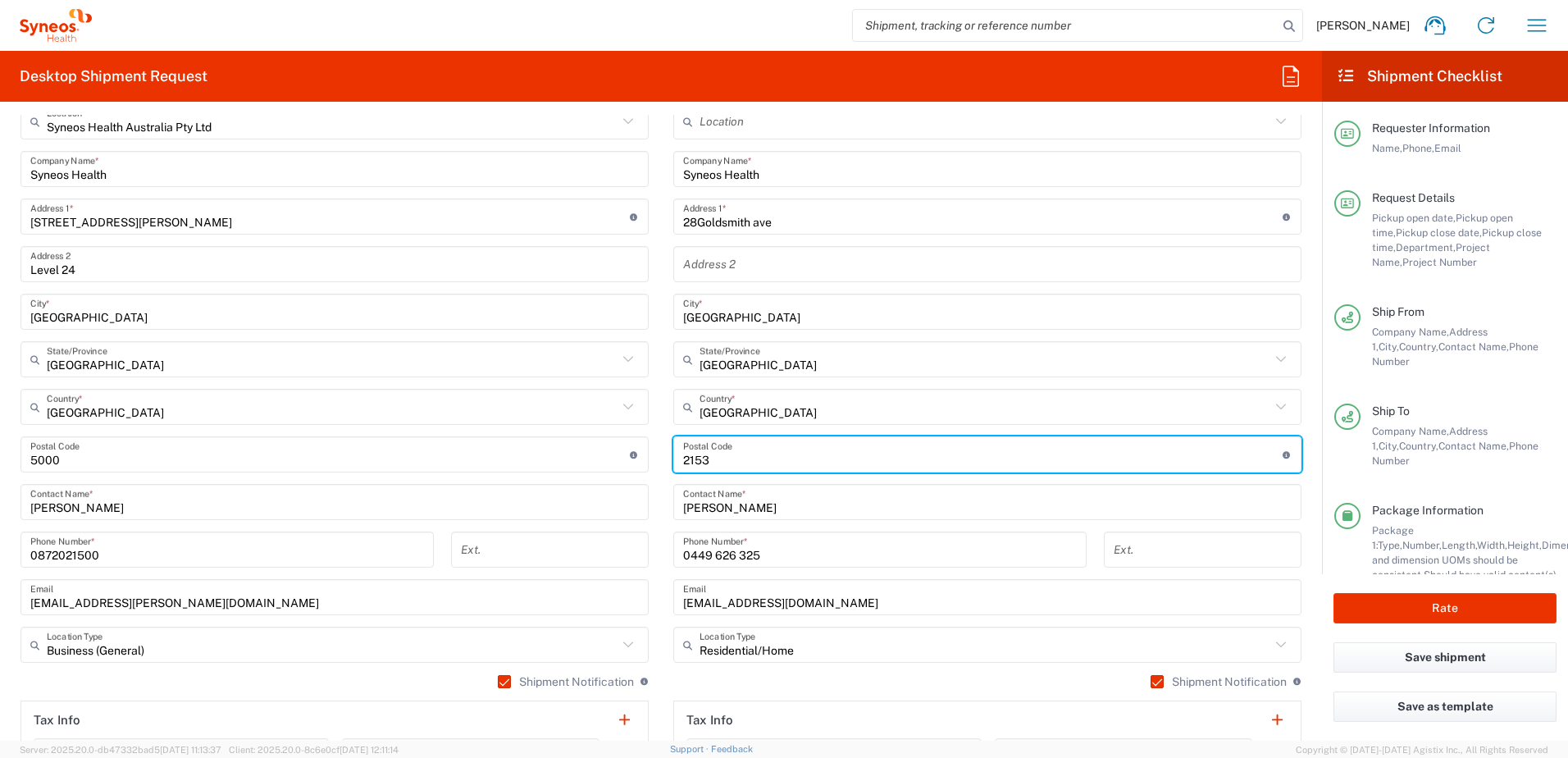
type input "2153"
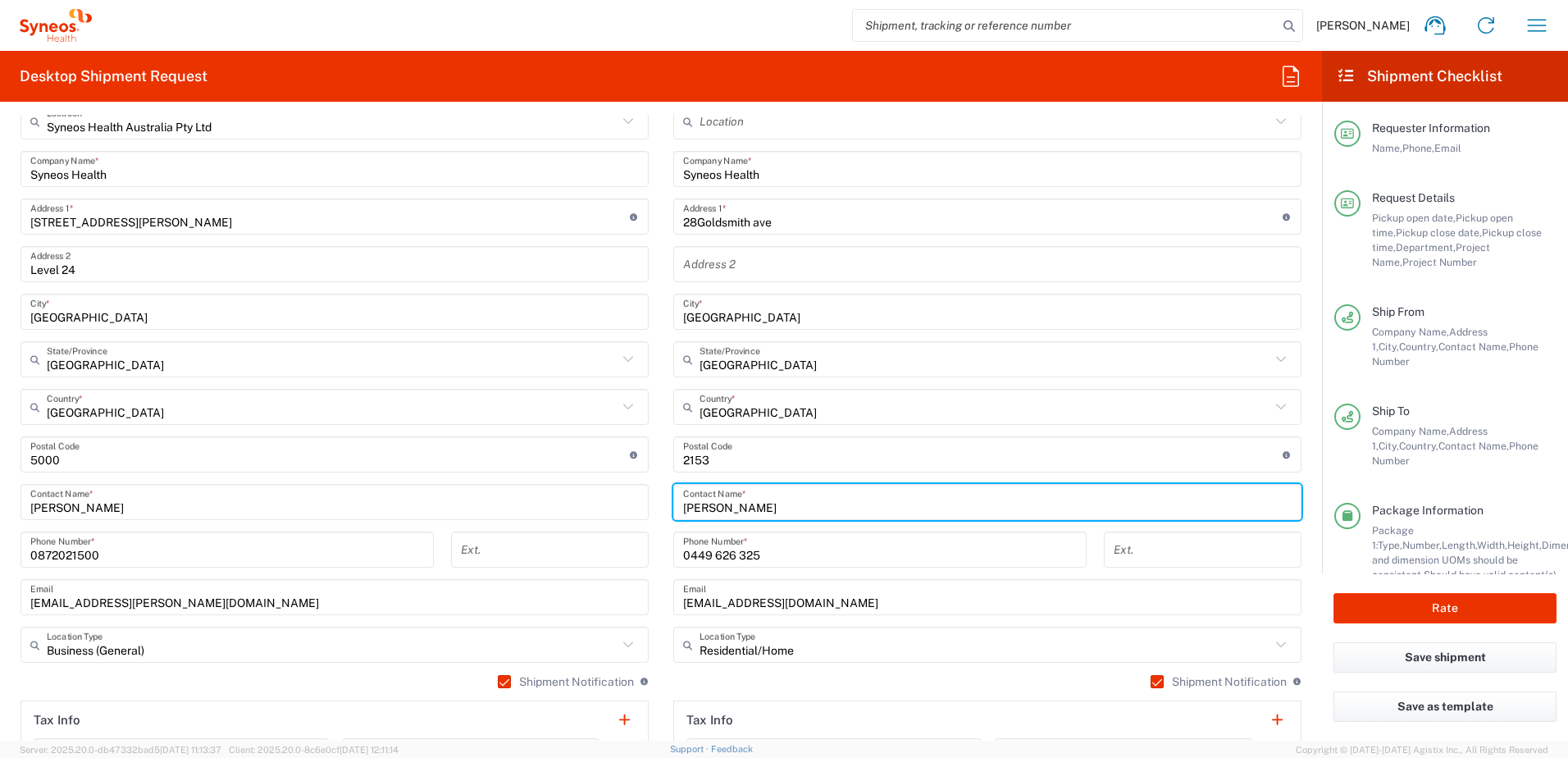
drag, startPoint x: 756, startPoint y: 511, endPoint x: 620, endPoint y: 510, distance: 136.0
click at [620, 510] on div "Ship From Syneos Health Australia Pty Ltd Location Syneos Health Australia Pty …" at bounding box center [661, 433] width 1306 height 733
paste input "Paula Cisternas"
type input "Paula Cisternas"
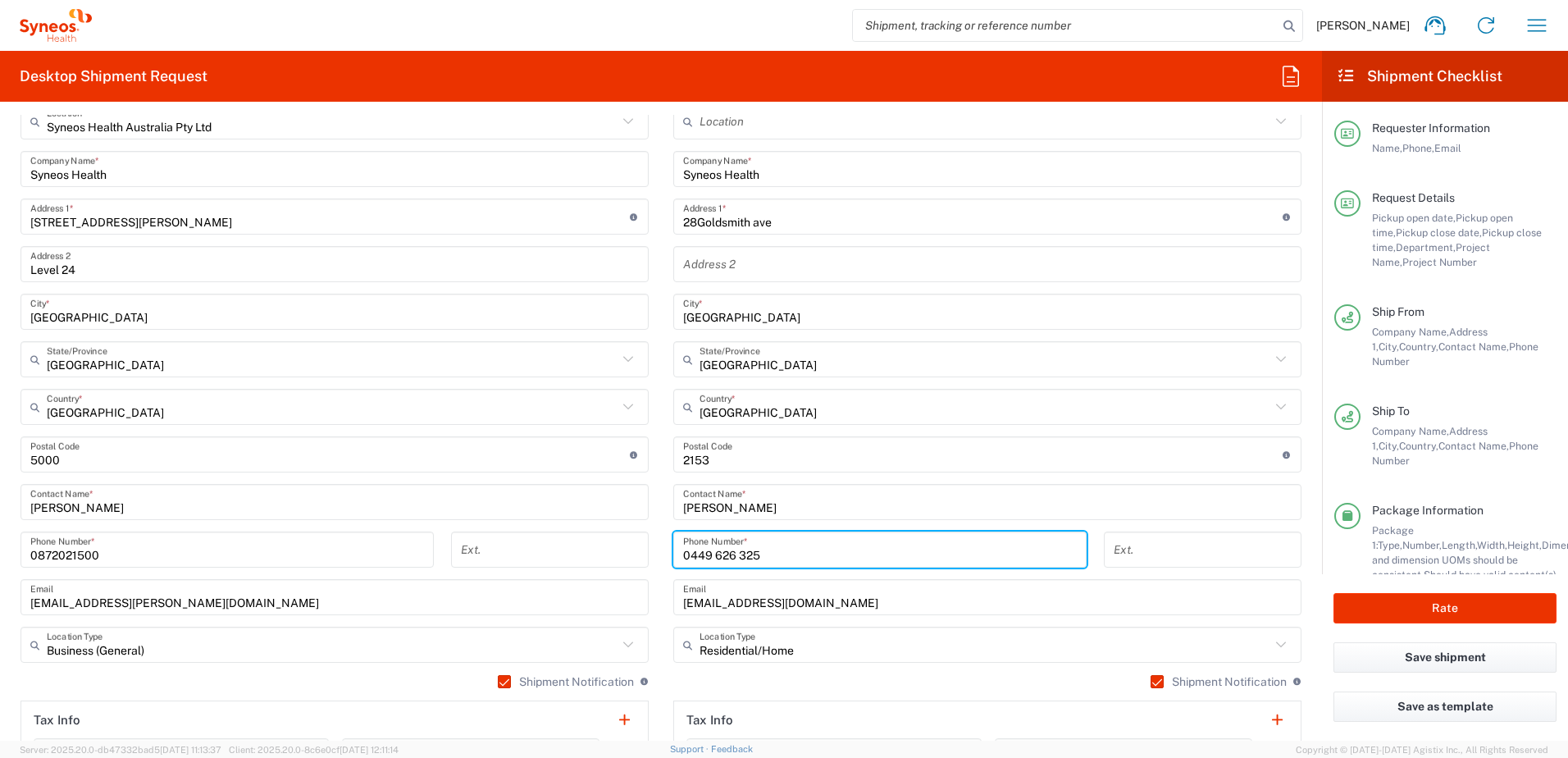
drag, startPoint x: 771, startPoint y: 555, endPoint x: 600, endPoint y: 554, distance: 171.0
click at [600, 554] on div "Ship From Syneos Health Australia Pty Ltd Location Syneos Health Australia Pty …" at bounding box center [661, 433] width 1306 height 733
paste input "99731873"
type input "0499731873"
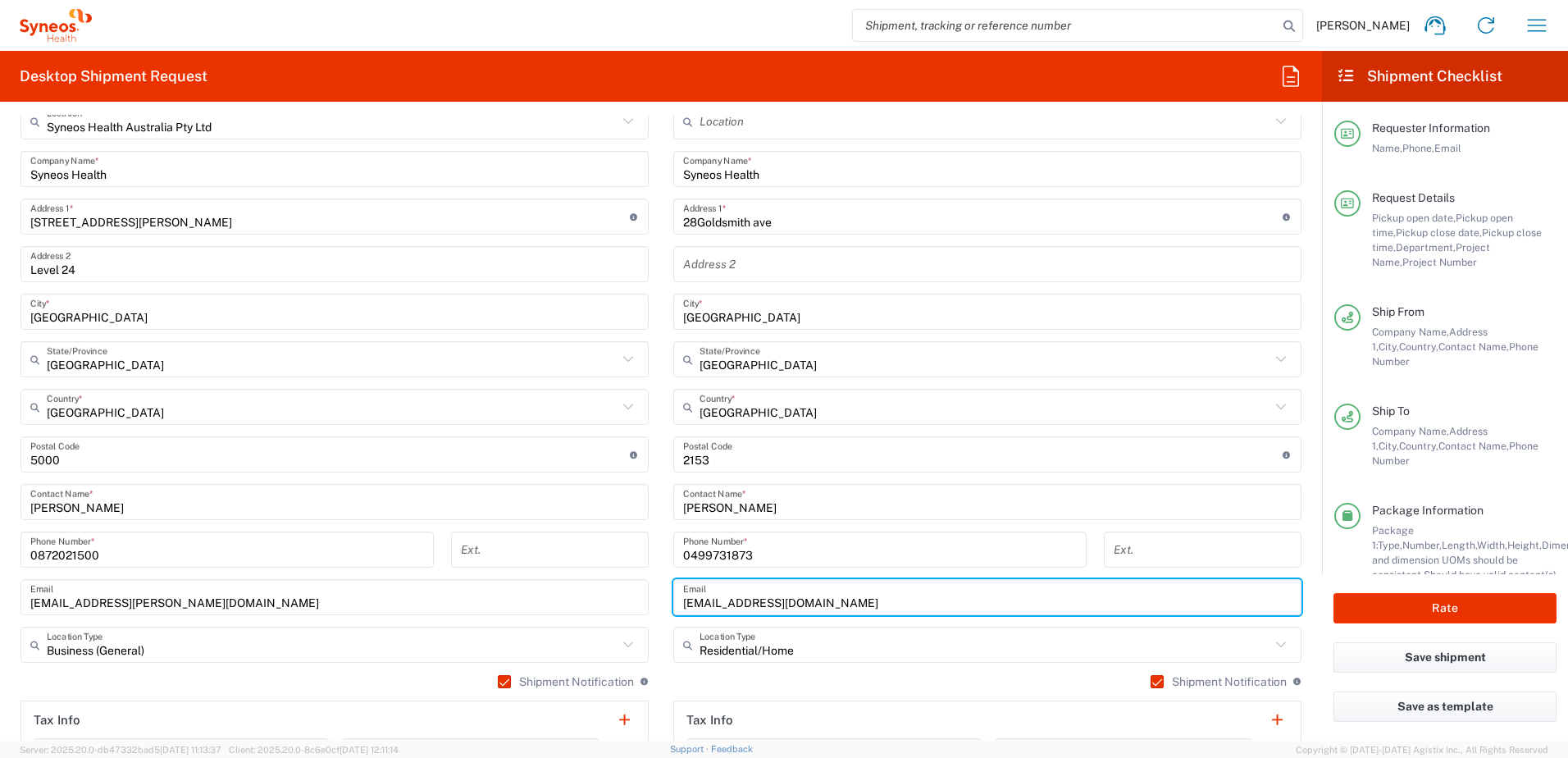
drag, startPoint x: 918, startPoint y: 602, endPoint x: 608, endPoint y: 610, distance: 310.1
click at [608, 610] on div "Ship From Syneos Health Australia Pty Ltd Location Syneos Health Australia Pty …" at bounding box center [661, 433] width 1306 height 733
paste input "paula.cisternas"
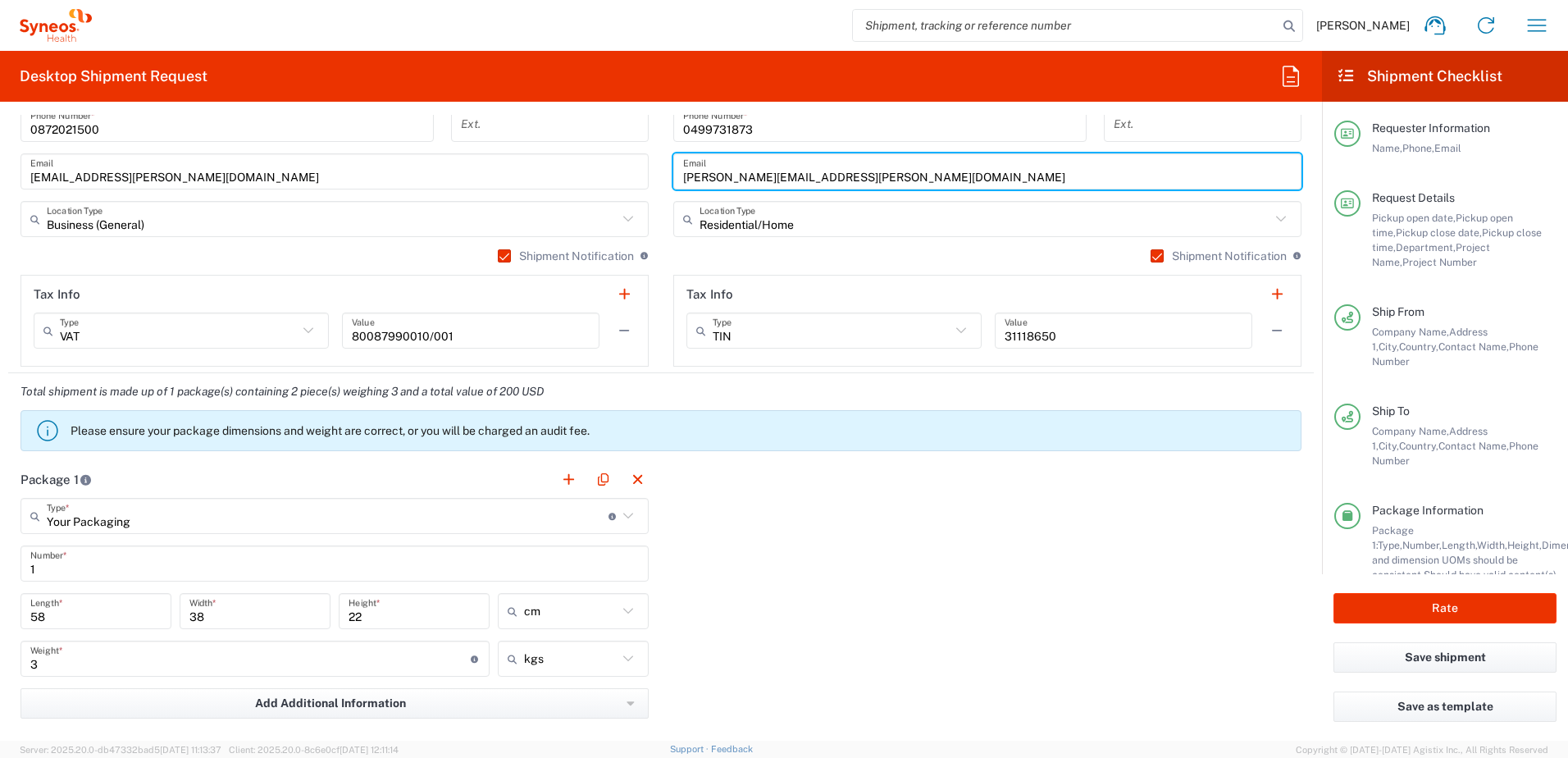
scroll to position [1231, 0]
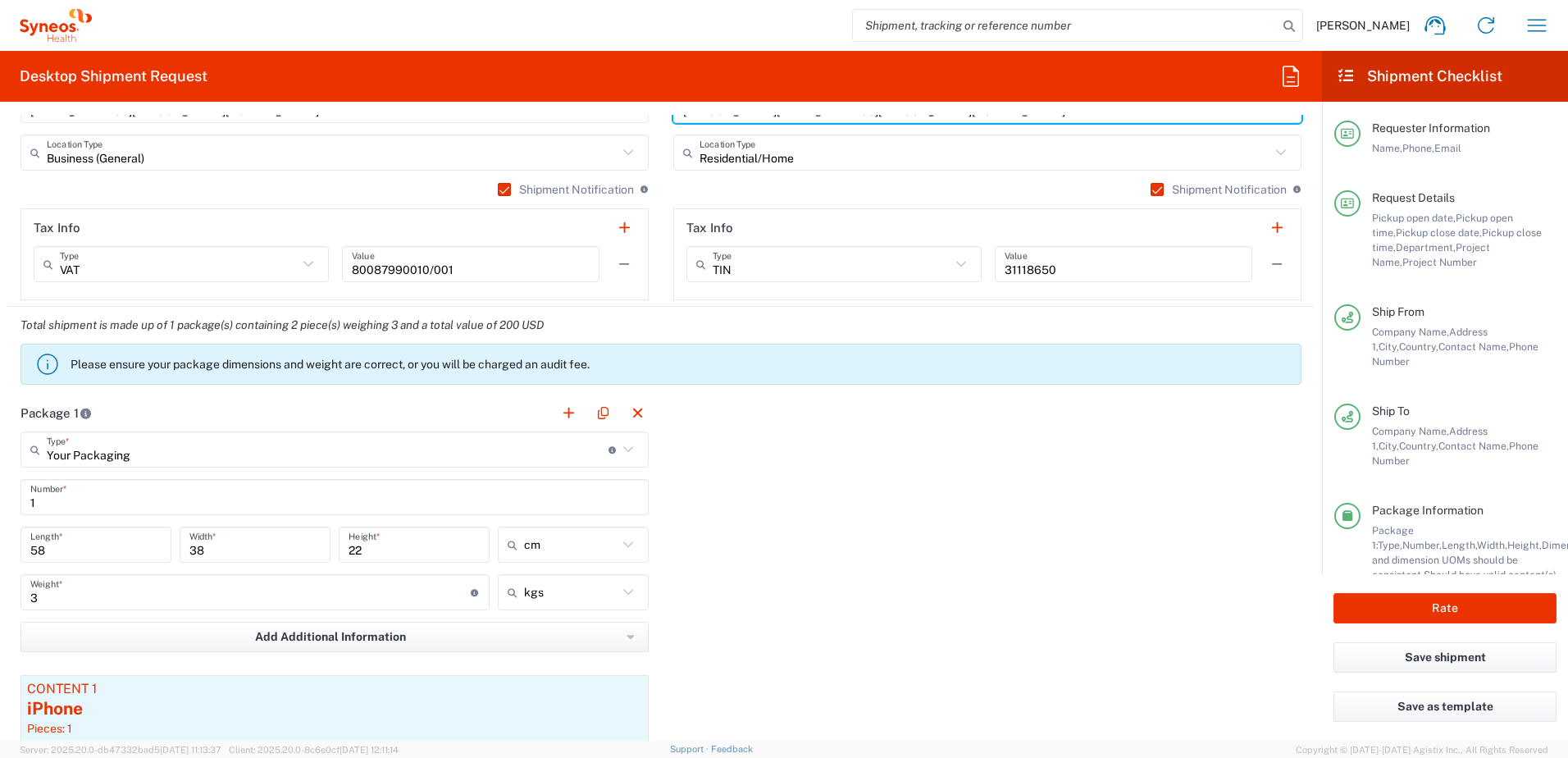
type input "paula.cisternas@syneoshealth.com"
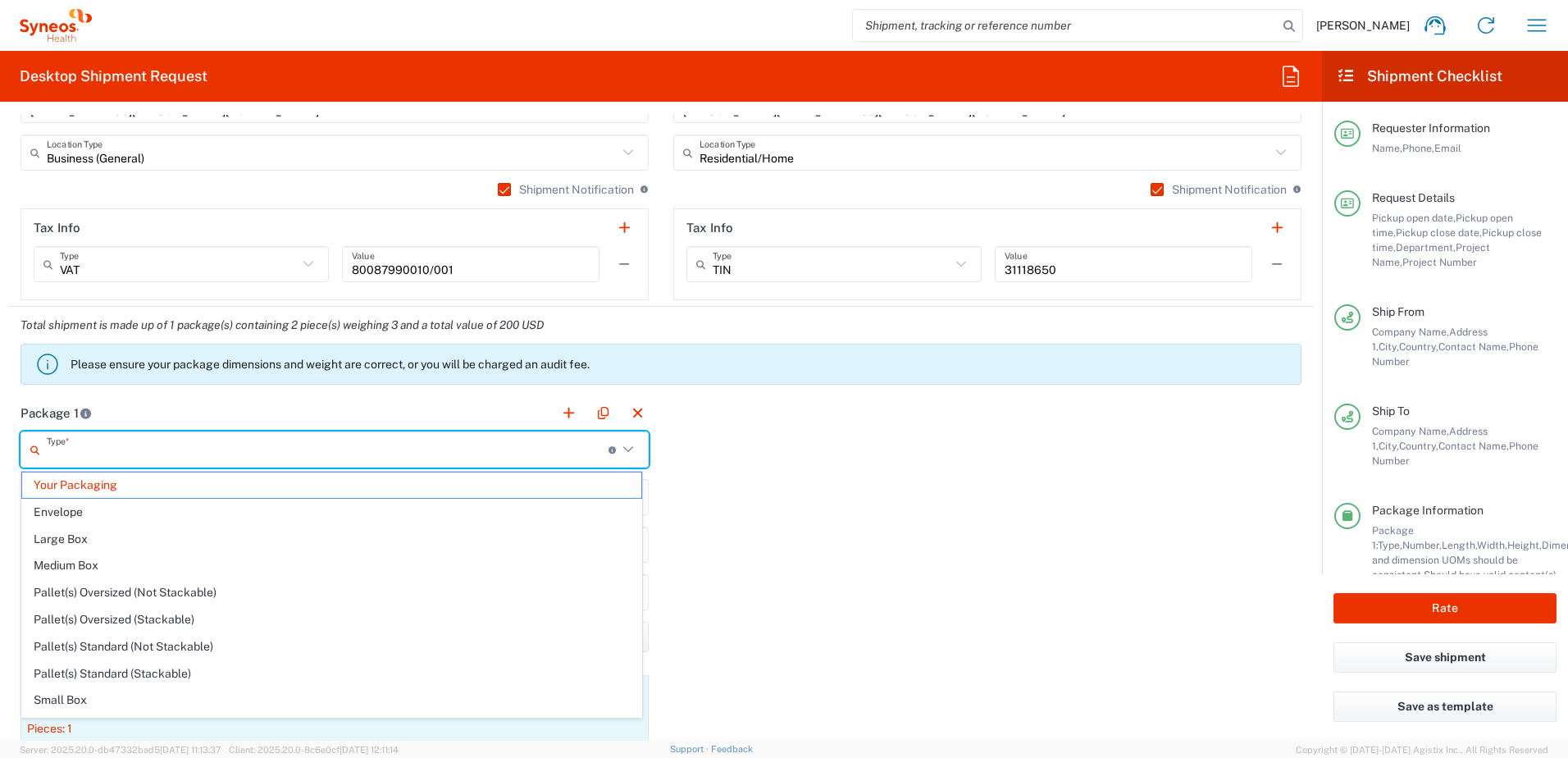
click at [453, 460] on input "text" at bounding box center [327, 449] width 562 height 29
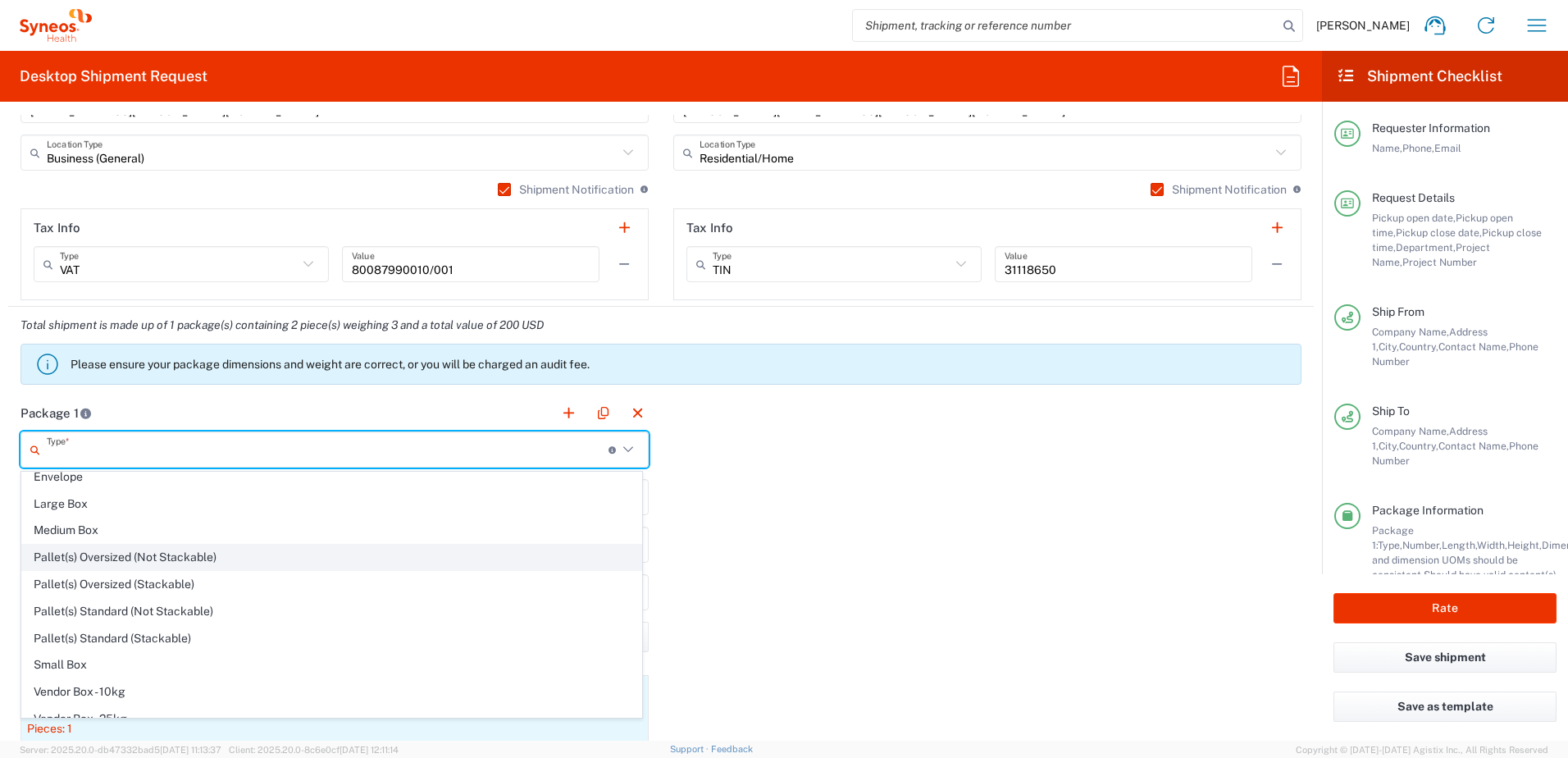
scroll to position [50, 0]
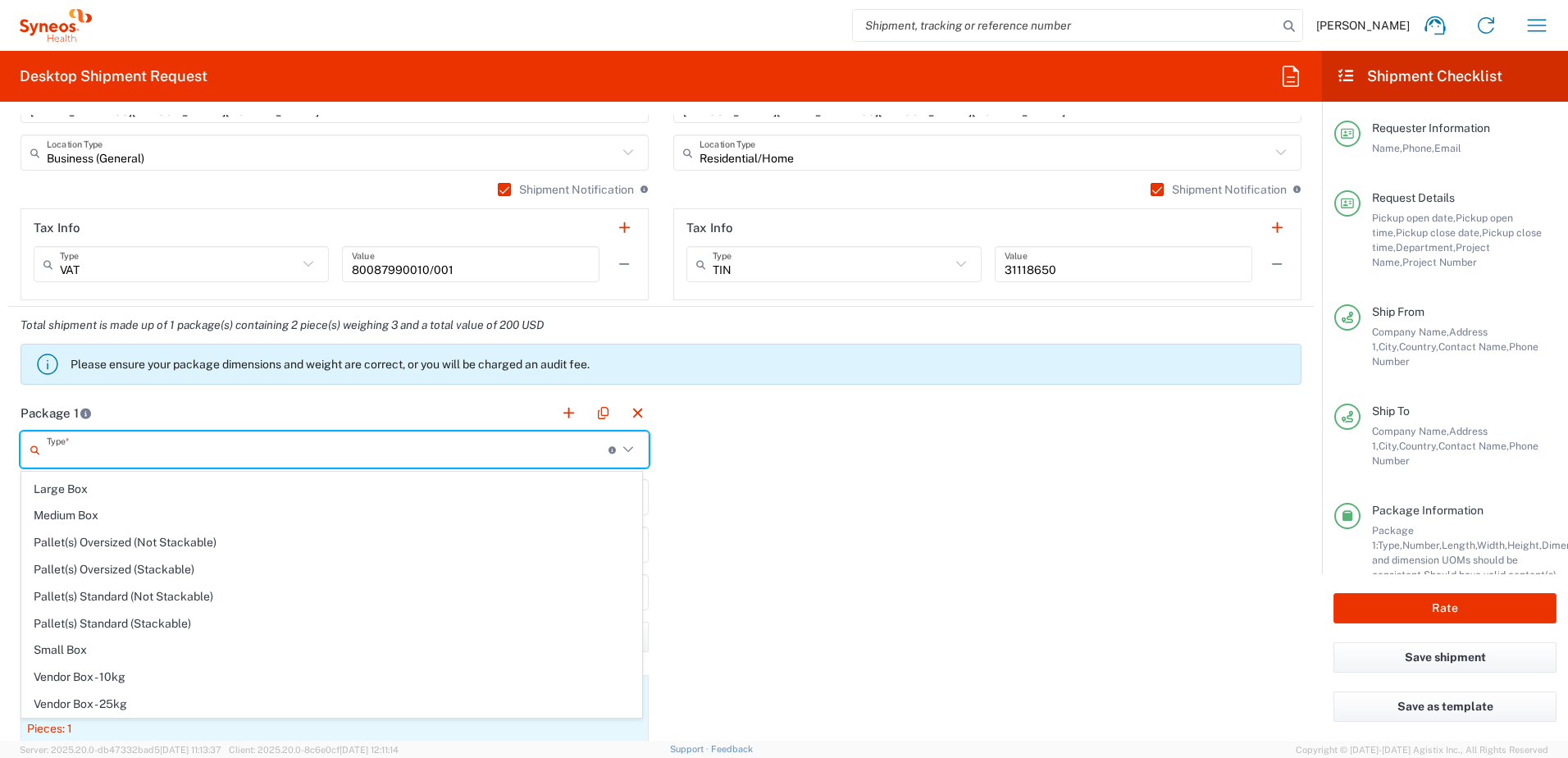
click at [812, 553] on div "Package 1 Type * Material used to package goods Your Packaging Envelope Large B…" at bounding box center [661, 644] width 1306 height 499
type input "Your Packaging"
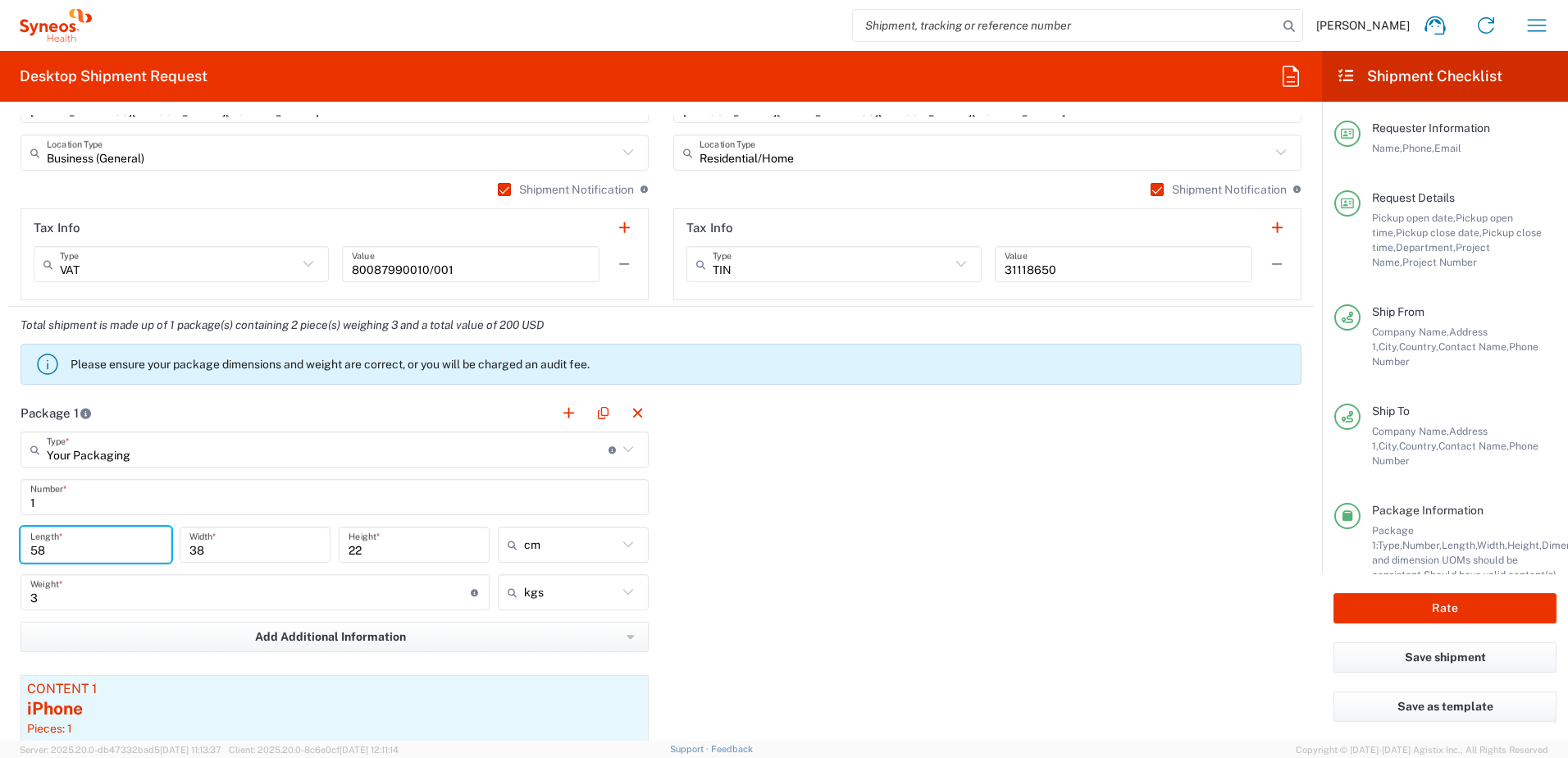
drag, startPoint x: 94, startPoint y: 552, endPoint x: -3, endPoint y: 549, distance: 97.0
click at [0, 549] on html "Chiran Rayamajhi Home Shipment estimator Shipment tracking Desktop shipment req…" at bounding box center [784, 379] width 1568 height 758
click at [427, 453] on input "text" at bounding box center [327, 449] width 562 height 29
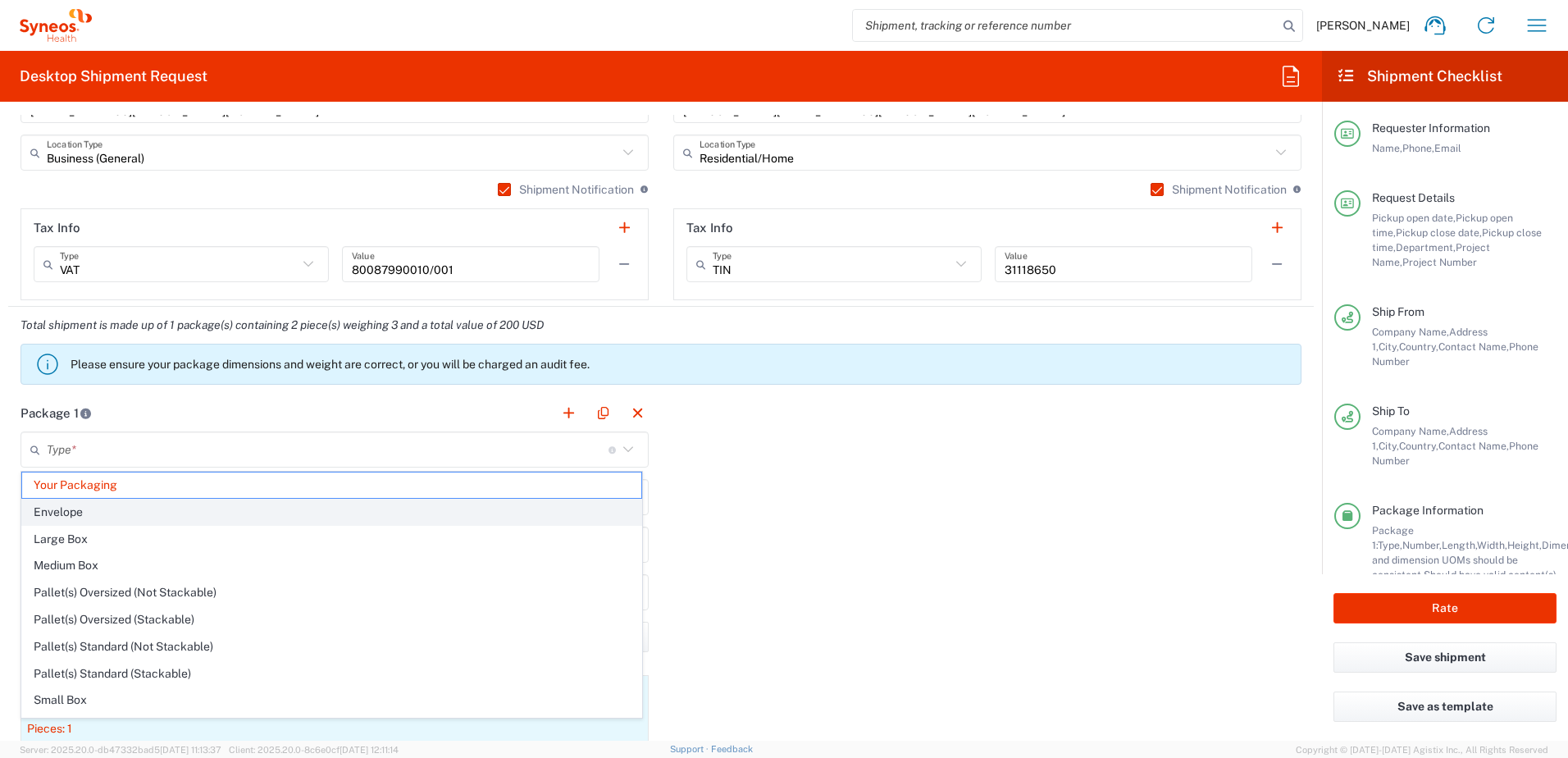
click at [292, 503] on span "Envelope" at bounding box center [331, 511] width 619 height 25
type input "Envelope"
type input "24.13"
type input "31.75"
type input "0.64"
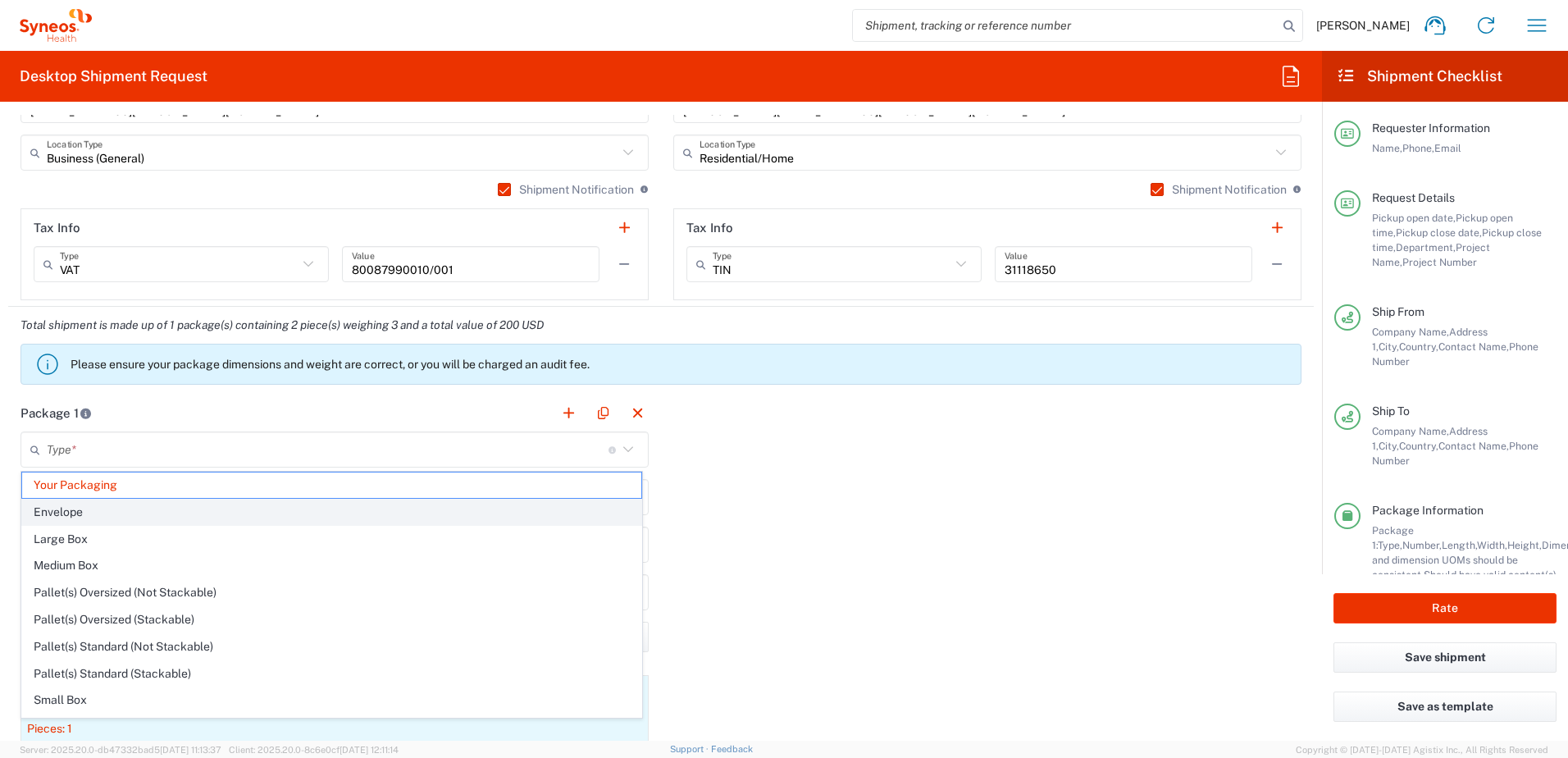
type input "0.45"
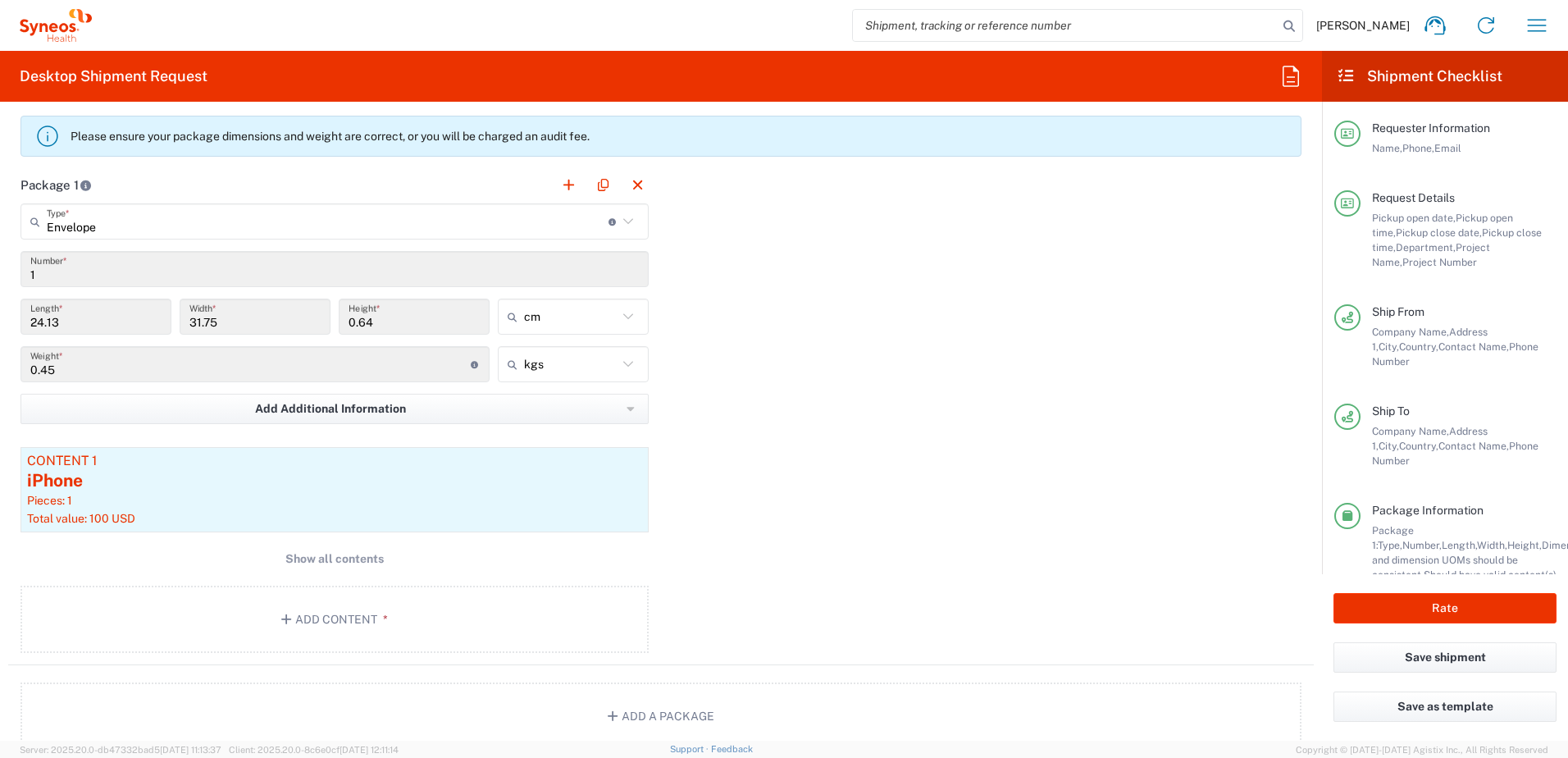
scroll to position [1477, 0]
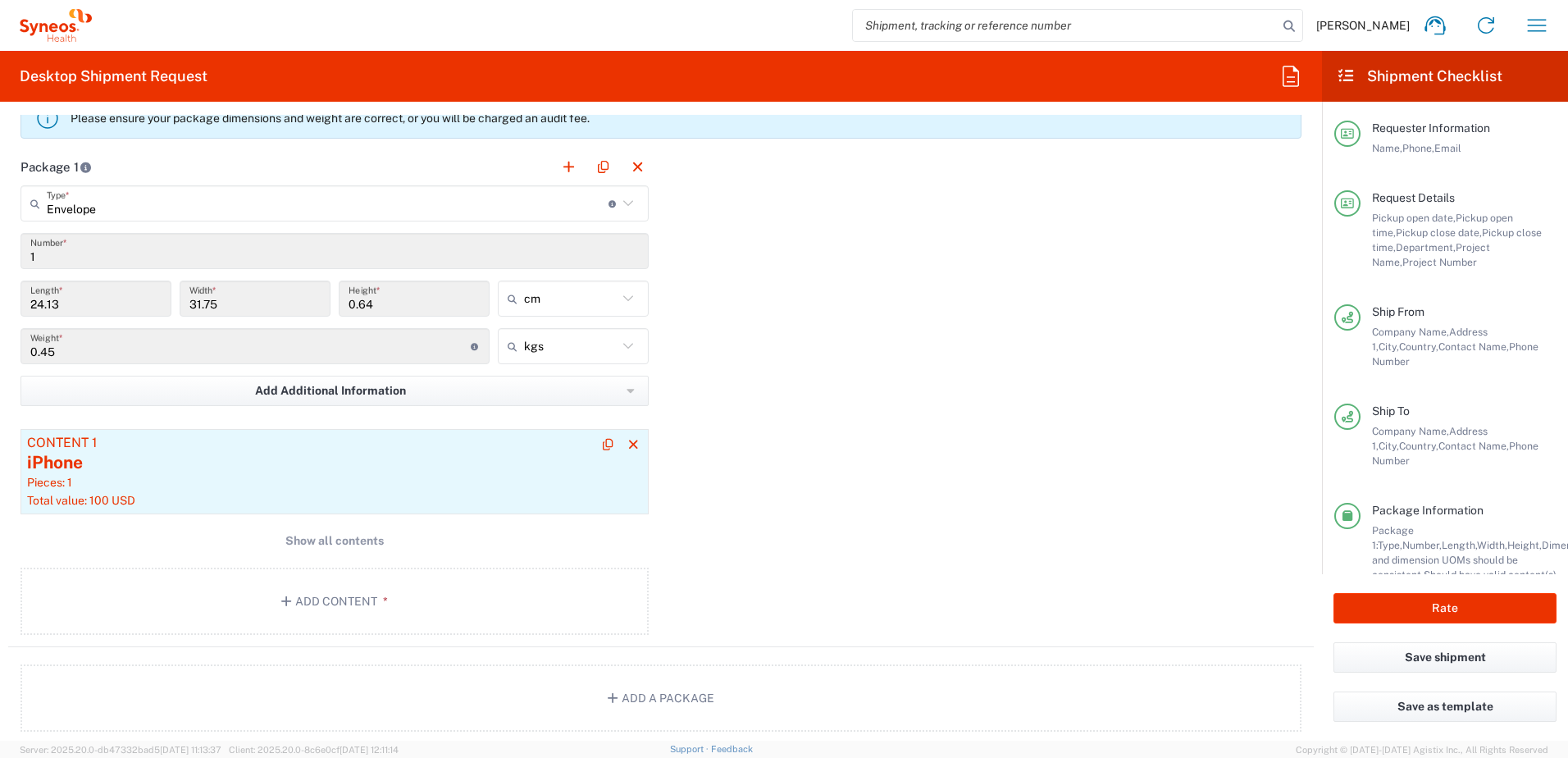
click at [285, 462] on div "iPhone" at bounding box center [334, 462] width 615 height 25
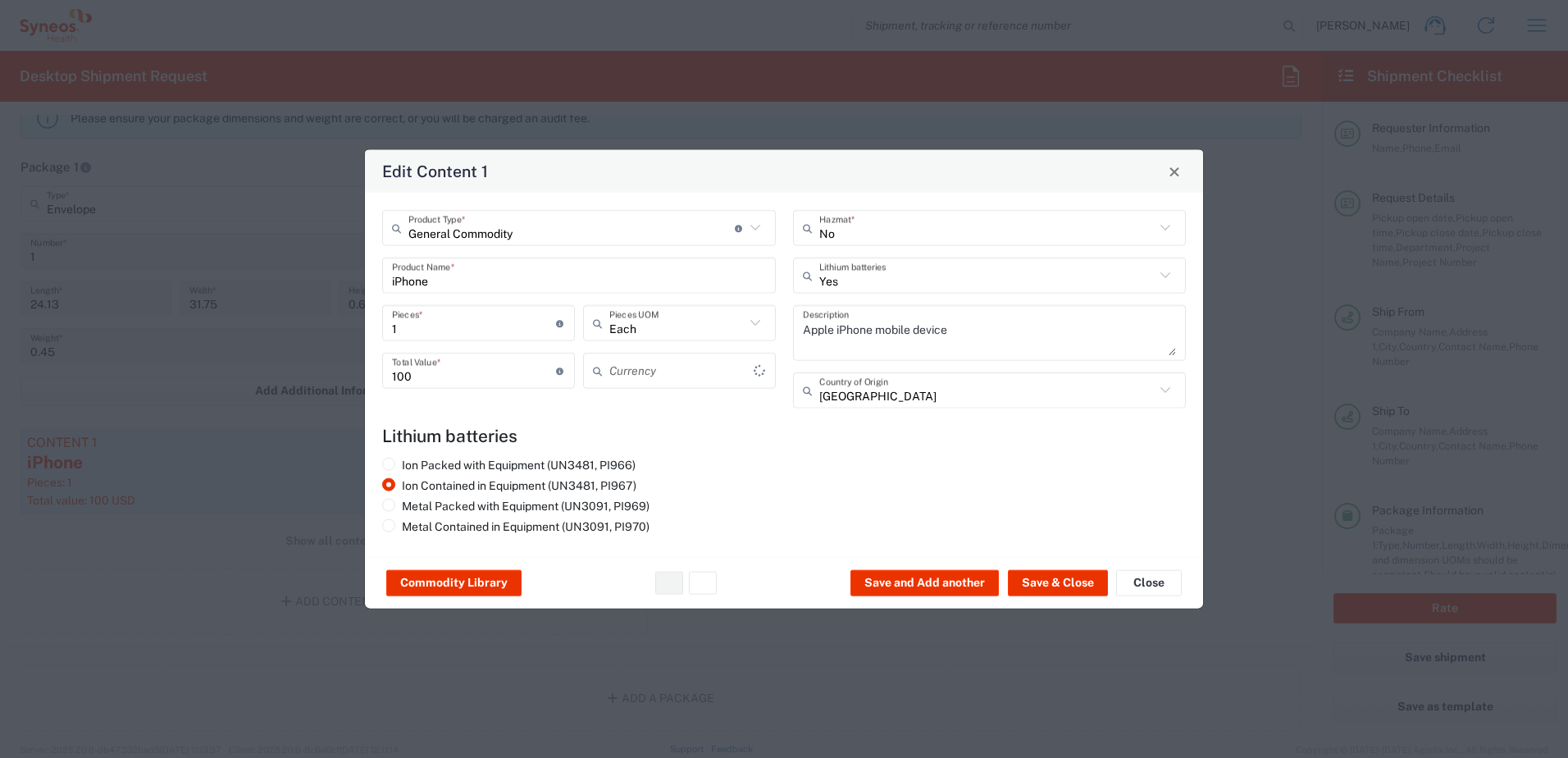
type input "US Dollar"
drag, startPoint x: 502, startPoint y: 279, endPoint x: 196, endPoint y: 280, distance: 306.0
click at [196, 280] on div "Edit Content 1 General Commodity Product Type * Document: Paper document genera…" at bounding box center [784, 379] width 1568 height 758
type input "s"
type input "c"
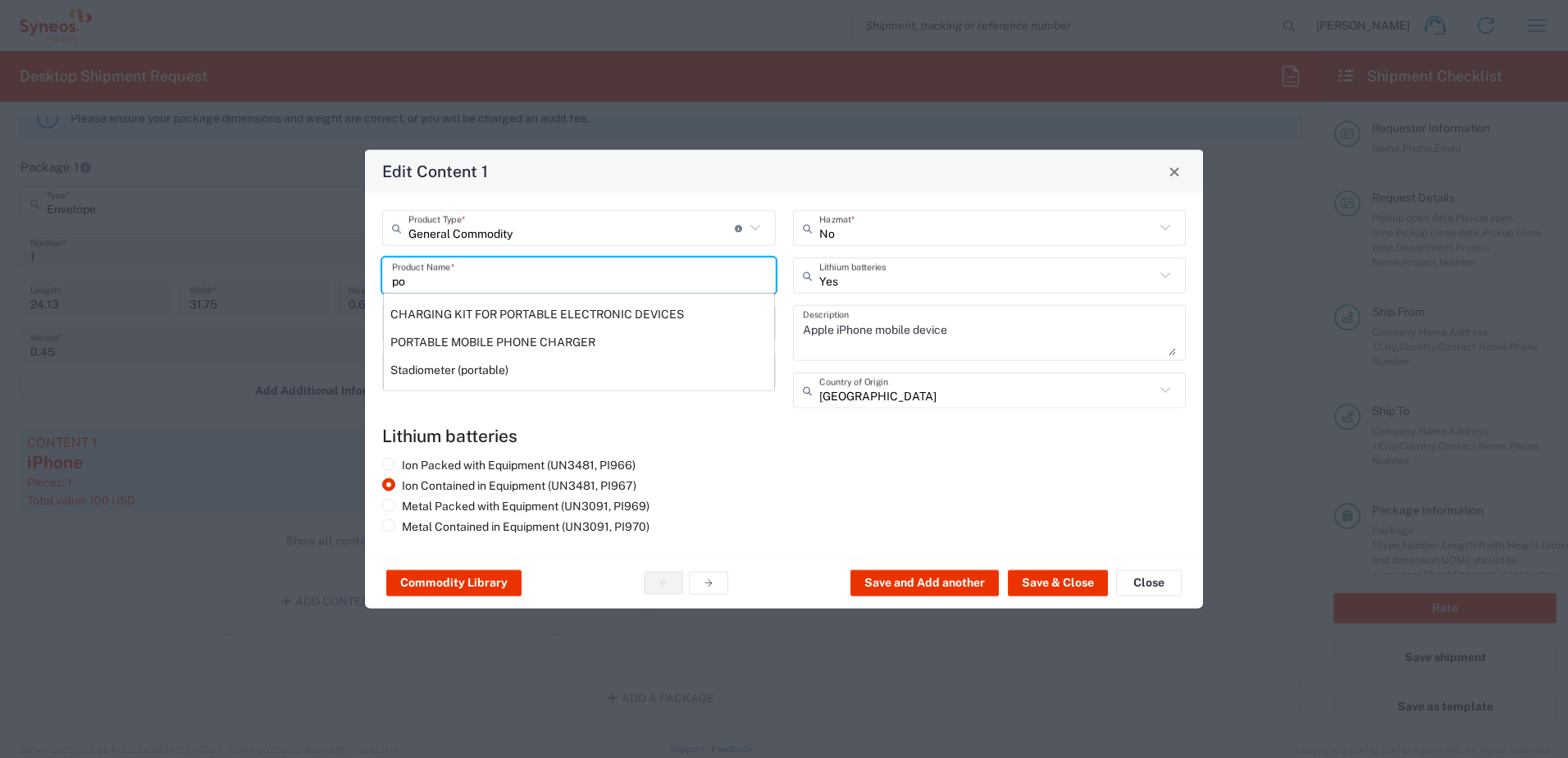
type input "p"
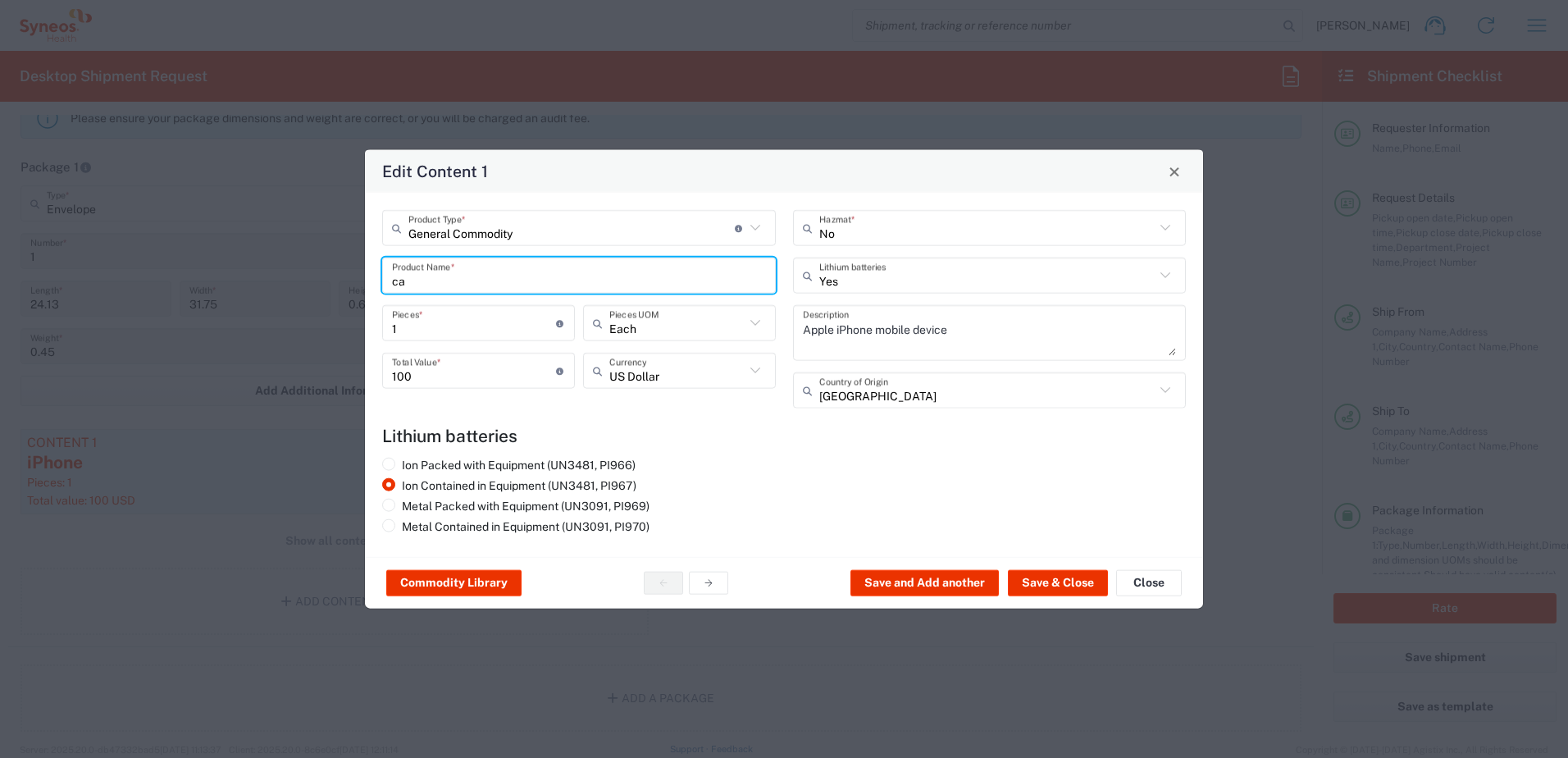
type input "c"
type input "s"
type input "i"
type input "s"
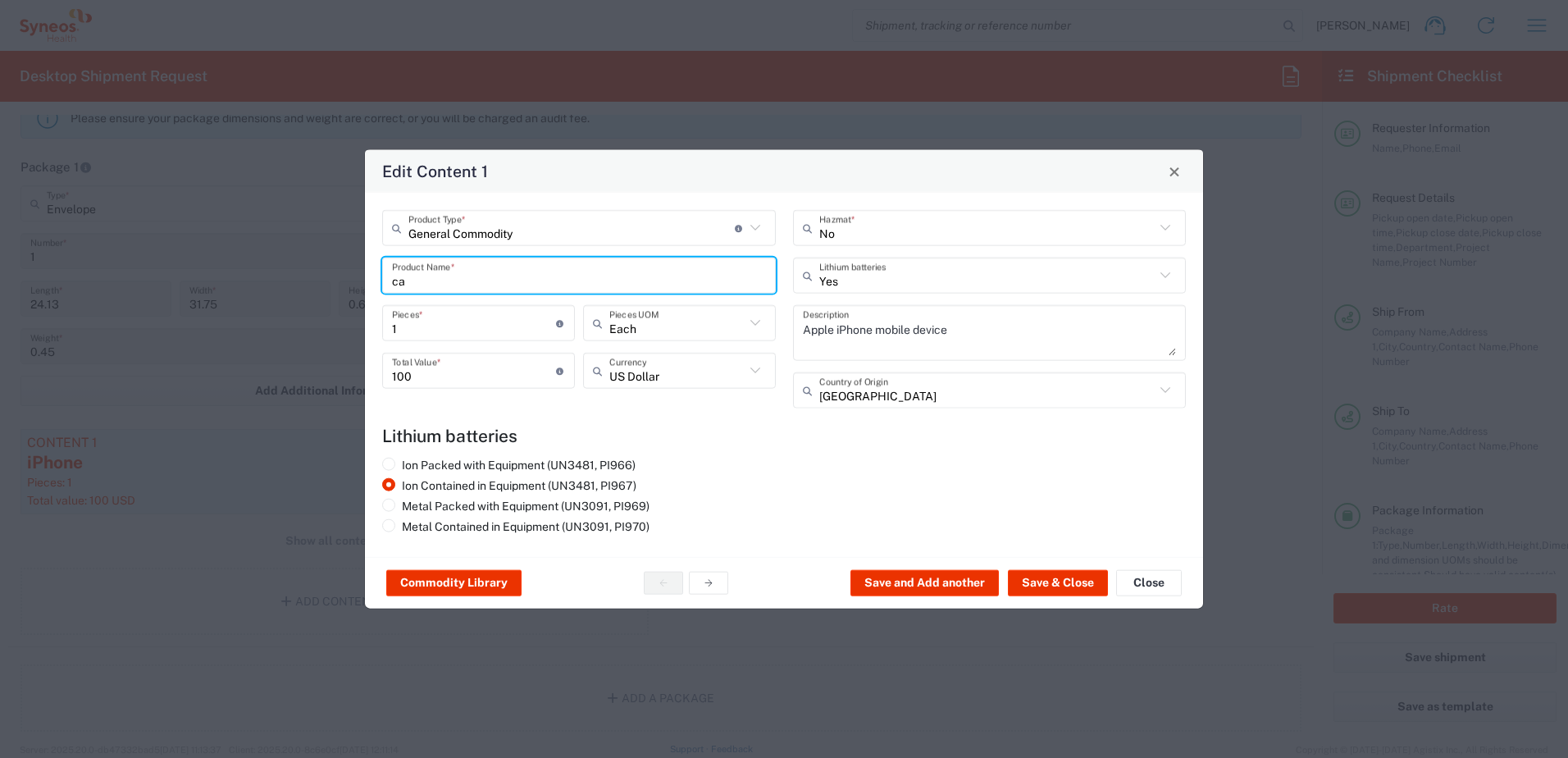
type input "c"
type input "i"
click at [747, 496] on div "Ion Packed with Equipment (UN3481, PI966) Ion Contained in Equipment (UN3481, P…" at bounding box center [580, 499] width 411 height 82
click at [489, 280] on input "Canon scaner" at bounding box center [579, 275] width 374 height 29
click at [427, 281] on input "Canon scaner" at bounding box center [579, 275] width 374 height 29
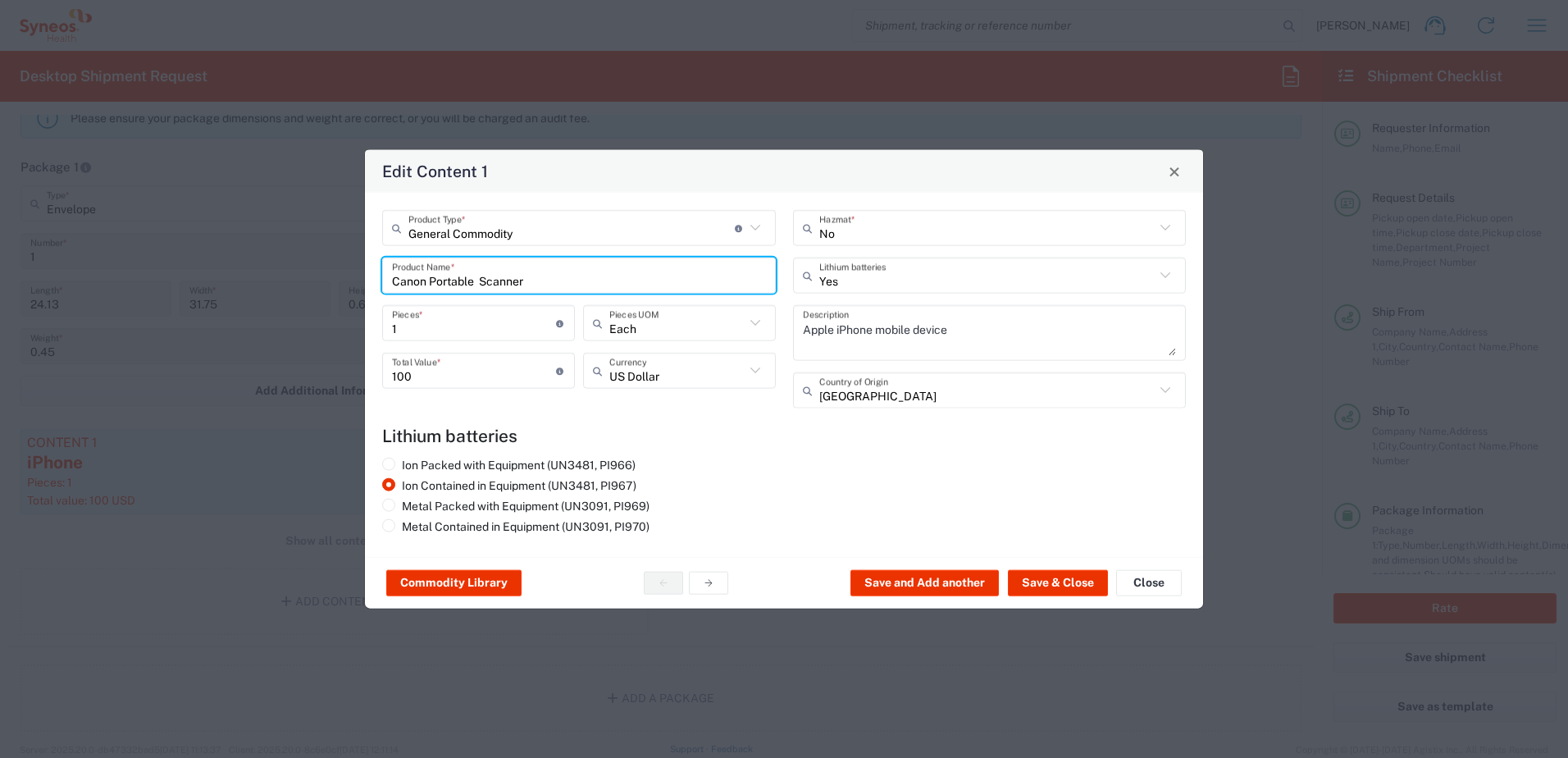
type input "Canon Portable Scanner"
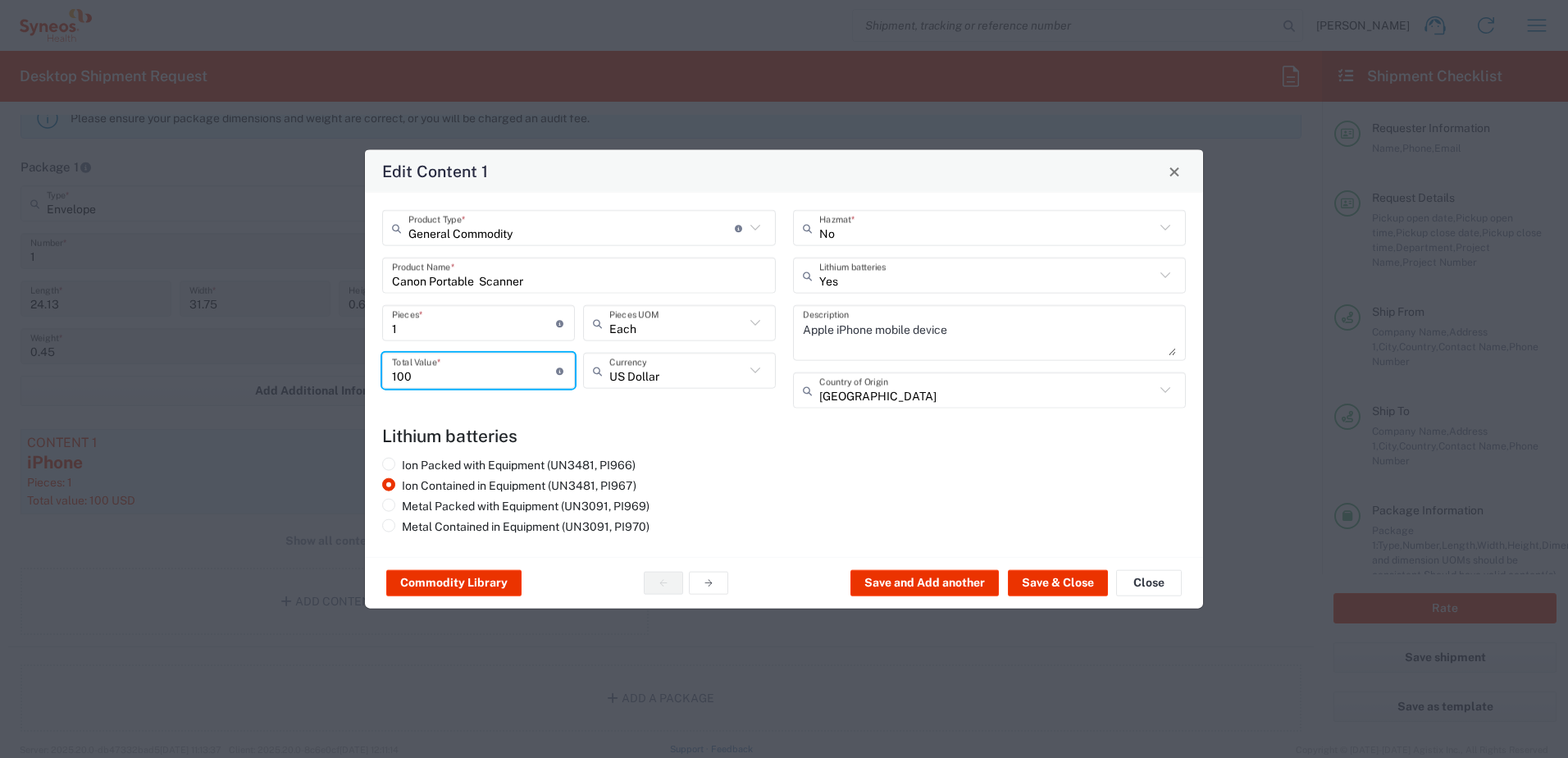
click at [504, 370] on input "100" at bounding box center [474, 371] width 164 height 29
type input "1"
type input "50"
click at [780, 461] on div "Ion Packed with Equipment (UN3481, PI966) Ion Contained in Equipment (UN3481, P…" at bounding box center [580, 499] width 411 height 82
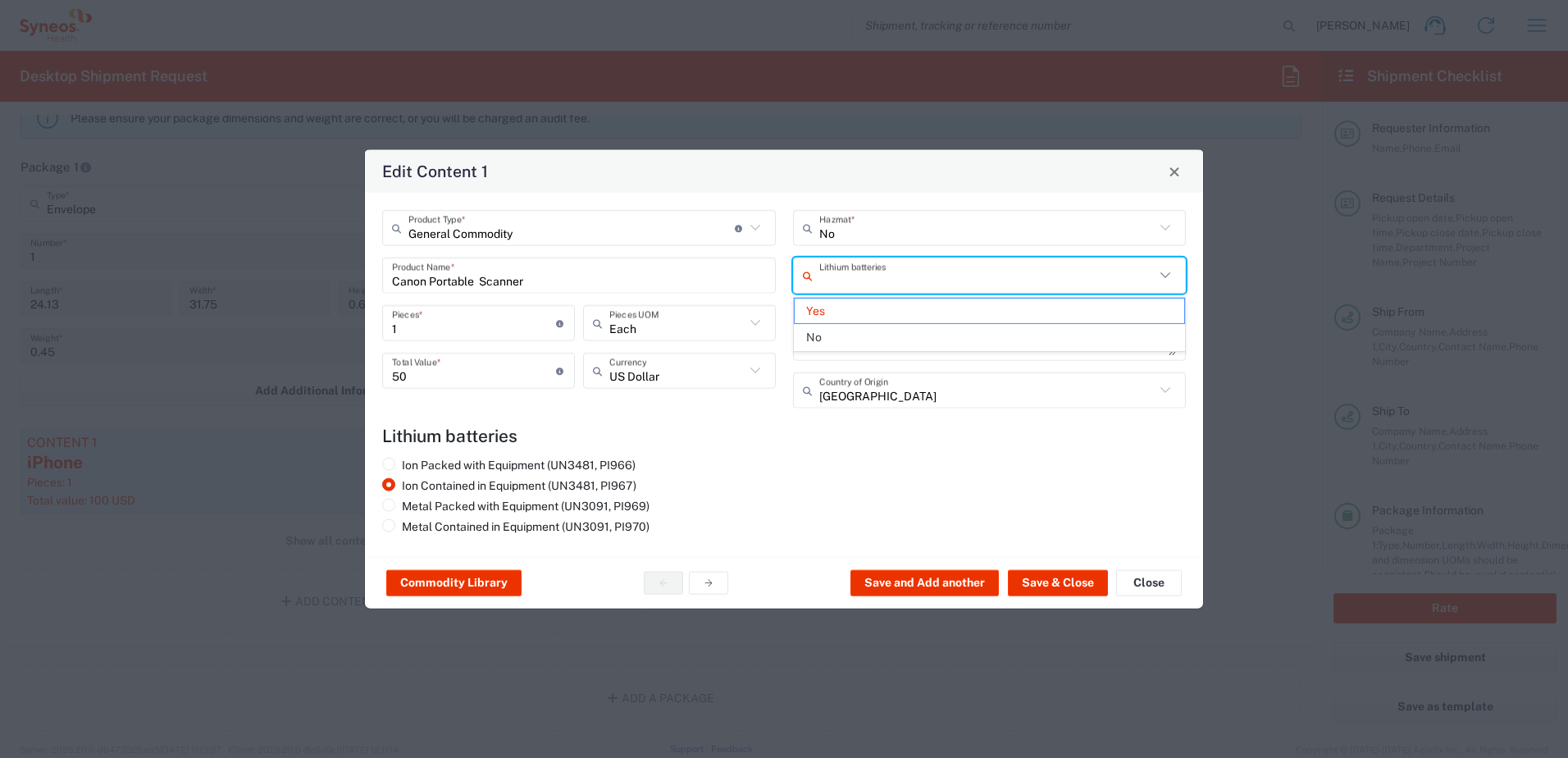
click at [1041, 277] on input "text" at bounding box center [987, 275] width 336 height 29
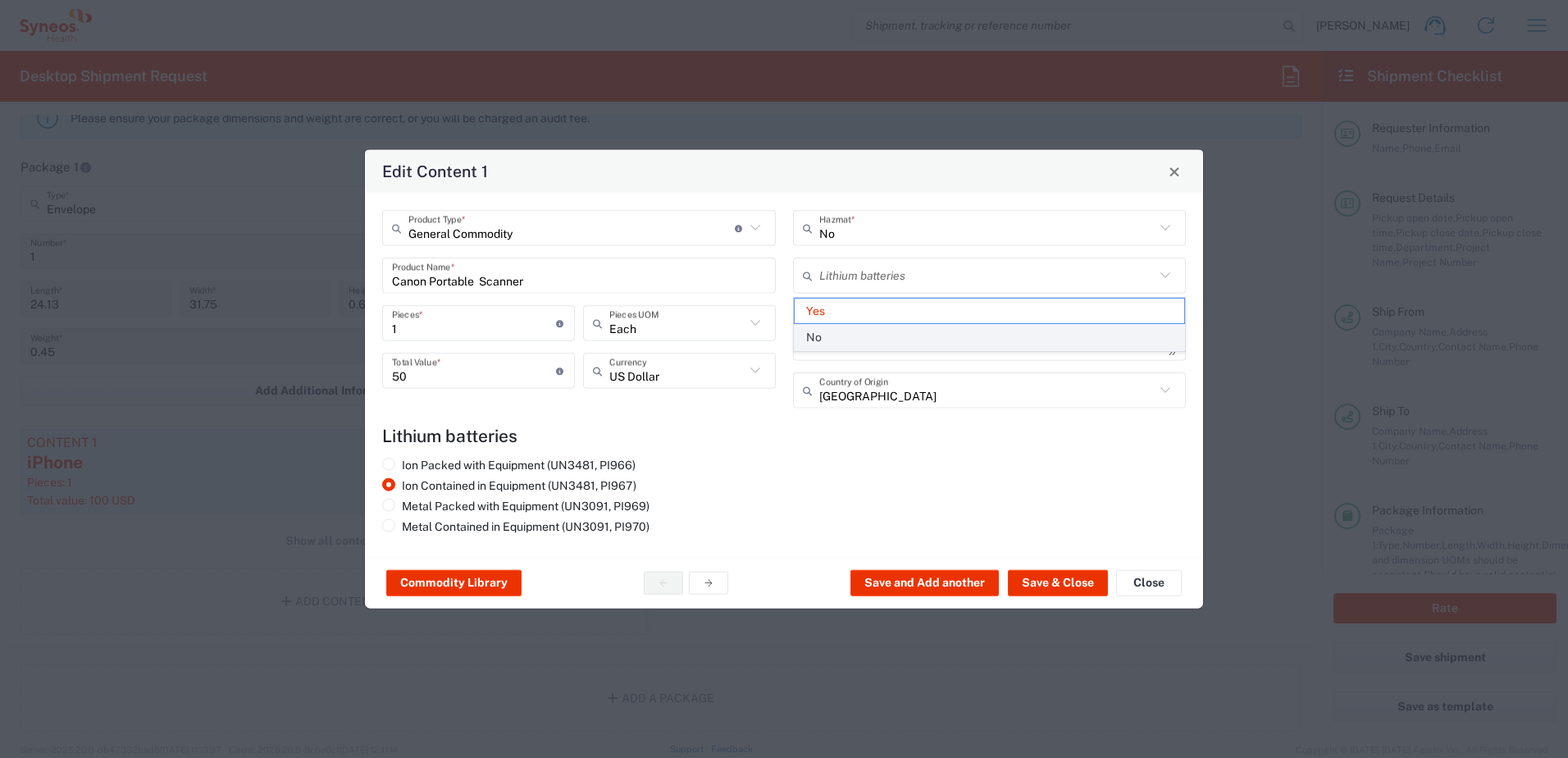
click at [994, 337] on span "No" at bounding box center [989, 337] width 390 height 25
type input "No"
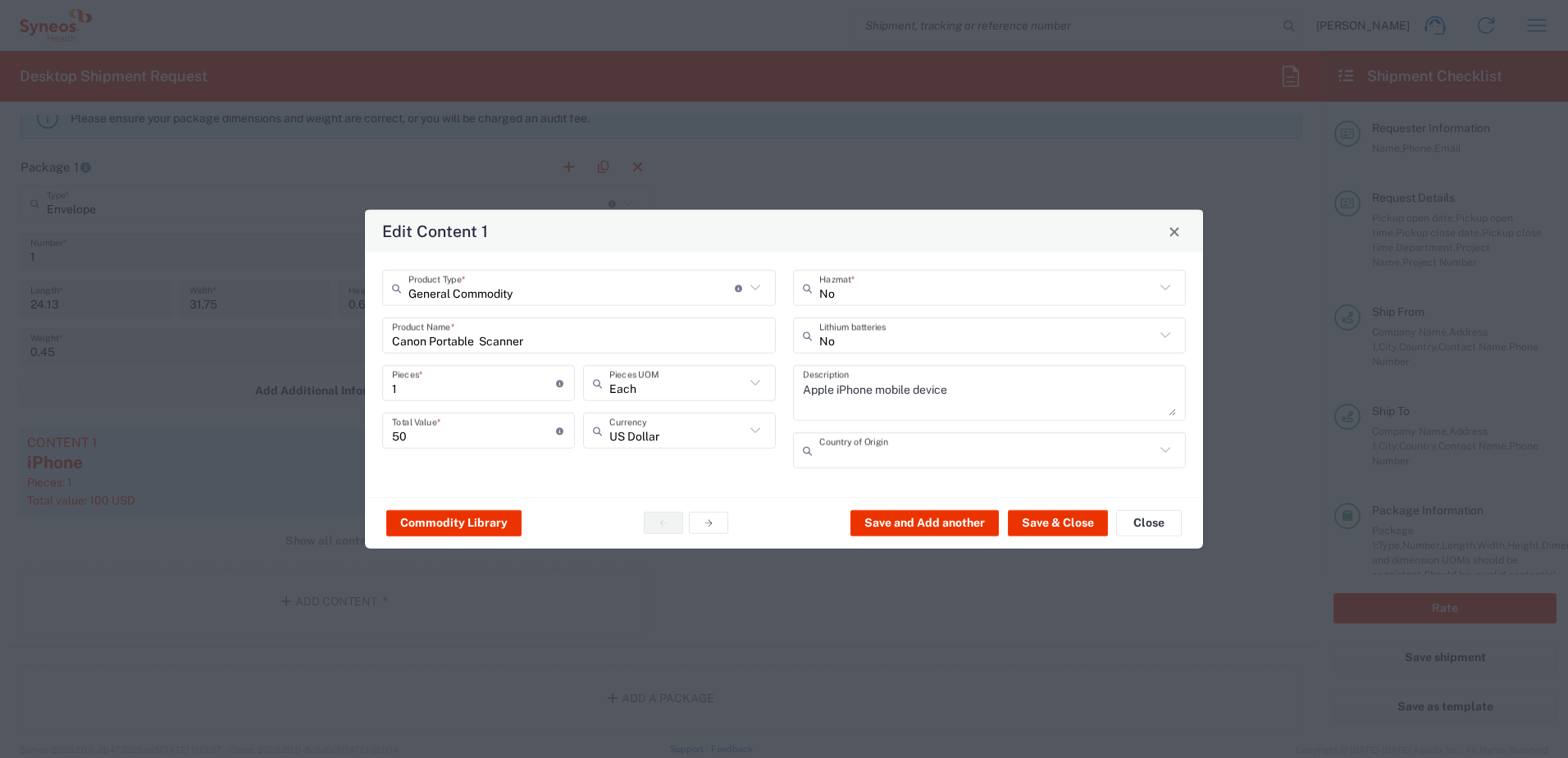
click at [944, 441] on input "text" at bounding box center [987, 449] width 336 height 29
click at [928, 481] on span "Japan" at bounding box center [989, 485] width 390 height 25
type input "Japan"
click at [1065, 515] on button "Save & Close" at bounding box center [1058, 522] width 100 height 26
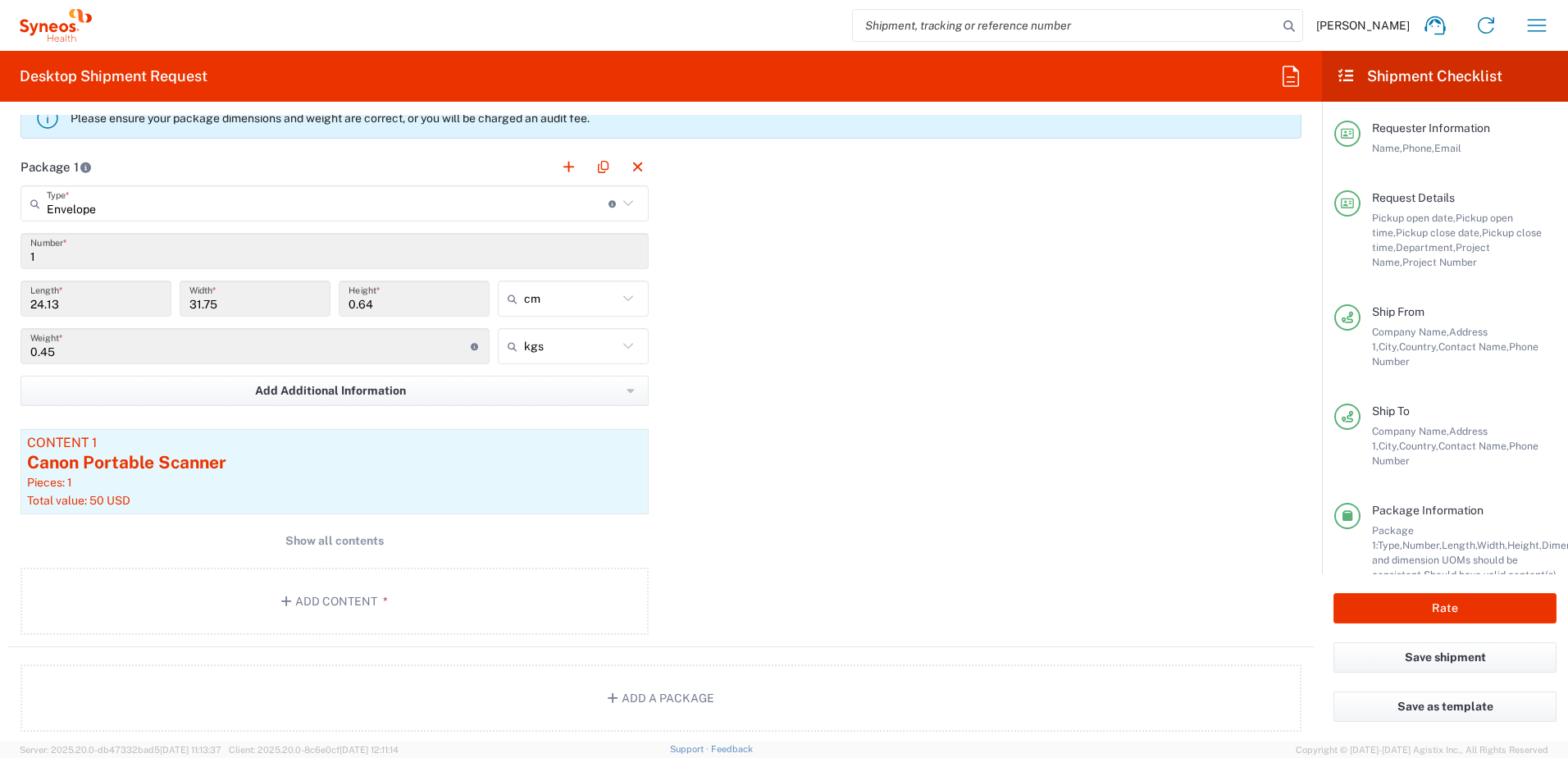
click at [160, 353] on input "0.45" at bounding box center [250, 347] width 440 height 29
click at [150, 343] on input "0.45" at bounding box center [250, 347] width 440 height 29
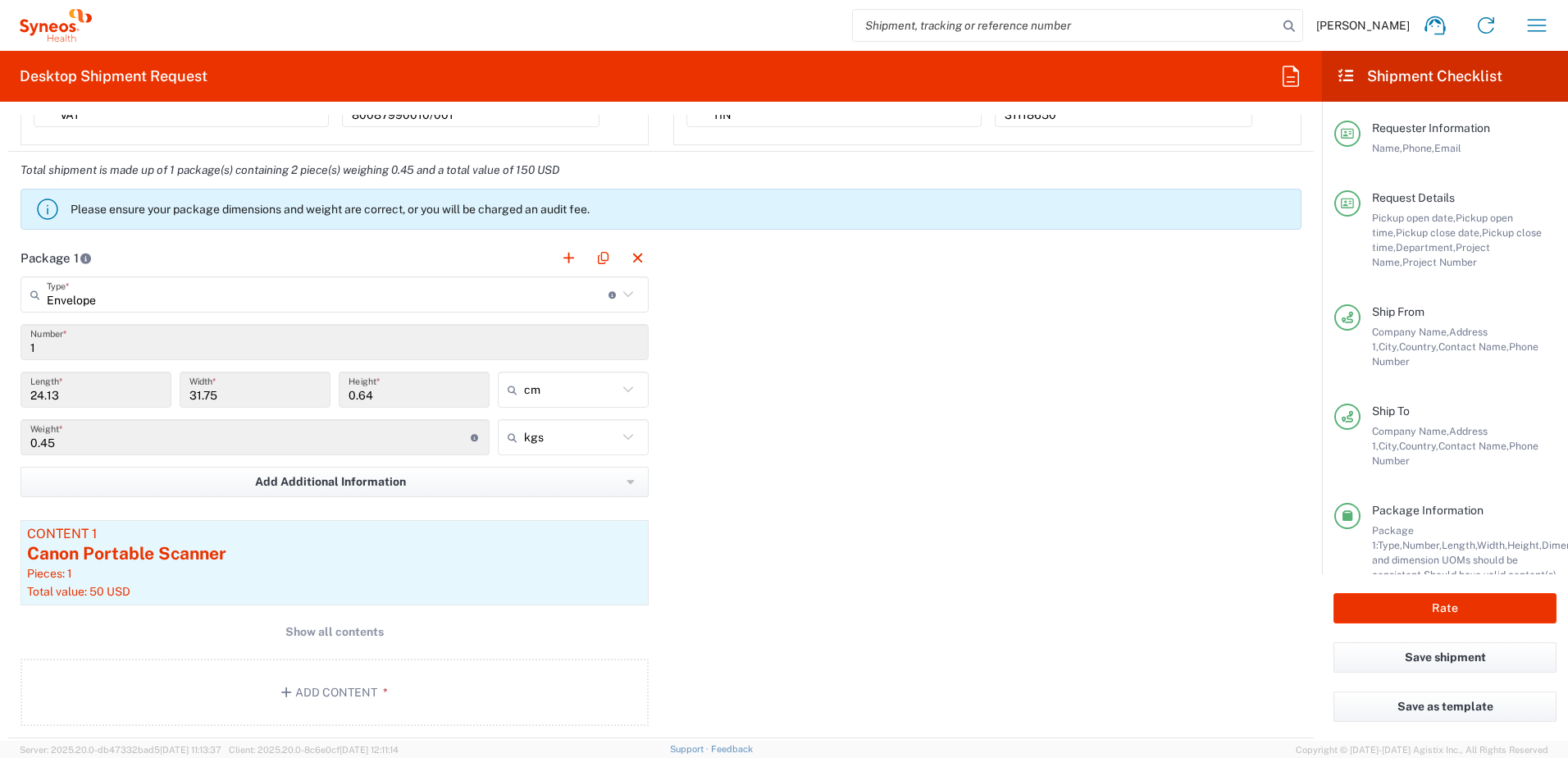
scroll to position [1313, 0]
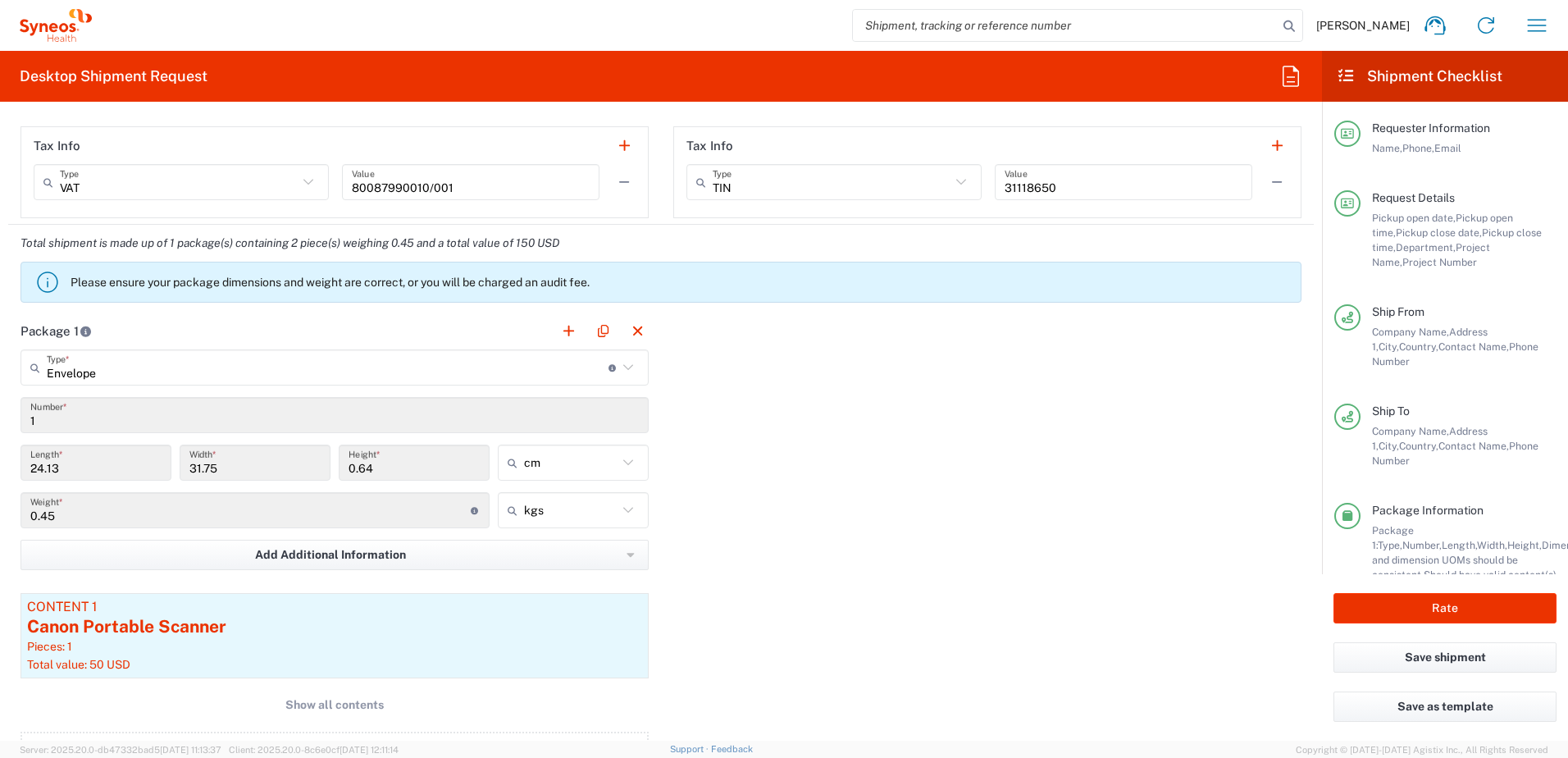
type input "Envelope"
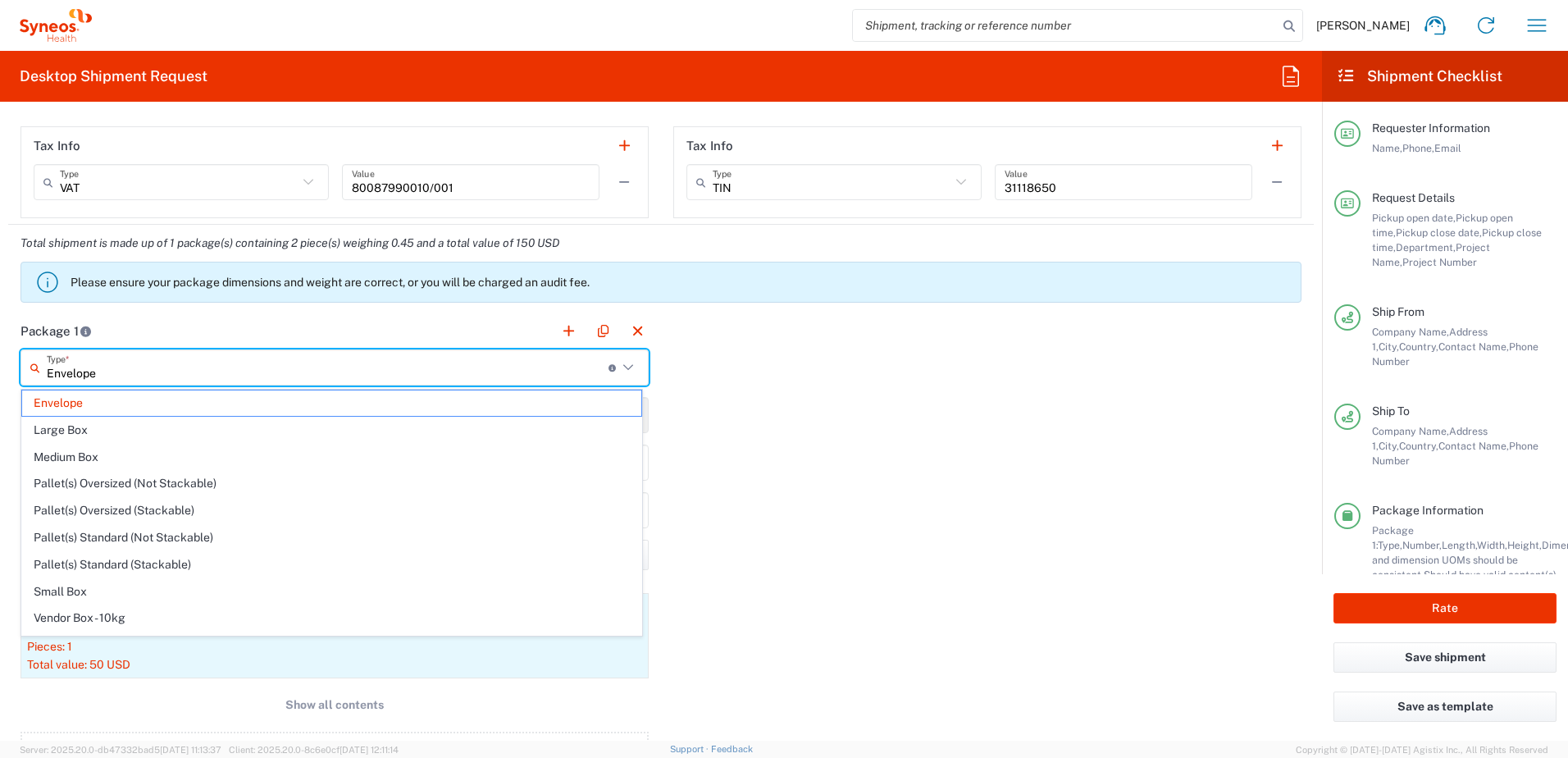
click at [198, 369] on input "Envelope" at bounding box center [327, 368] width 562 height 29
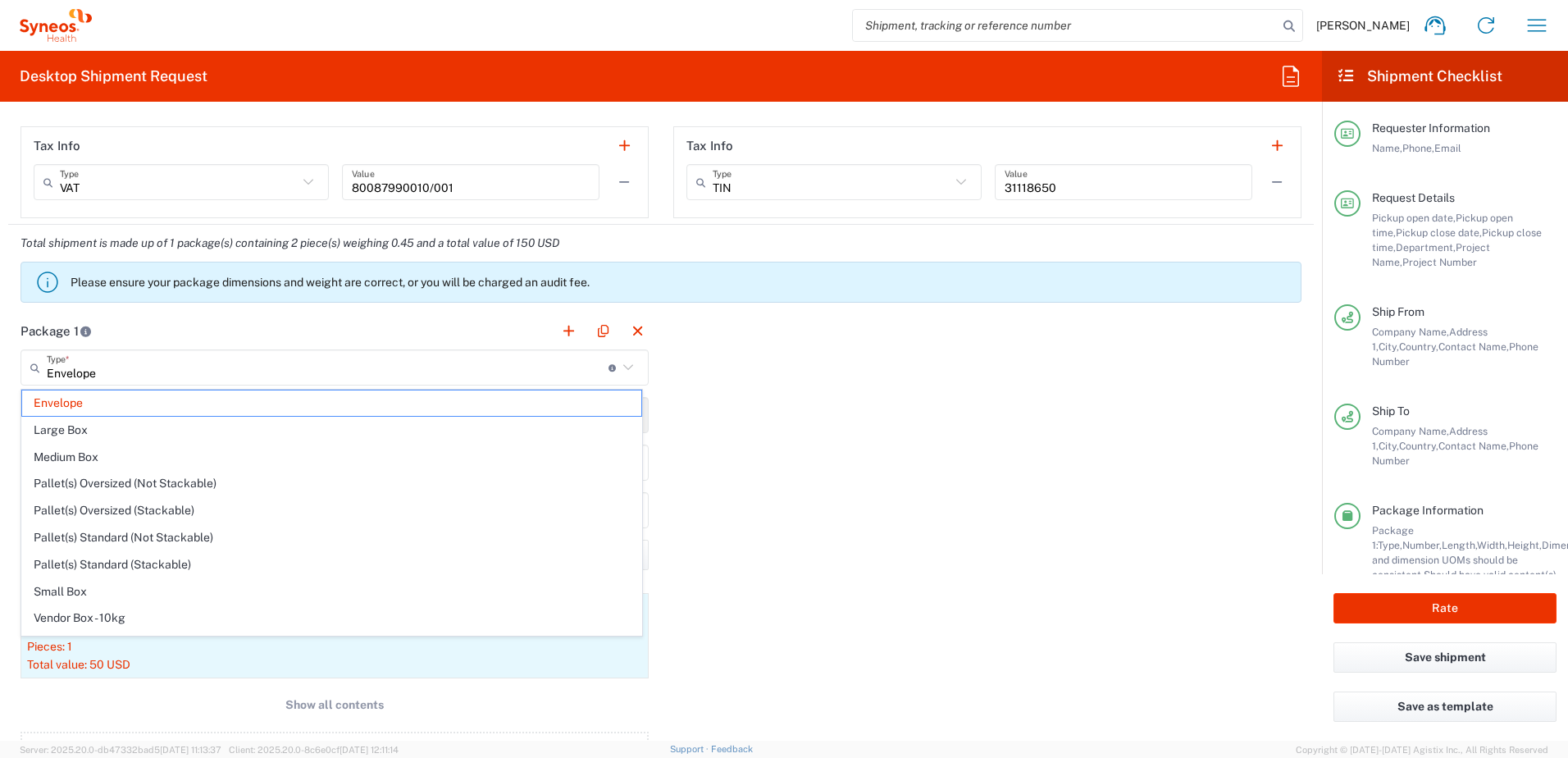
click at [825, 344] on div "Package 1 Envelope Type * Material used to package goods Envelope Large Box Med…" at bounding box center [661, 562] width 1306 height 499
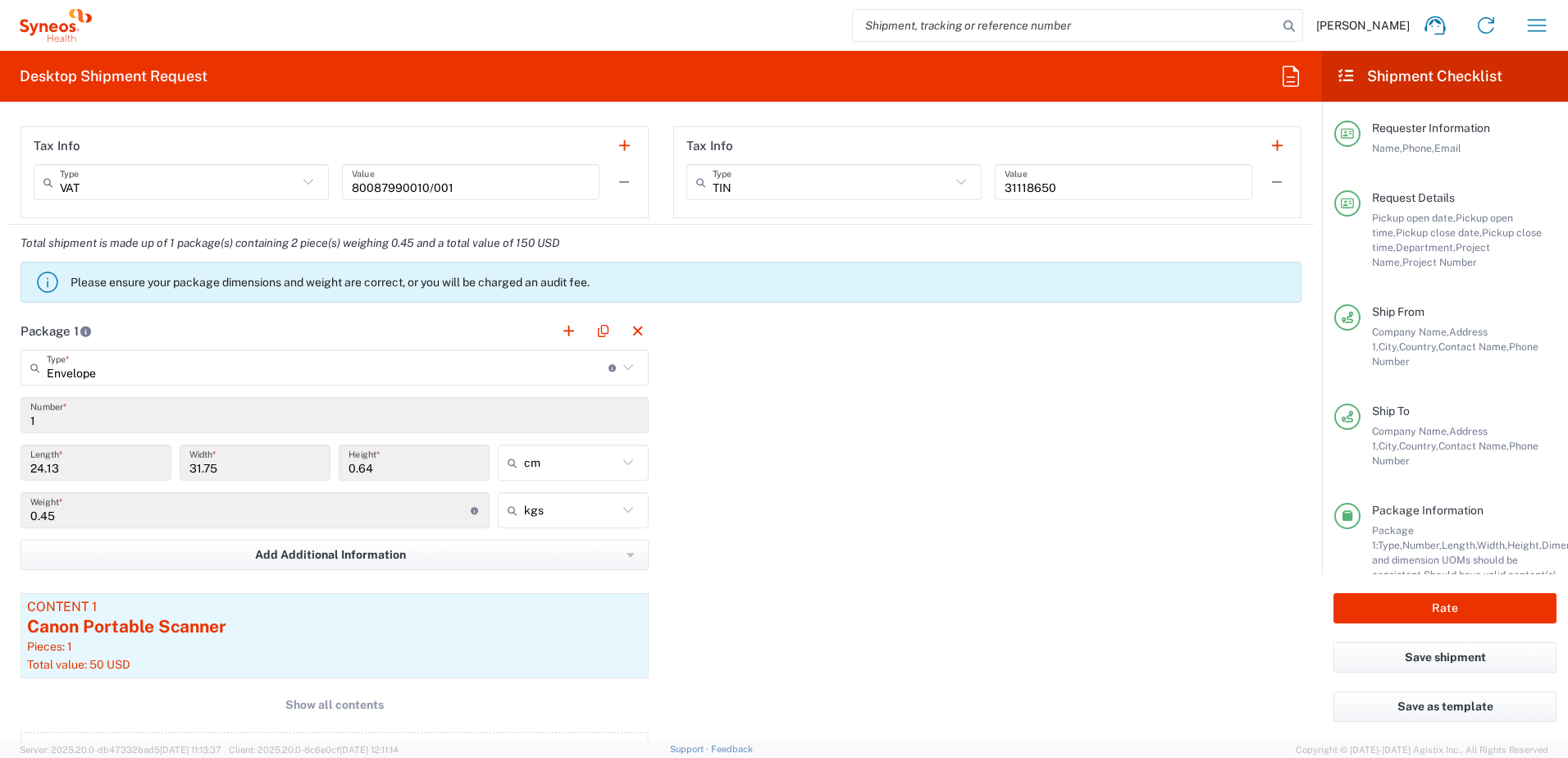
click at [121, 423] on input "1" at bounding box center [334, 415] width 609 height 29
click at [842, 391] on div "Package 1 Envelope Type * Material used to package goods Envelope Large Box Med…" at bounding box center [661, 562] width 1306 height 499
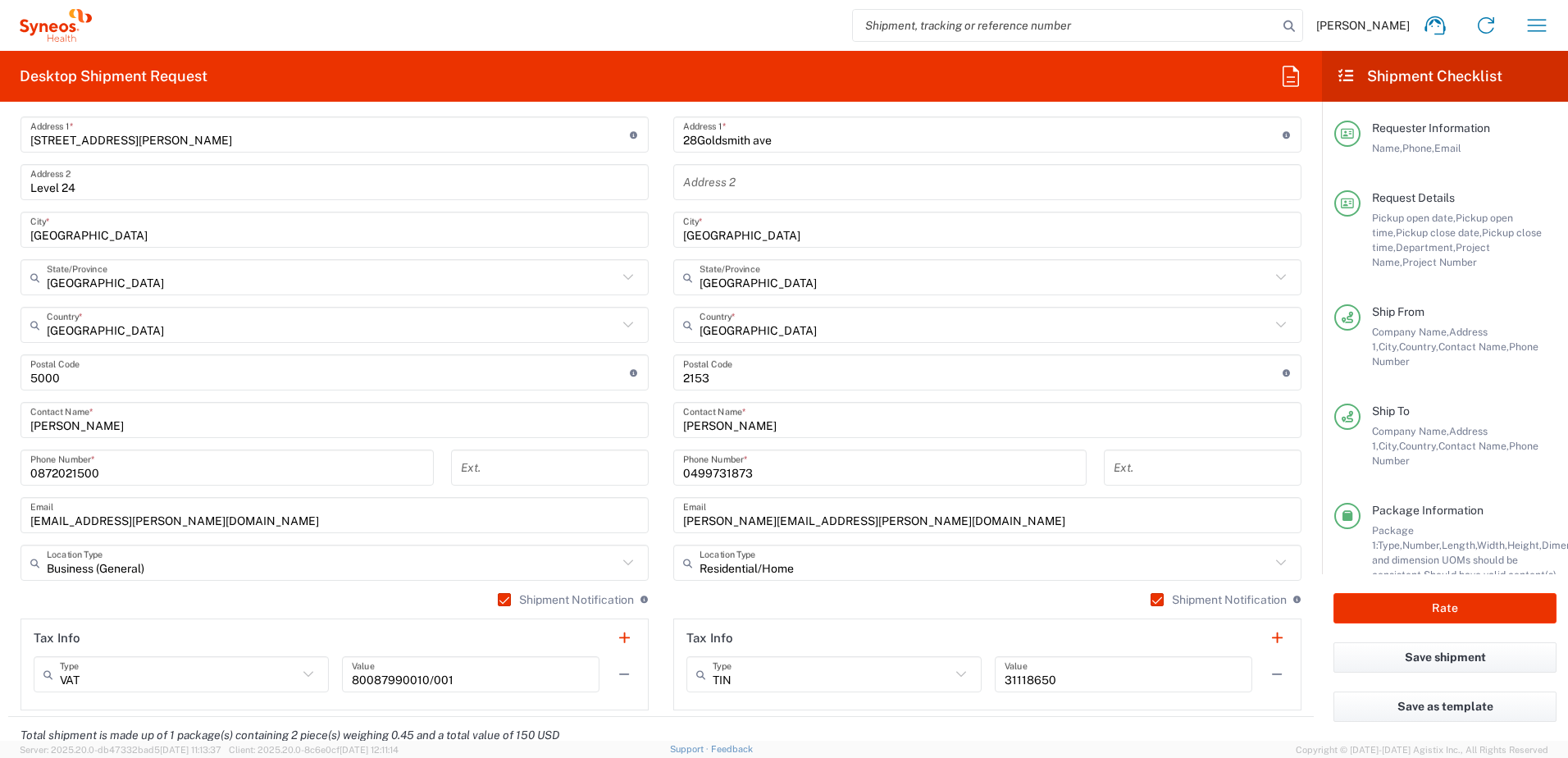
scroll to position [574, 0]
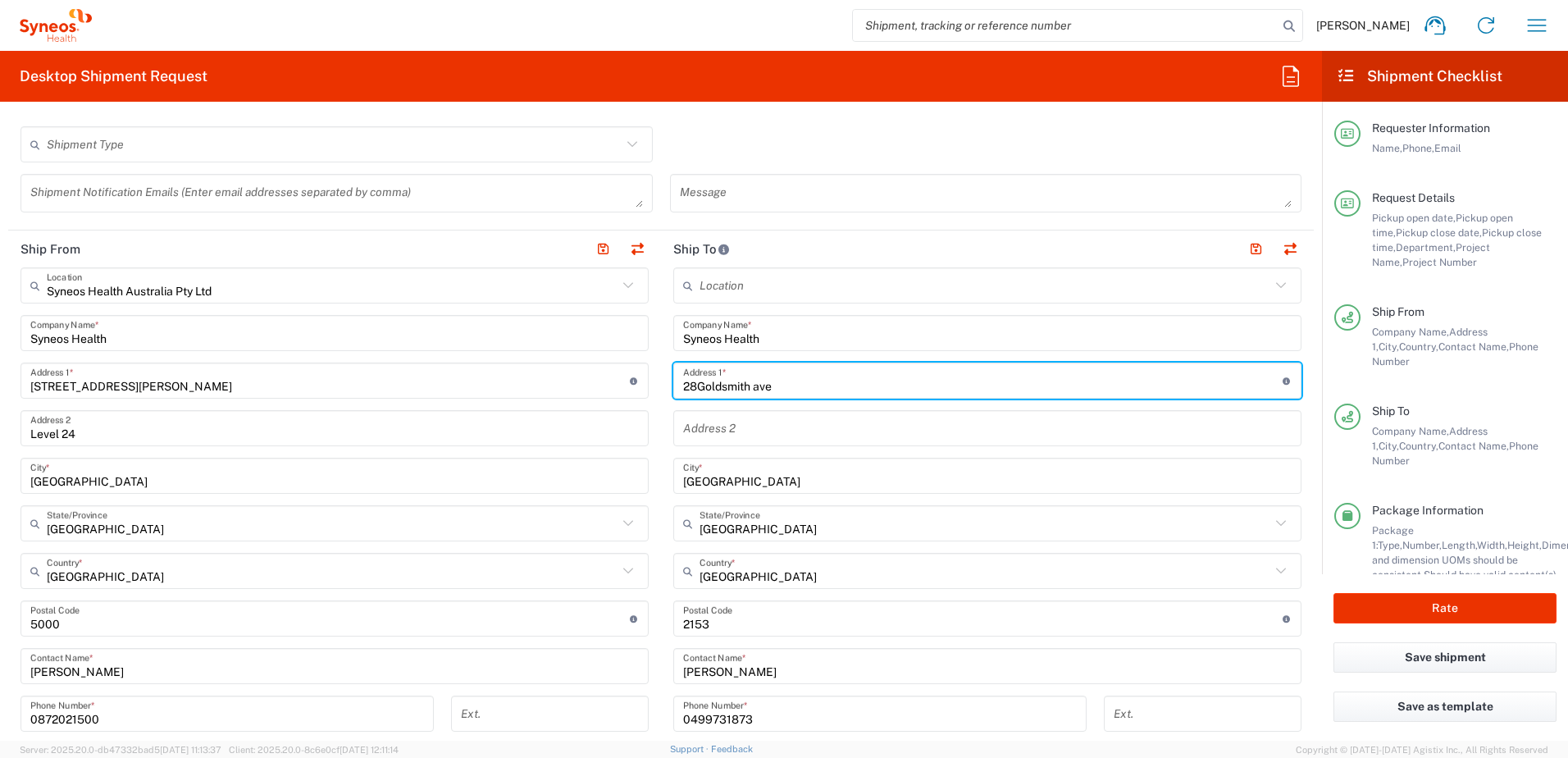
click at [691, 385] on input "28Goldsmith ave" at bounding box center [983, 380] width 600 height 29
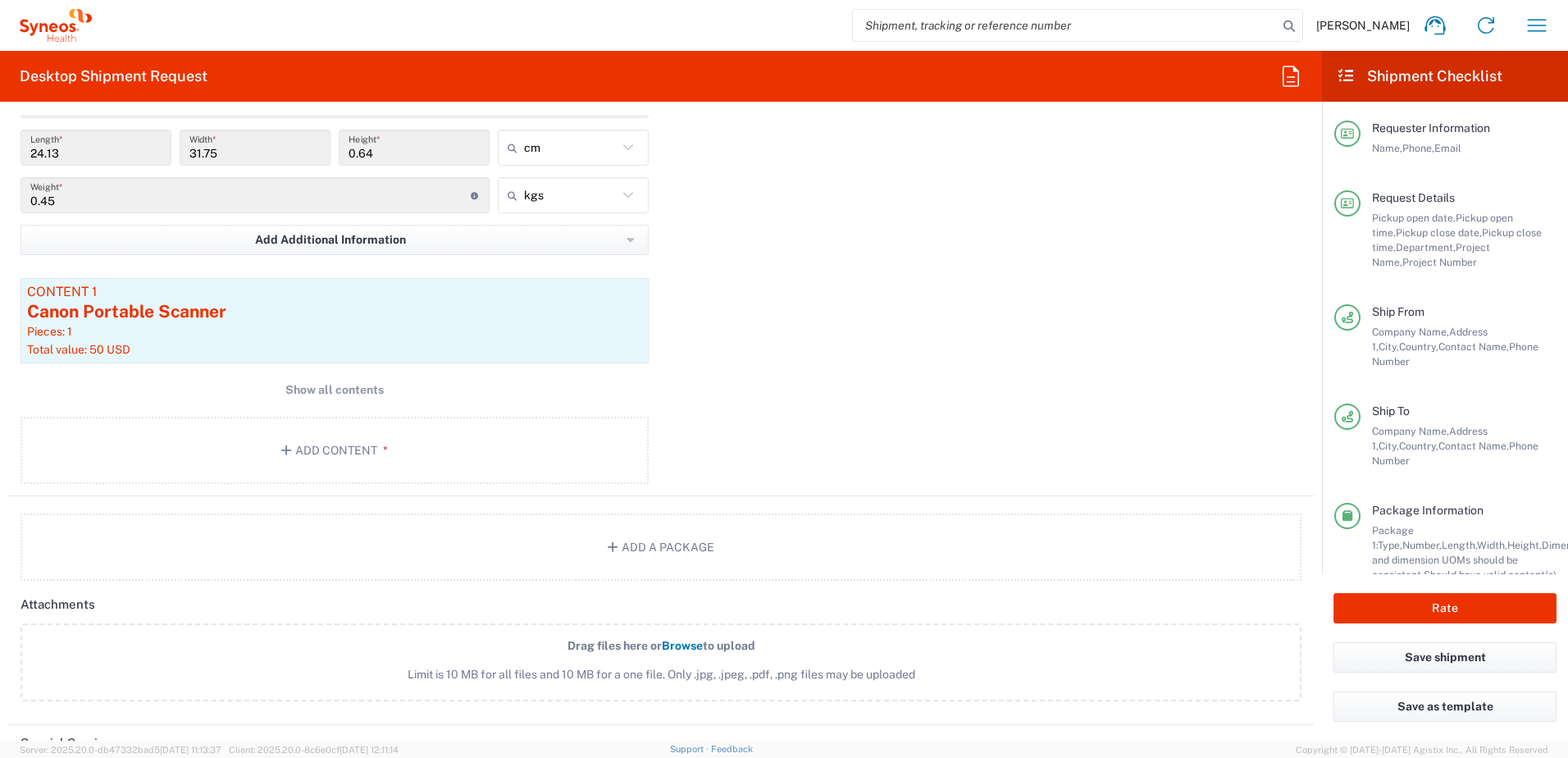
scroll to position [1642, 0]
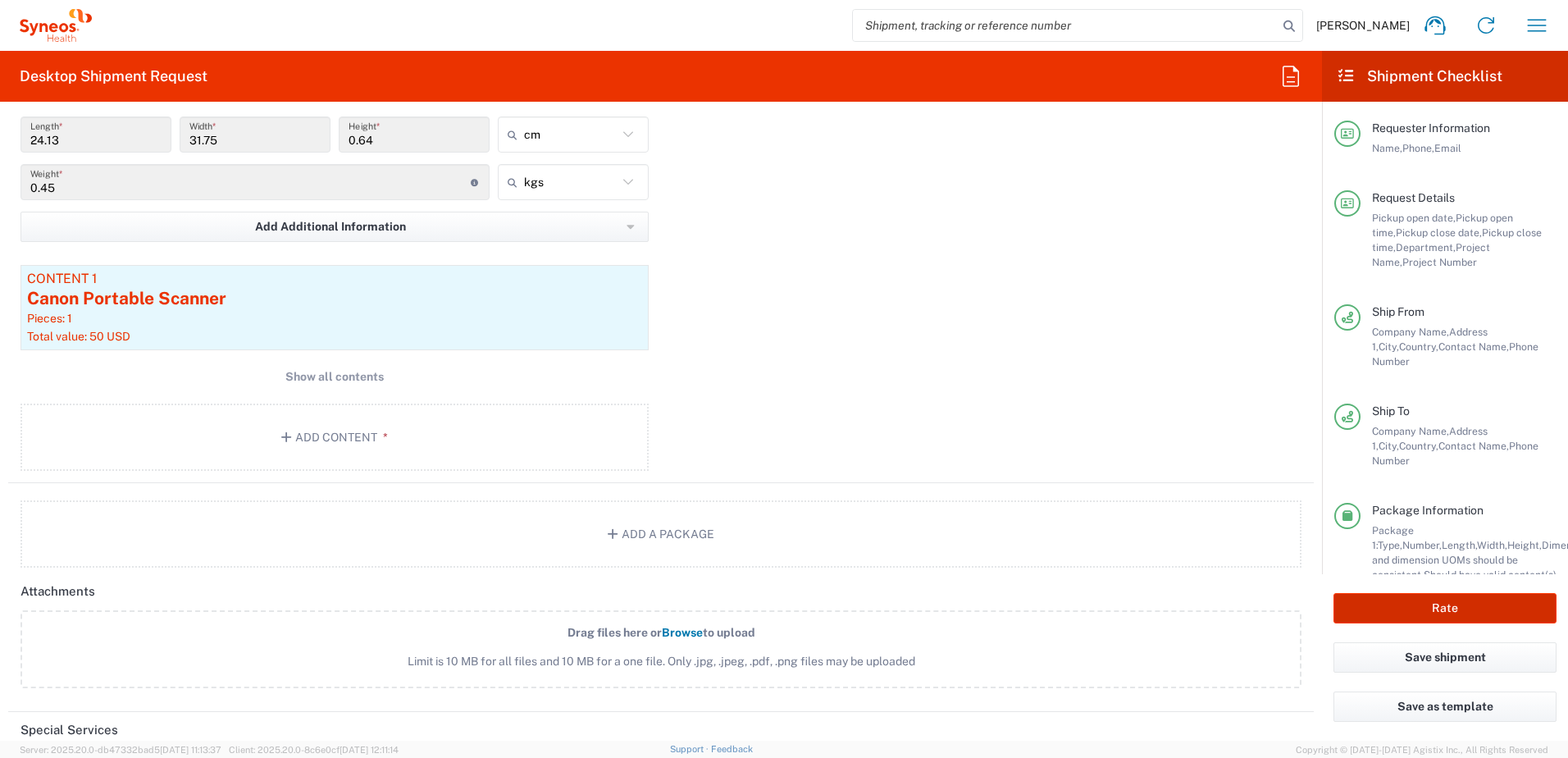
type input "28 Goldsmith ave"
click at [1395, 606] on button "Rate" at bounding box center [1445, 608] width 224 height 30
type input "3229 DEPARTMENTAL EXPENSE"
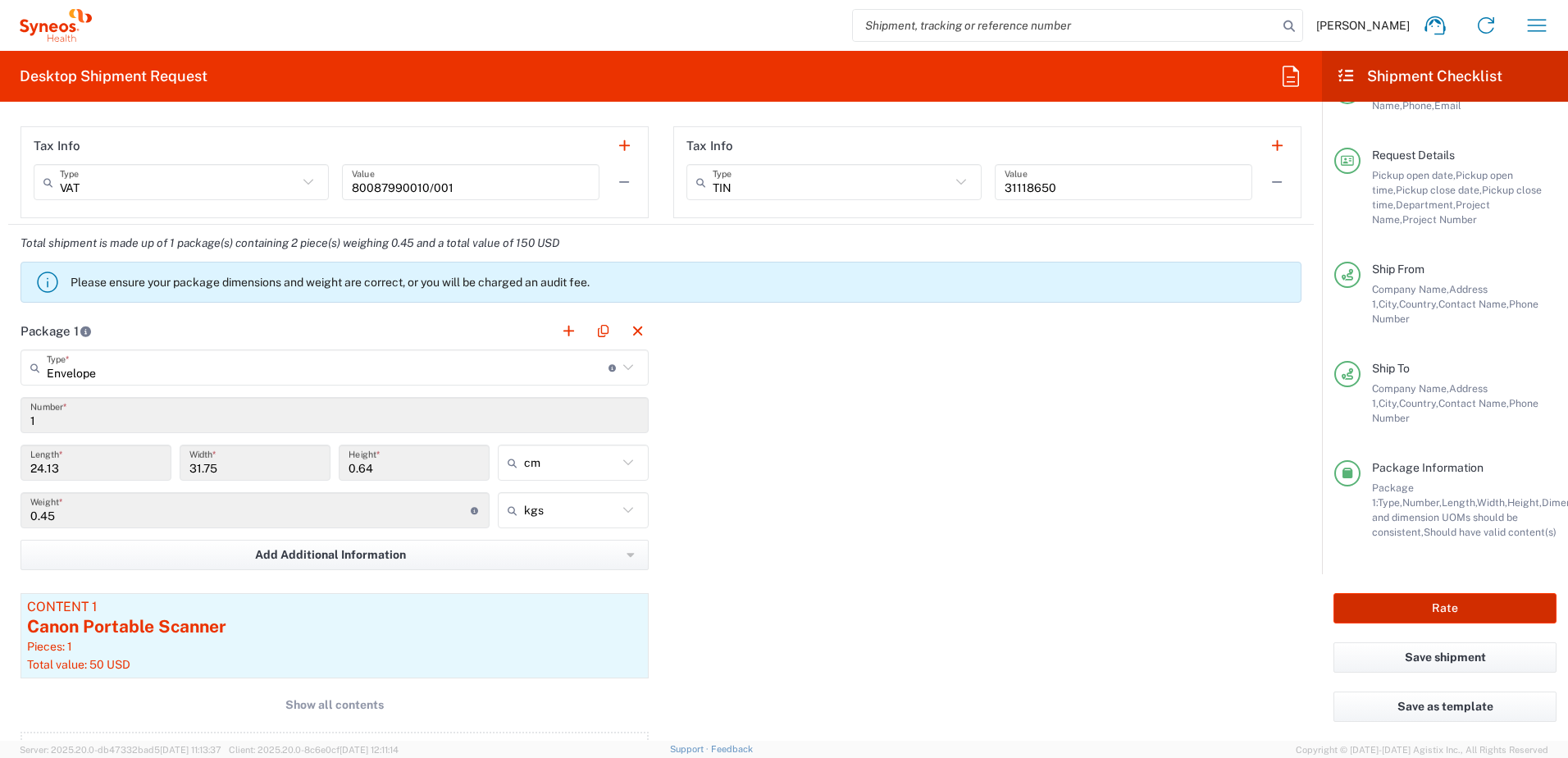
scroll to position [0, 0]
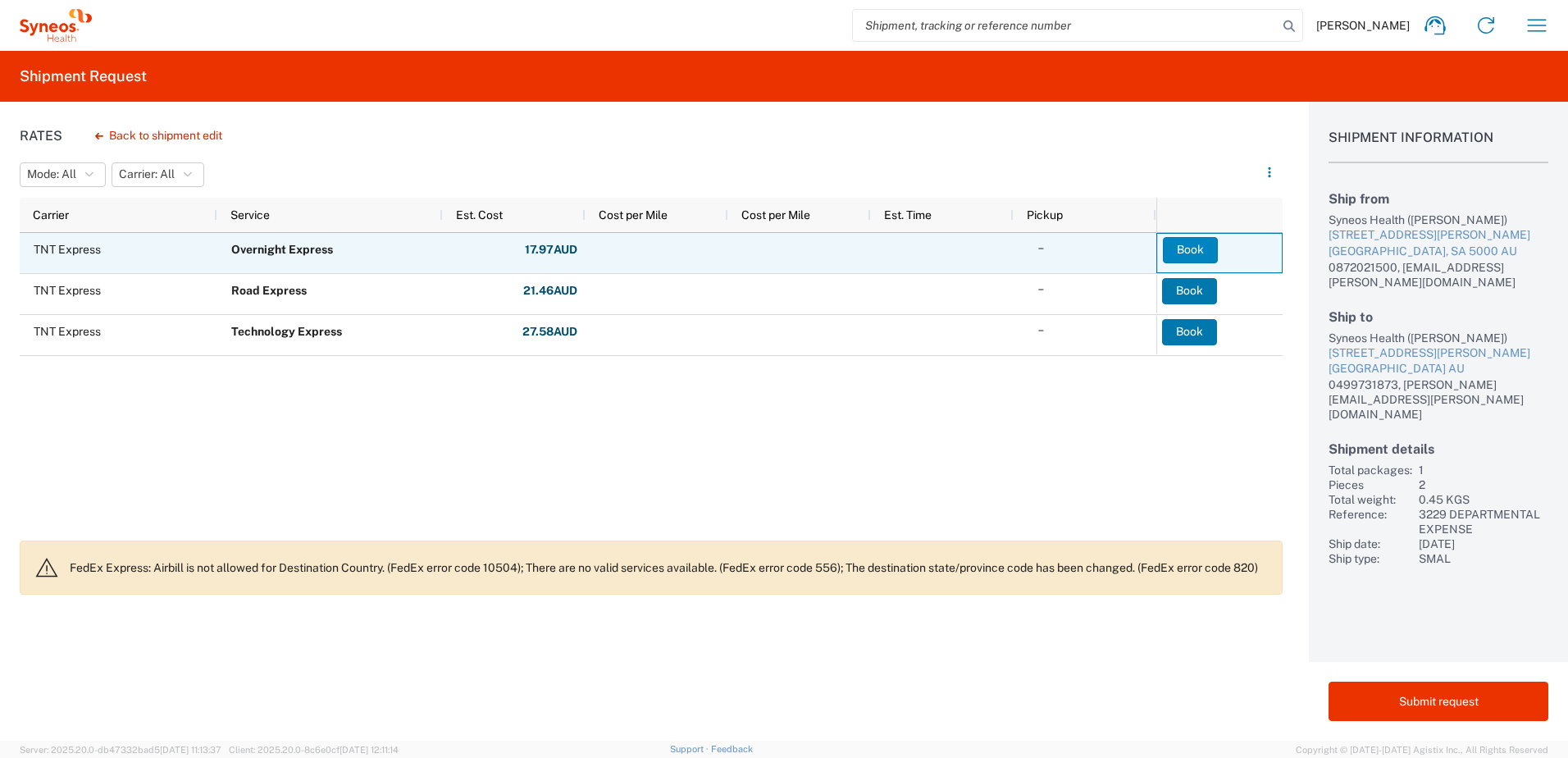
click at [1181, 251] on button "Book" at bounding box center [1190, 250] width 55 height 26
